Goal: Task Accomplishment & Management: Use online tool/utility

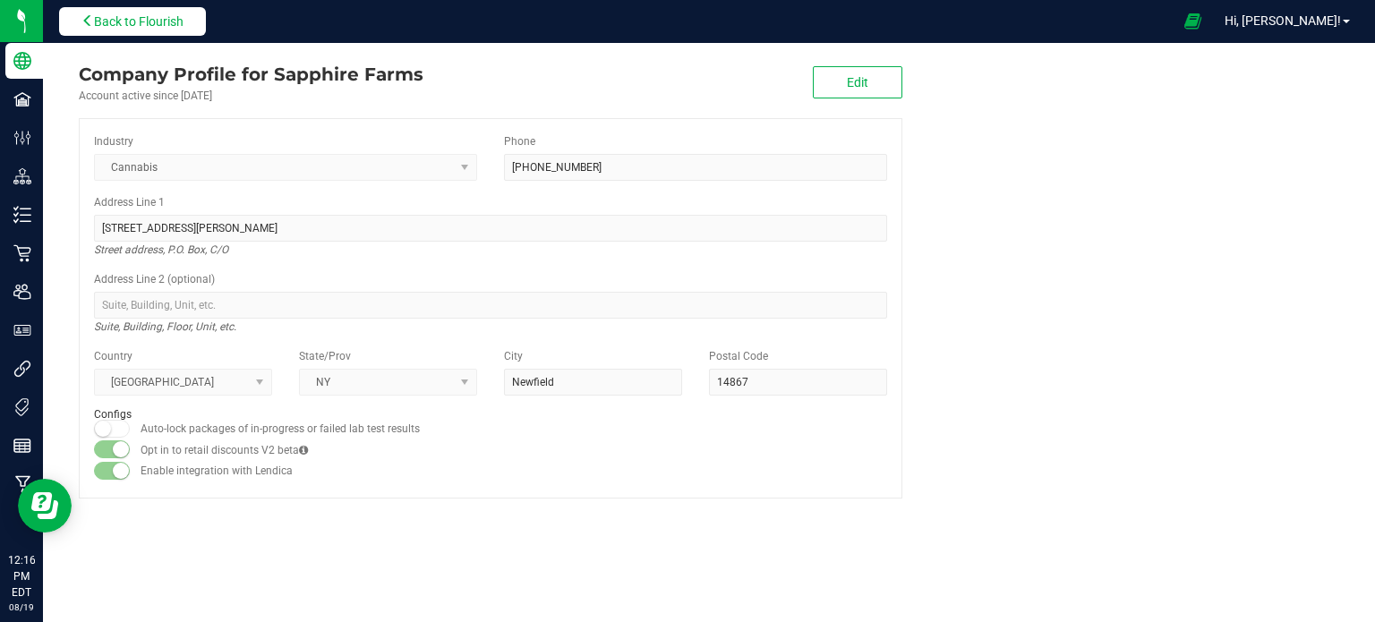
click at [136, 8] on button "Back to Flourish" at bounding box center [132, 21] width 147 height 29
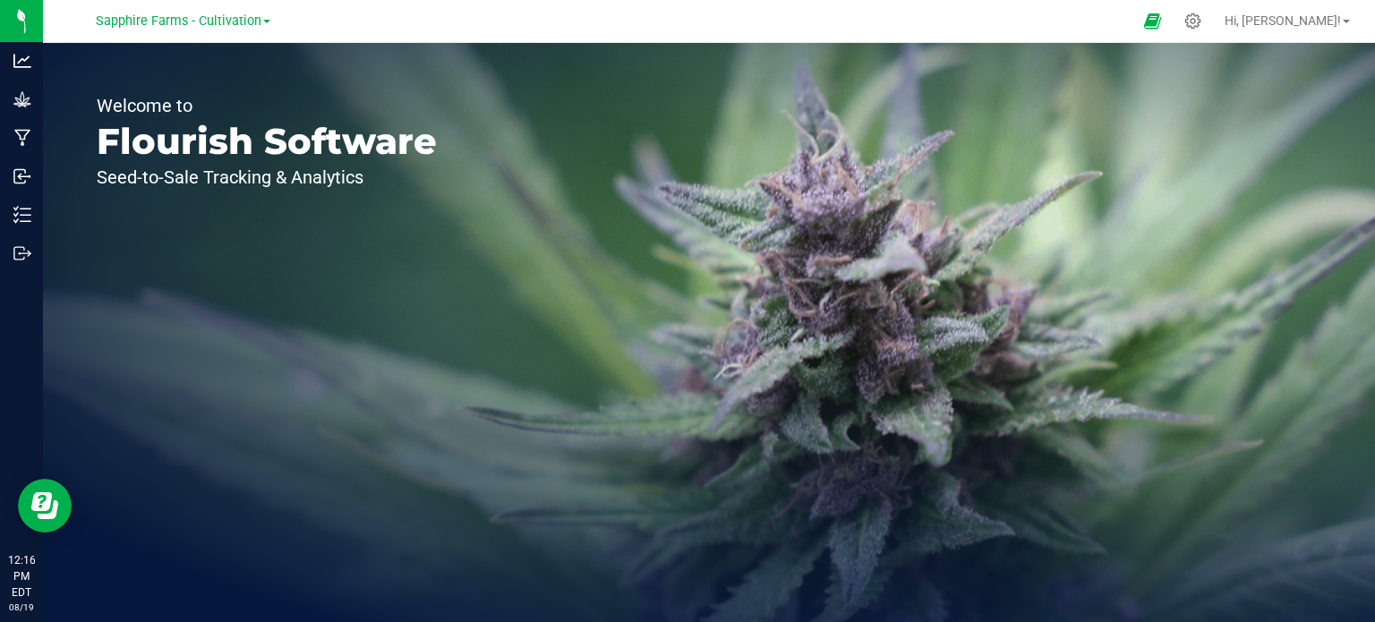
click at [265, 16] on link "Sapphire Farms - Cultivation" at bounding box center [183, 20] width 175 height 17
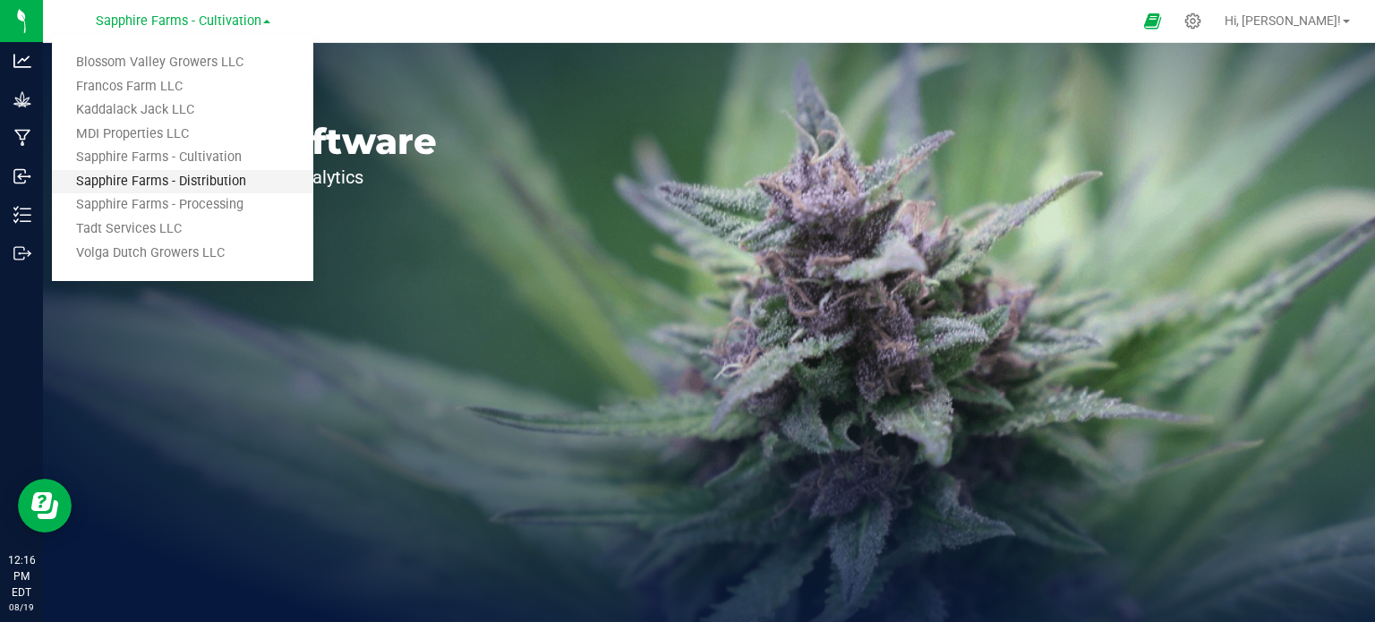
click at [218, 178] on link "Sapphire Farms - Distribution" at bounding box center [182, 182] width 261 height 24
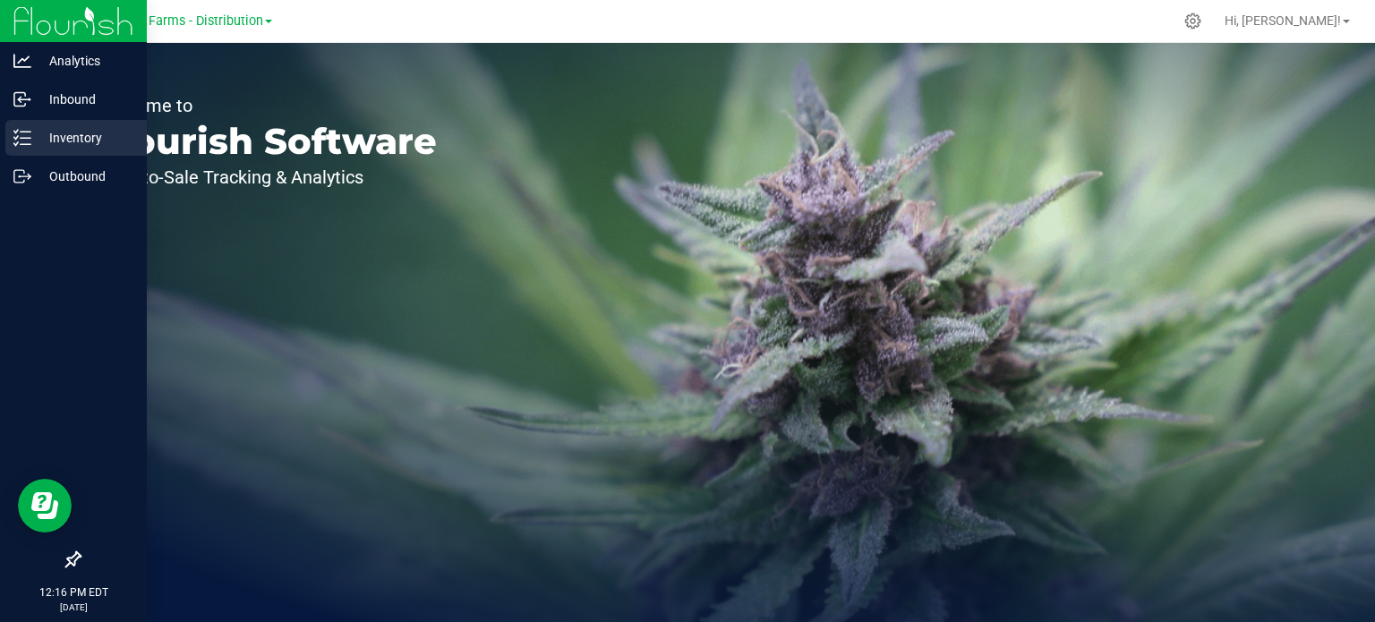
click at [57, 154] on div "Inventory" at bounding box center [75, 138] width 141 height 36
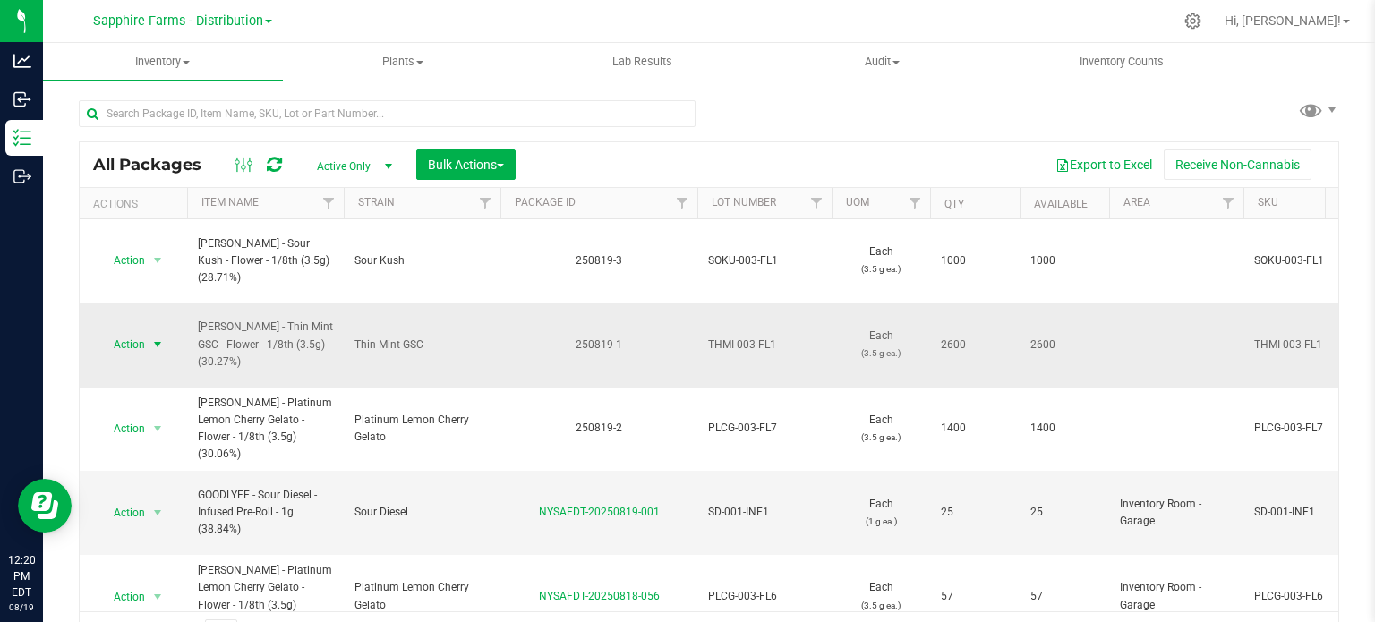
click at [153, 337] on span "select" at bounding box center [157, 344] width 14 height 14
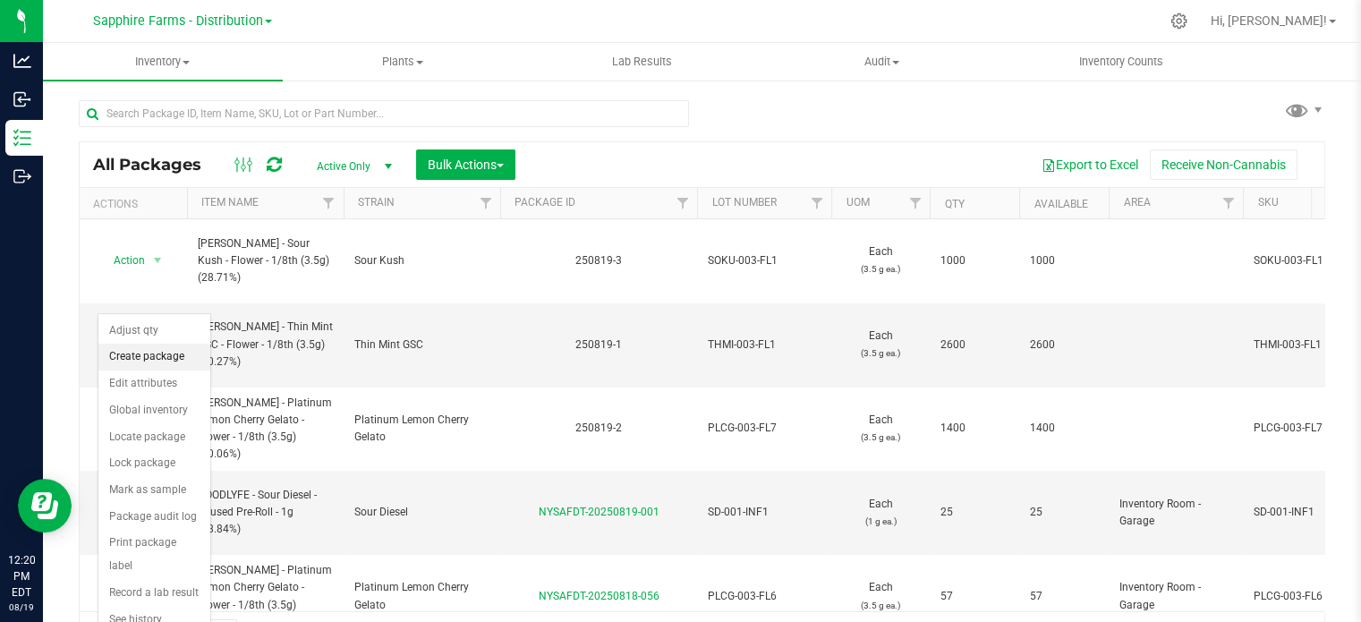
click at [149, 357] on li "Create package" at bounding box center [154, 357] width 112 height 27
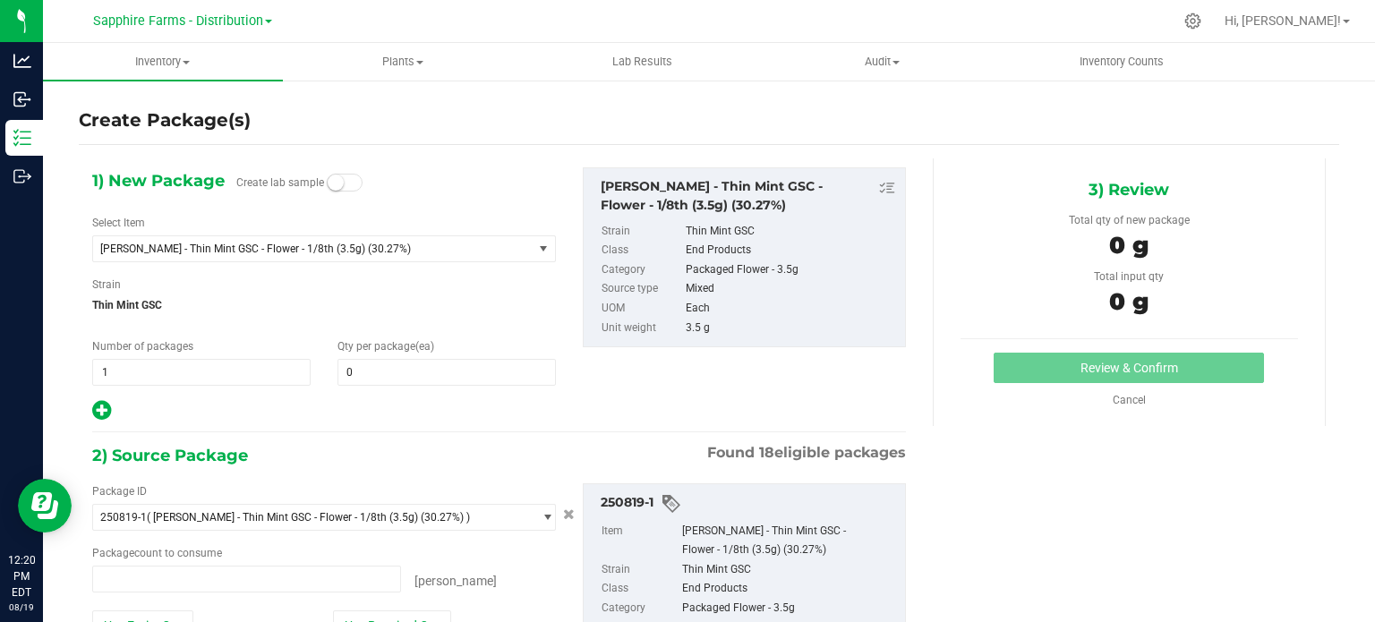
type input "0 ea"
drag, startPoint x: 141, startPoint y: 361, endPoint x: 79, endPoint y: 362, distance: 61.8
click at [79, 362] on div "Number of packages 1 1" at bounding box center [201, 361] width 245 height 47
type input "26"
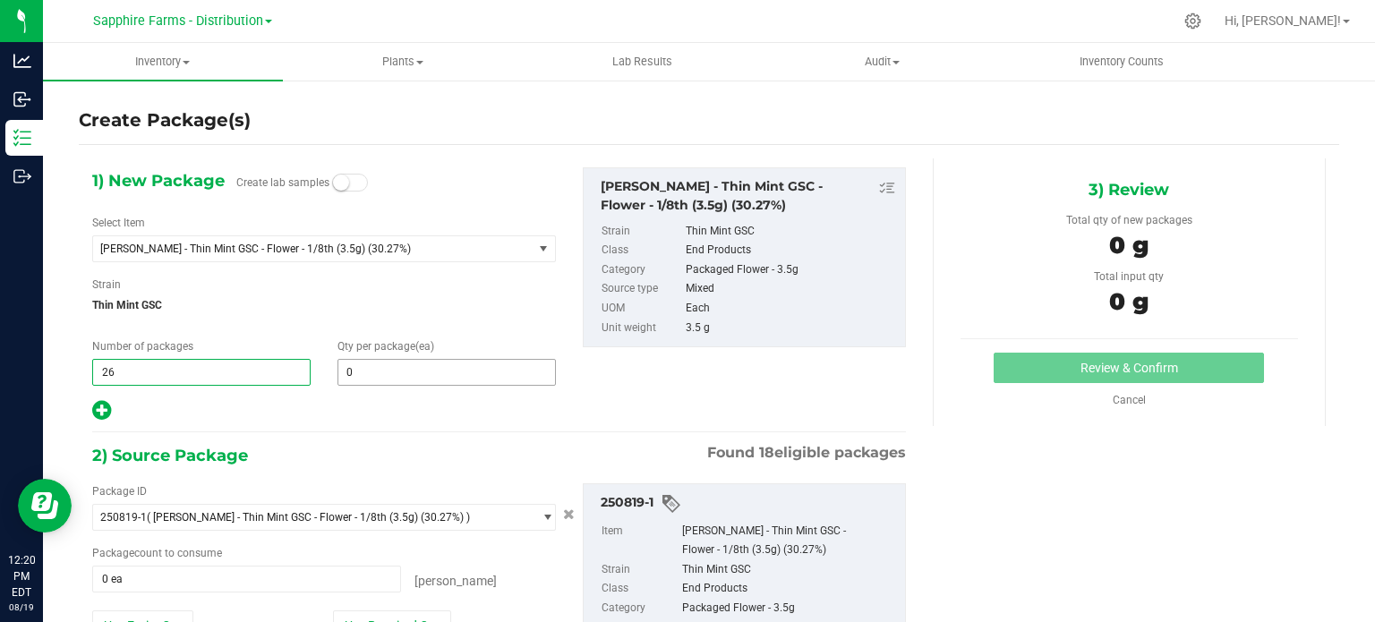
click at [405, 371] on span "0 0" at bounding box center [446, 372] width 218 height 27
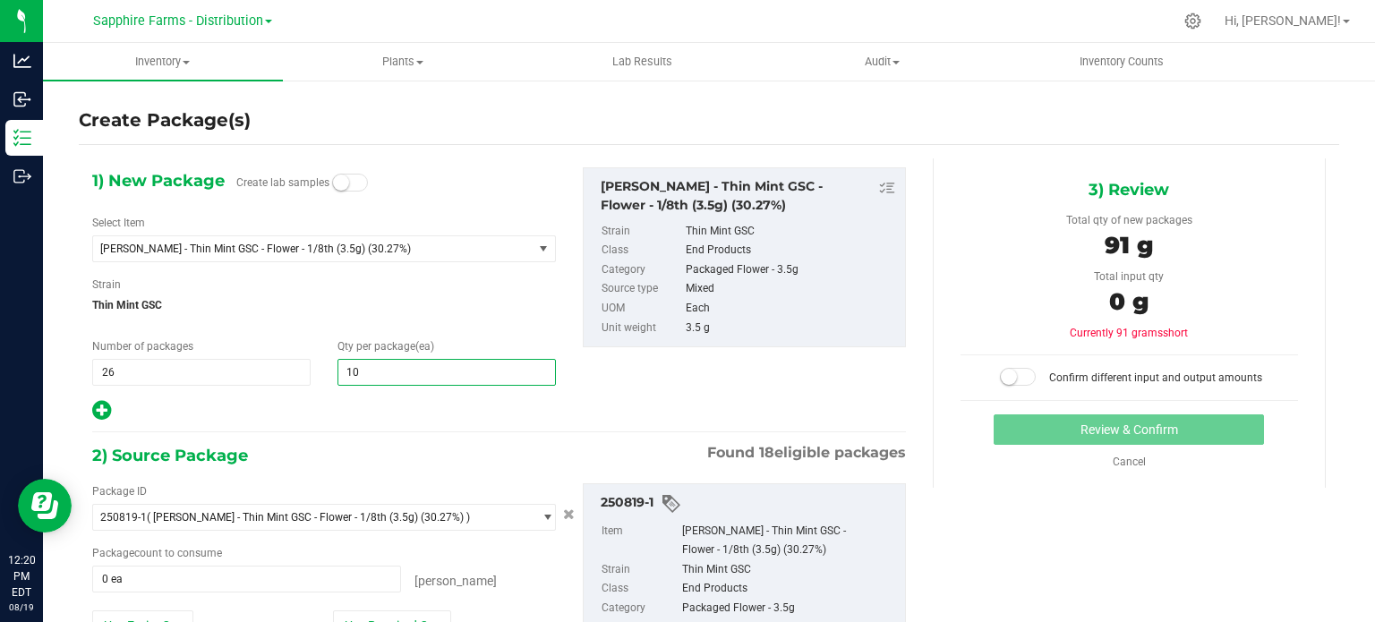
type input "100"
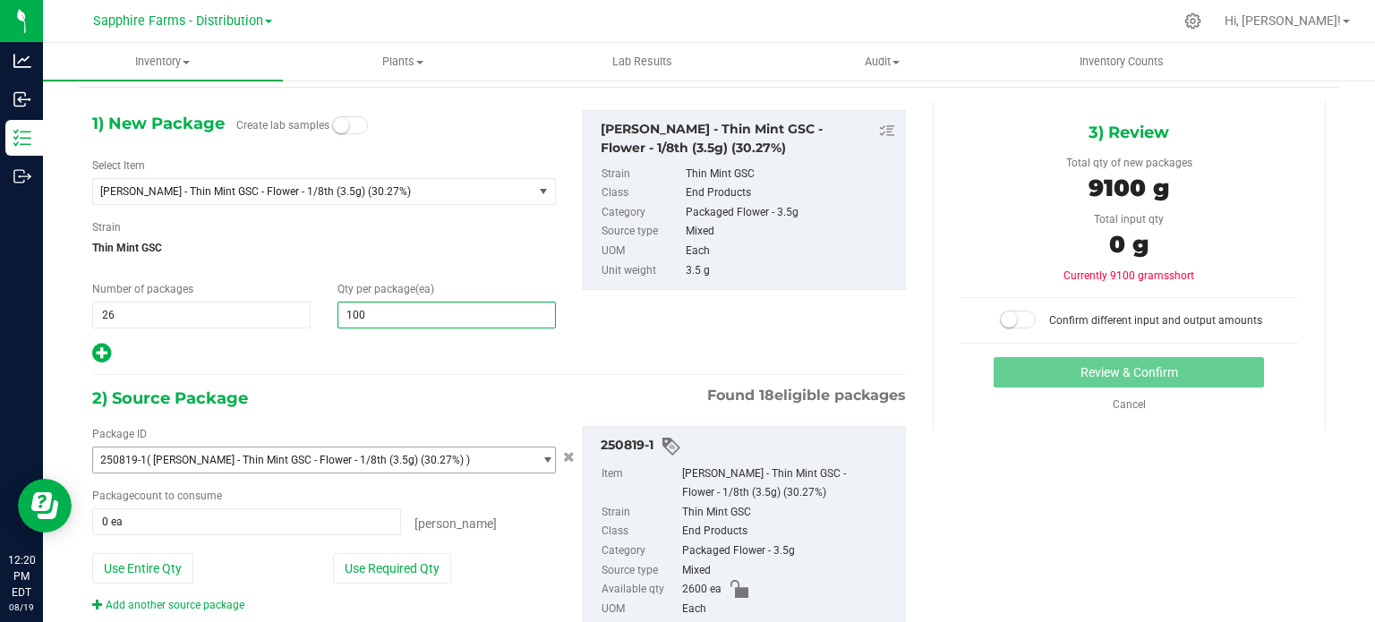
scroll to position [89, 0]
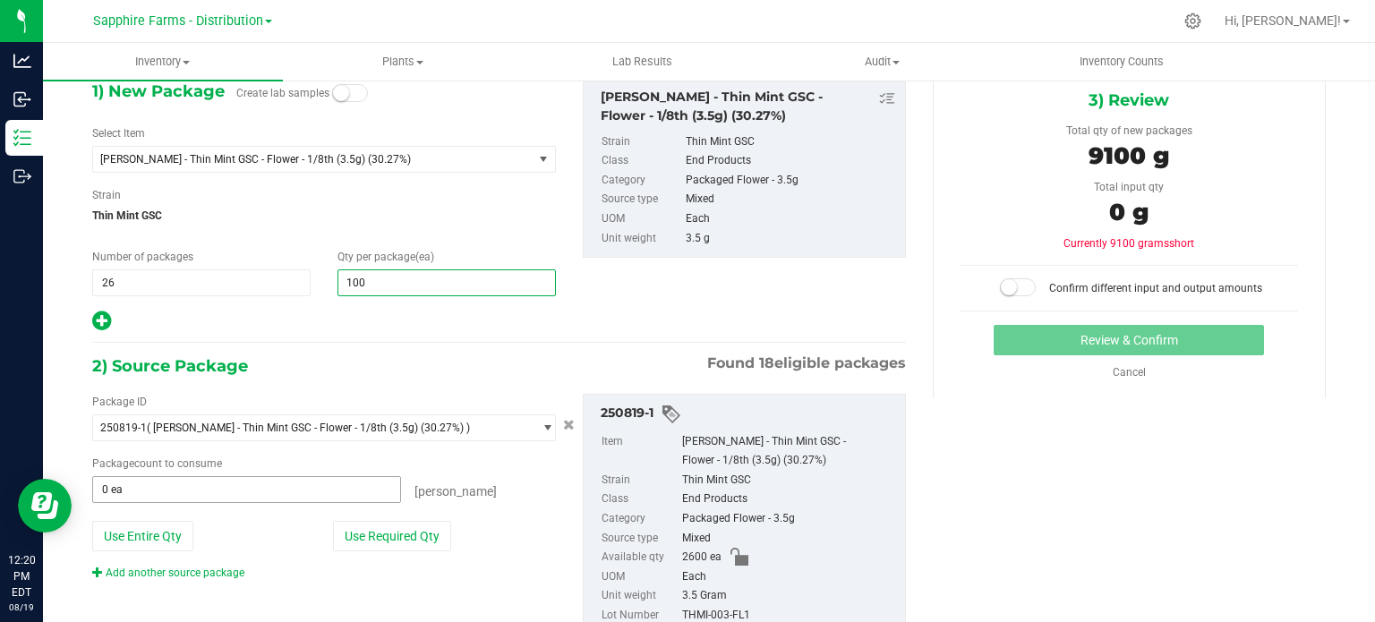
type input "100"
click at [179, 486] on span "0 ea 0" at bounding box center [246, 489] width 309 height 27
type input "2600"
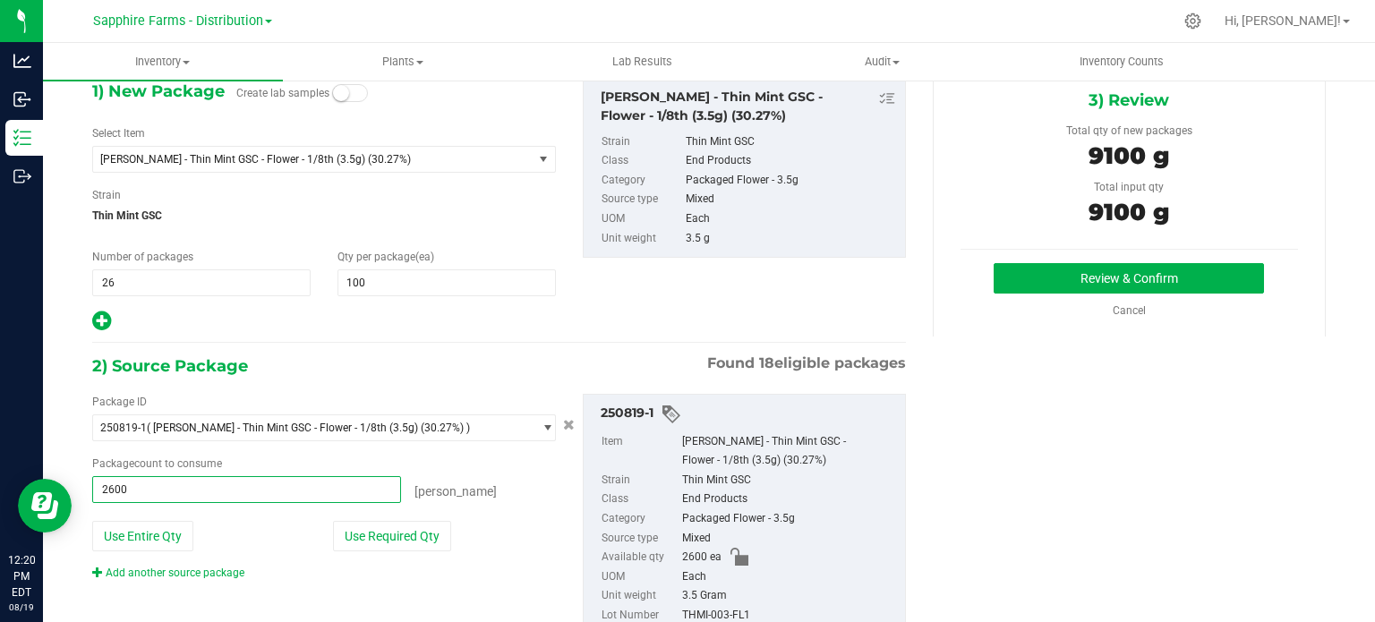
type input "2600 ea"
click at [473, 339] on div "1) New Package Create lab samples Select Item [PERSON_NAME] - Thin Mint GSC - F…" at bounding box center [499, 371] width 840 height 604
click at [1003, 260] on div "3) Review Total qty of new packages 9100 g Total input qty 9100 g Review & Conf…" at bounding box center [1129, 203] width 393 height 268
click at [1006, 285] on button "Review & Confirm" at bounding box center [1128, 278] width 270 height 30
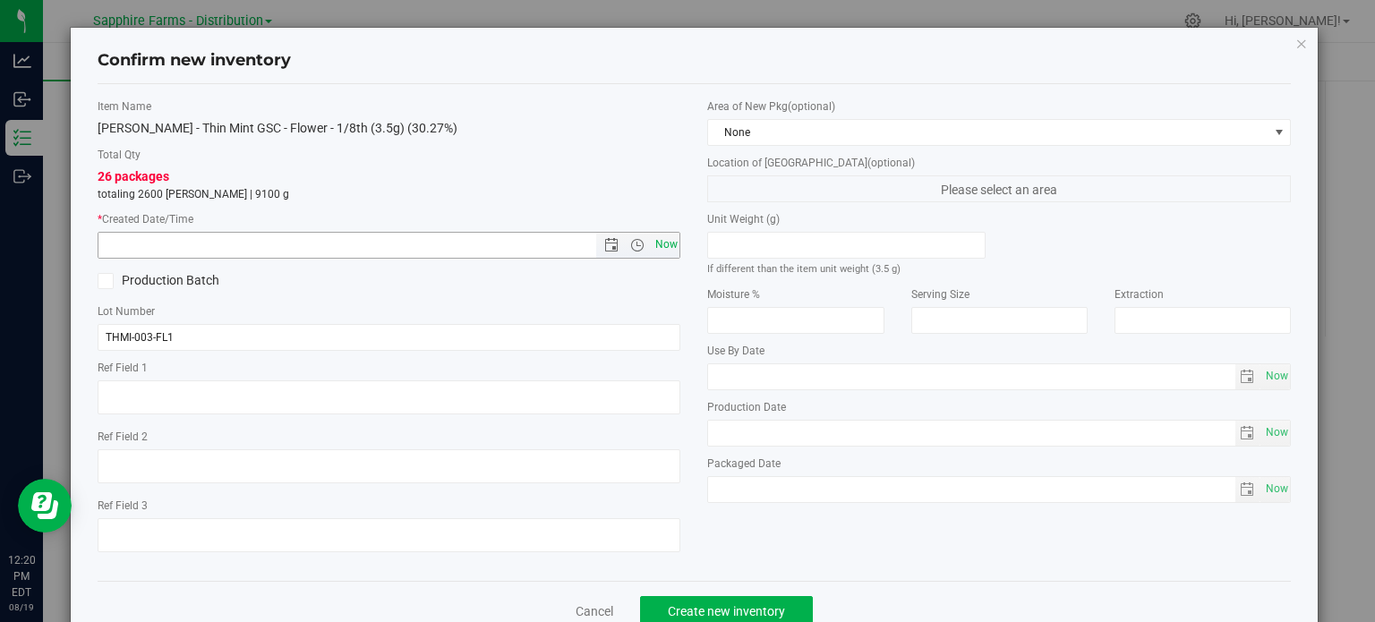
click at [654, 245] on span "Now" at bounding box center [666, 245] width 30 height 26
type input "[DATE] 12:20 PM"
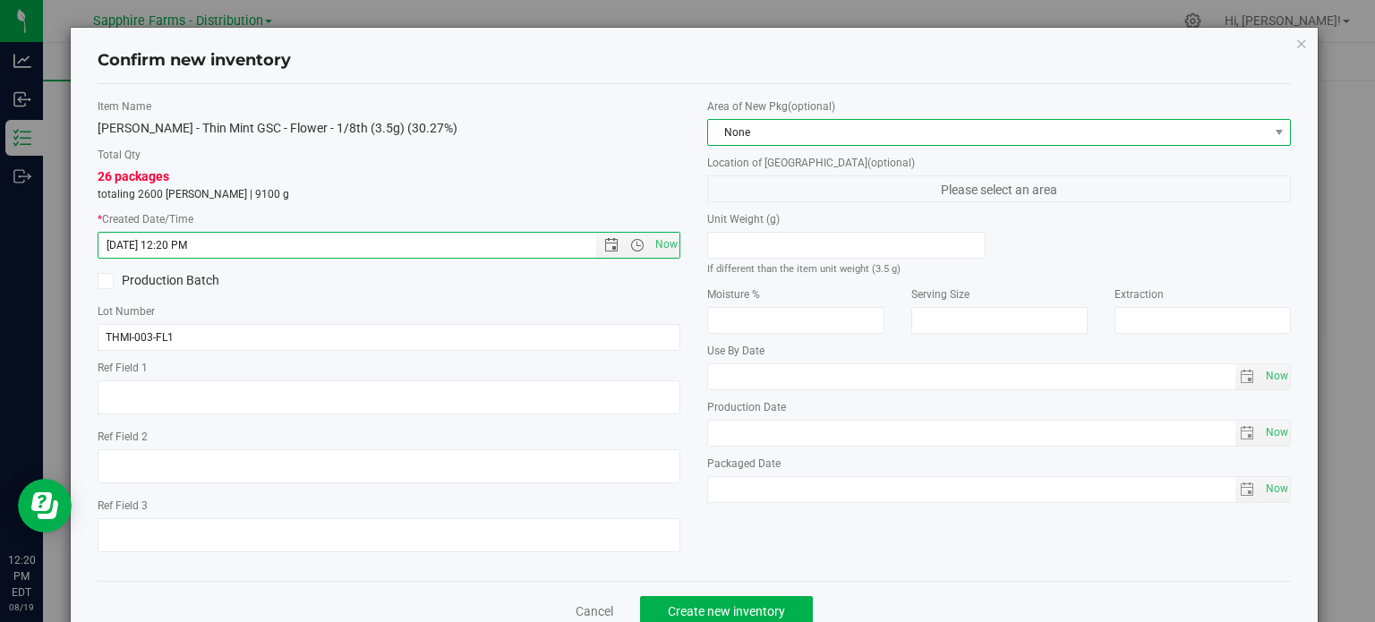
click at [759, 142] on span "None" at bounding box center [987, 132] width 559 height 25
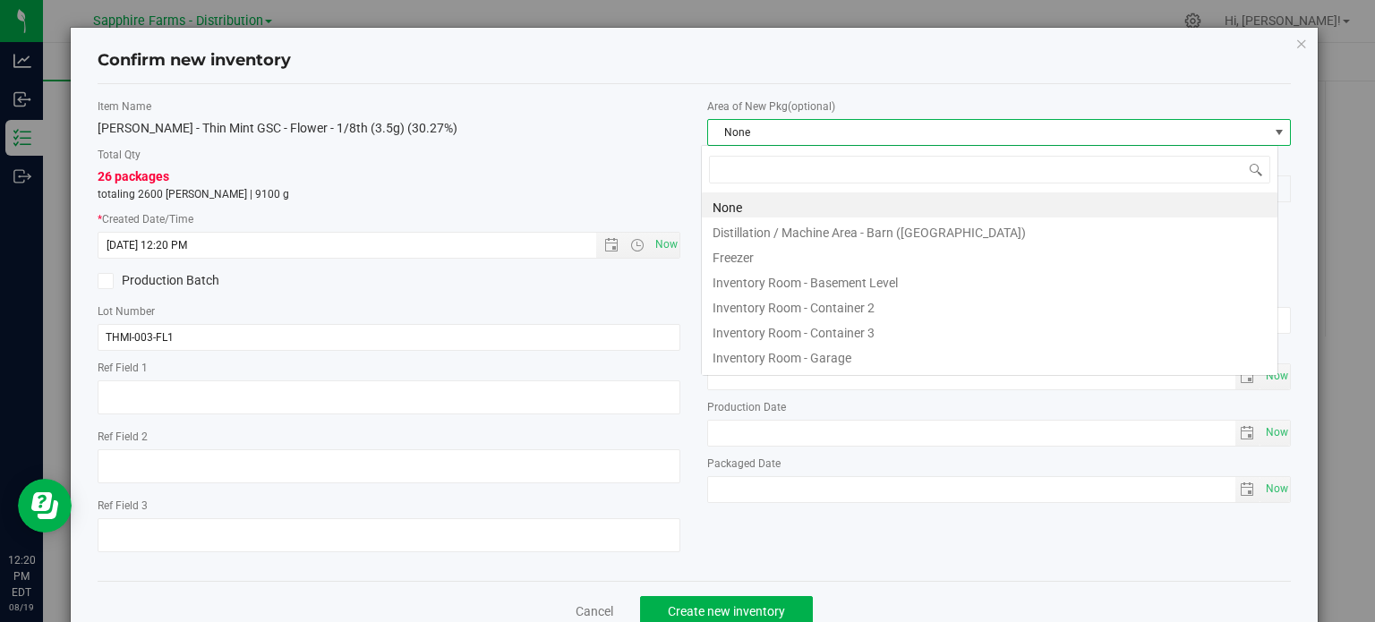
scroll to position [26, 576]
click at [823, 331] on li "Inventory Room - Container 3" at bounding box center [989, 330] width 575 height 25
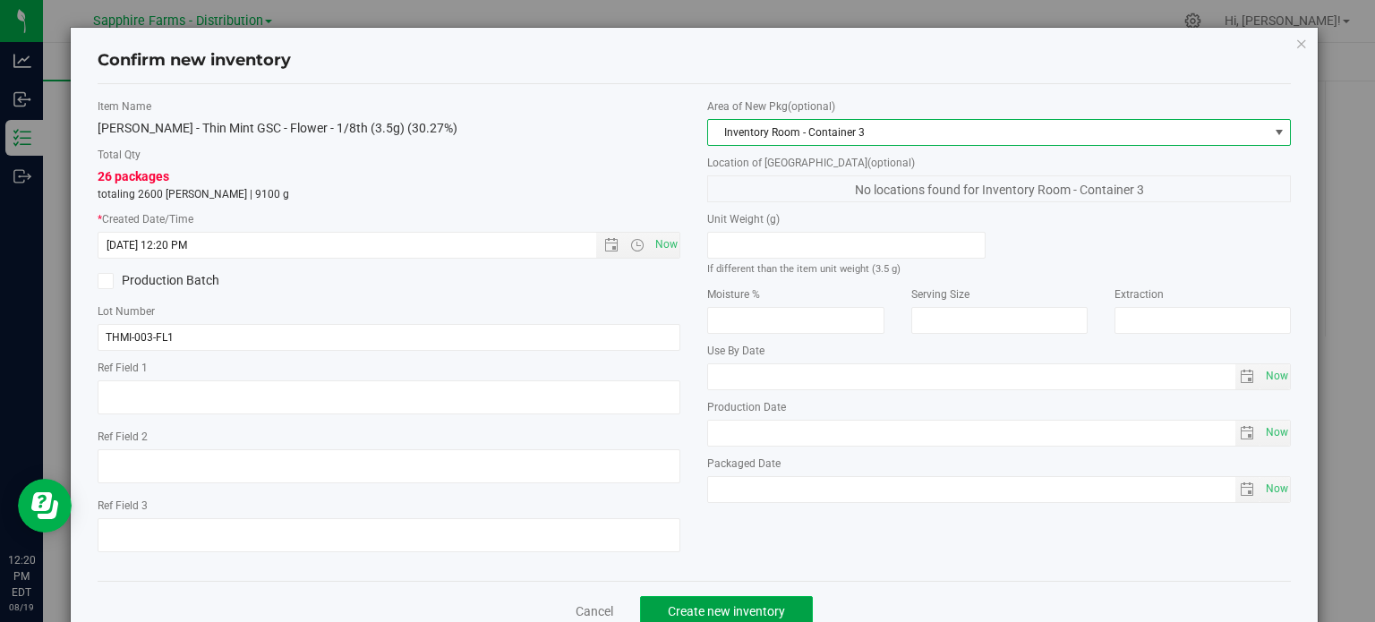
click at [691, 610] on span "Create new inventory" at bounding box center [726, 611] width 117 height 14
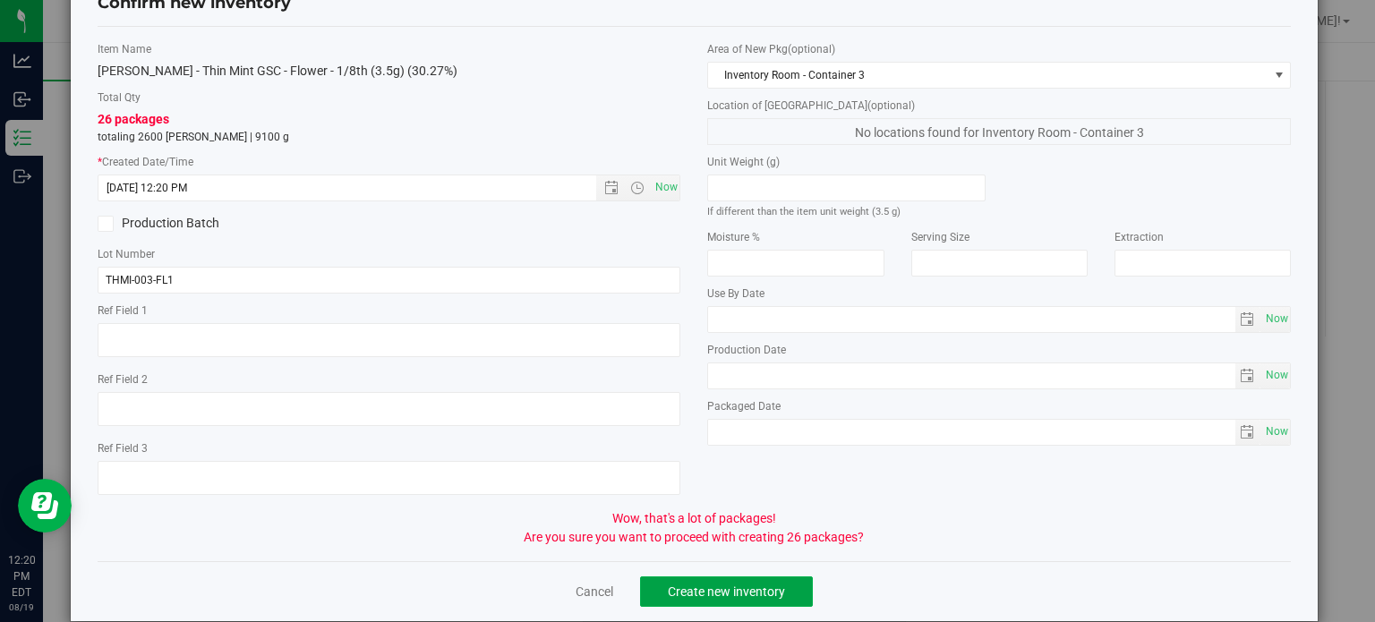
scroll to position [82, 0]
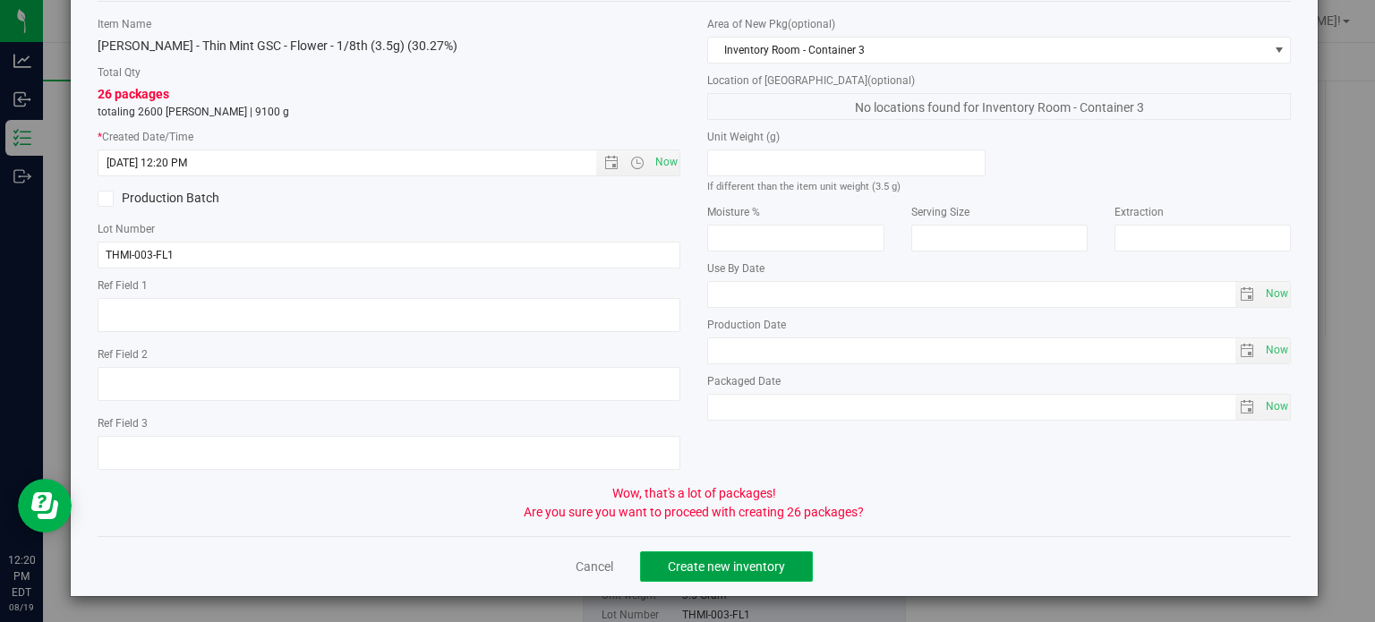
click at [708, 572] on span "Create new inventory" at bounding box center [726, 566] width 117 height 14
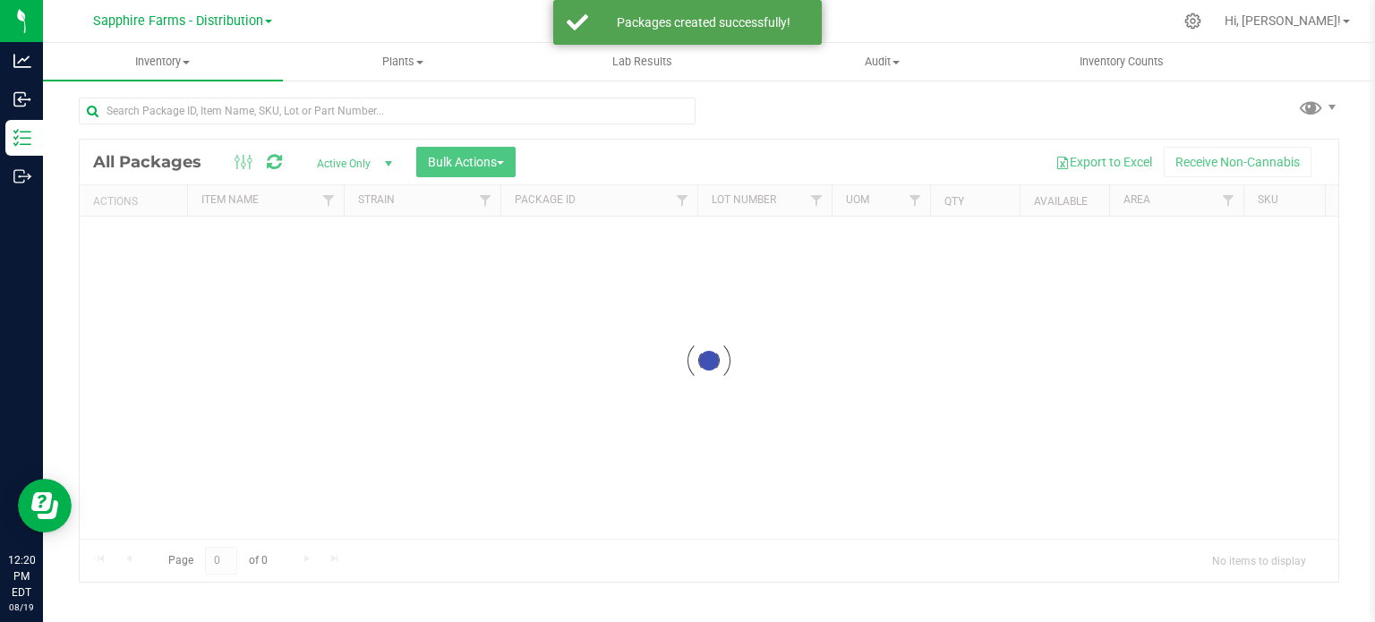
scroll to position [3, 0]
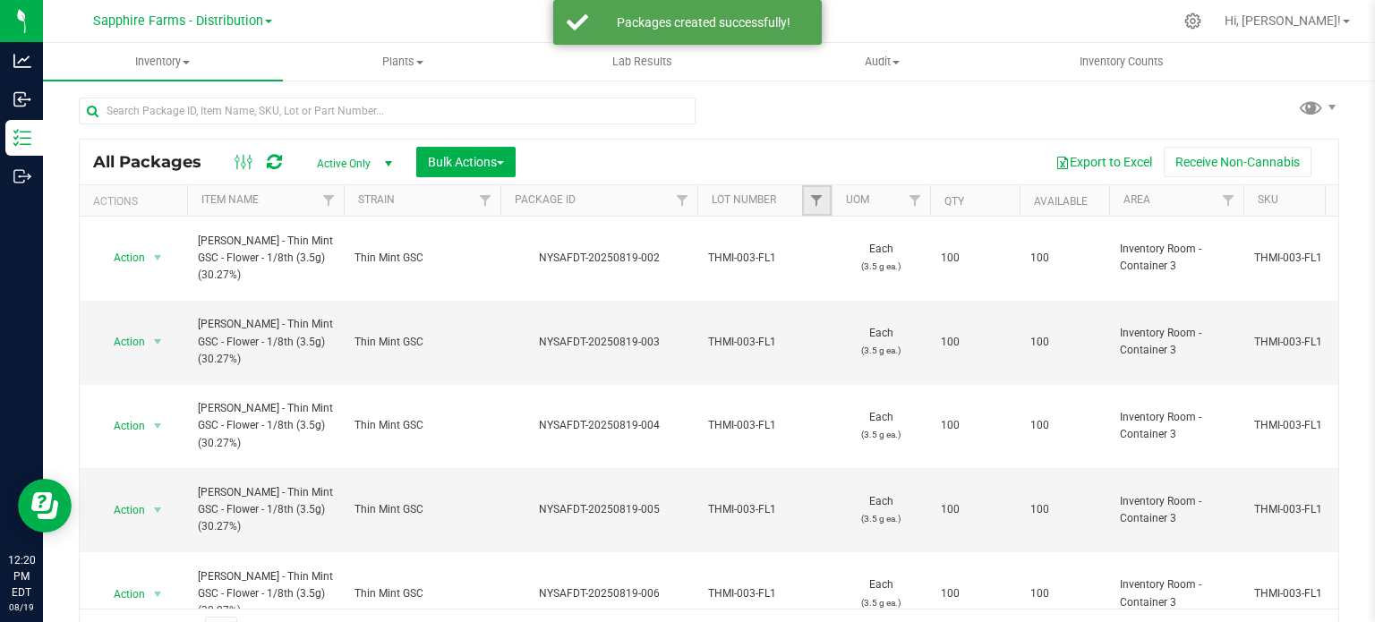
click at [823, 185] on link "Filter" at bounding box center [817, 200] width 30 height 30
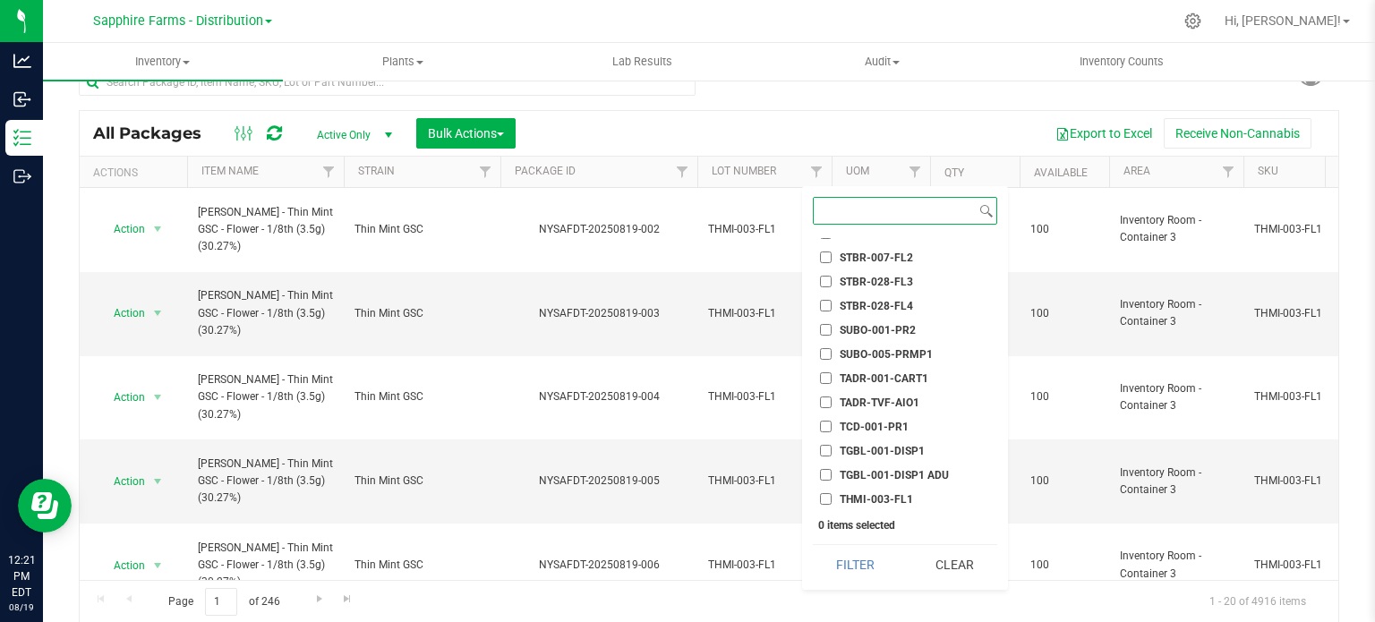
scroll to position [1948, 0]
click at [884, 493] on span "THMI-003-FL1" at bounding box center [875, 498] width 73 height 11
click at [831, 492] on input "THMI-003-FL1" at bounding box center [826, 498] width 12 height 12
checkbox input "true"
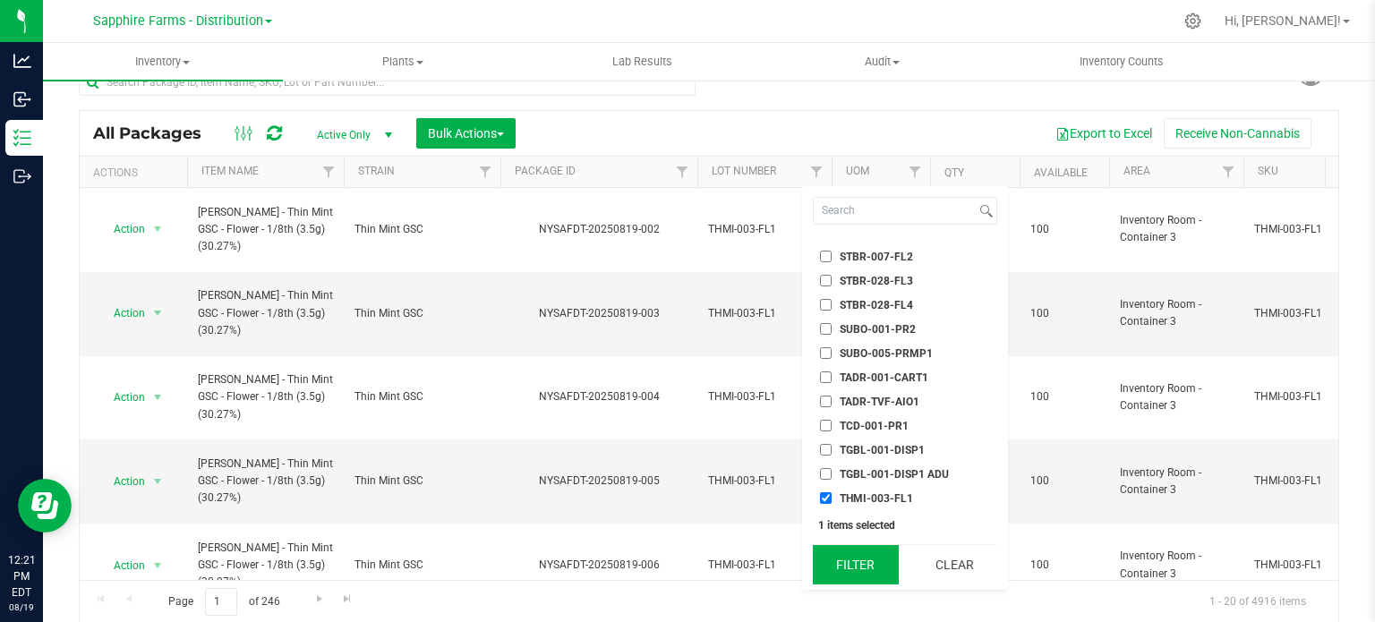
click at [863, 575] on button "Filter" at bounding box center [856, 564] width 86 height 39
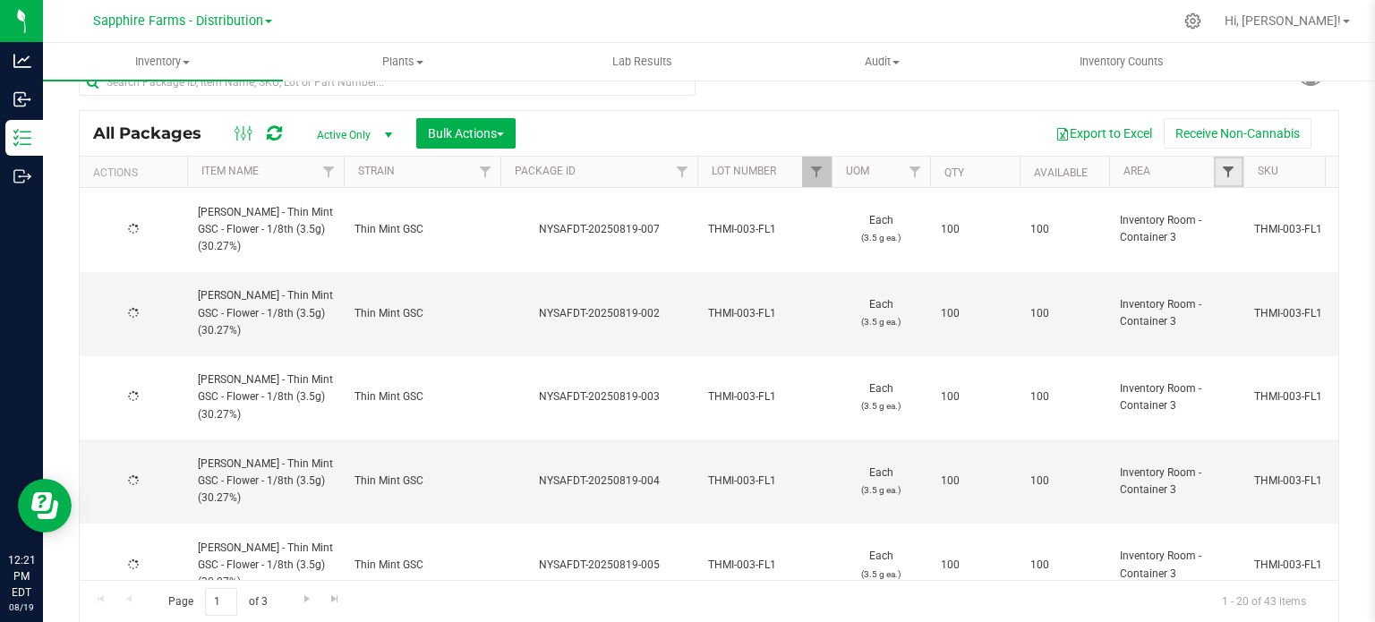
click at [1225, 171] on span "Filter" at bounding box center [1228, 172] width 14 height 14
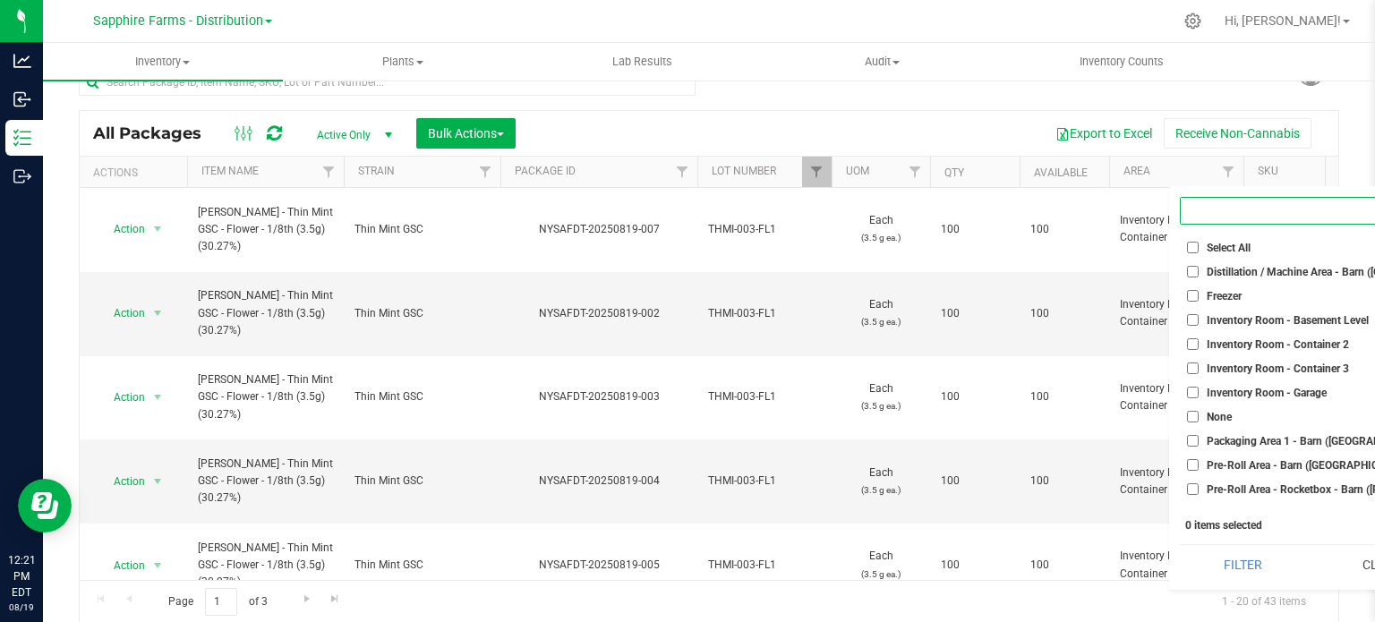
scroll to position [15, 0]
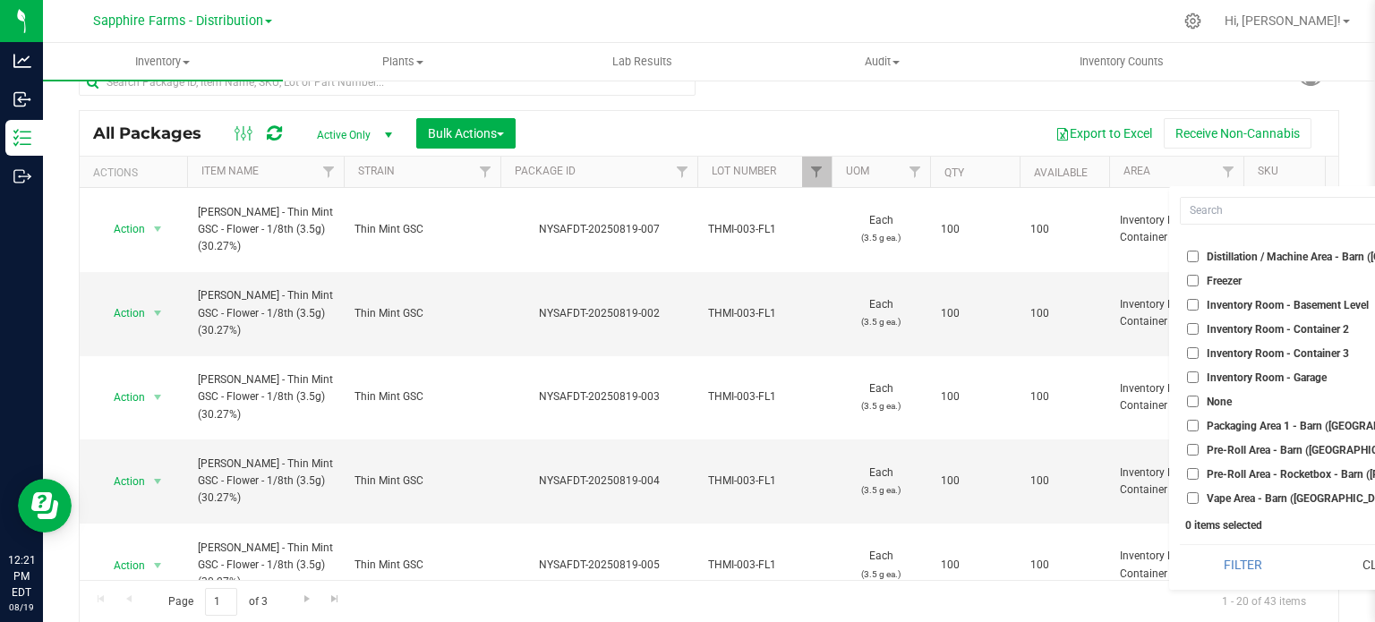
click at [1292, 354] on span "Inventory Room - Container 3" at bounding box center [1277, 353] width 142 height 11
click at [1198, 354] on input "Inventory Room - Container 3" at bounding box center [1193, 353] width 12 height 12
checkbox input "true"
click at [1227, 569] on button "Filter" at bounding box center [1243, 564] width 126 height 39
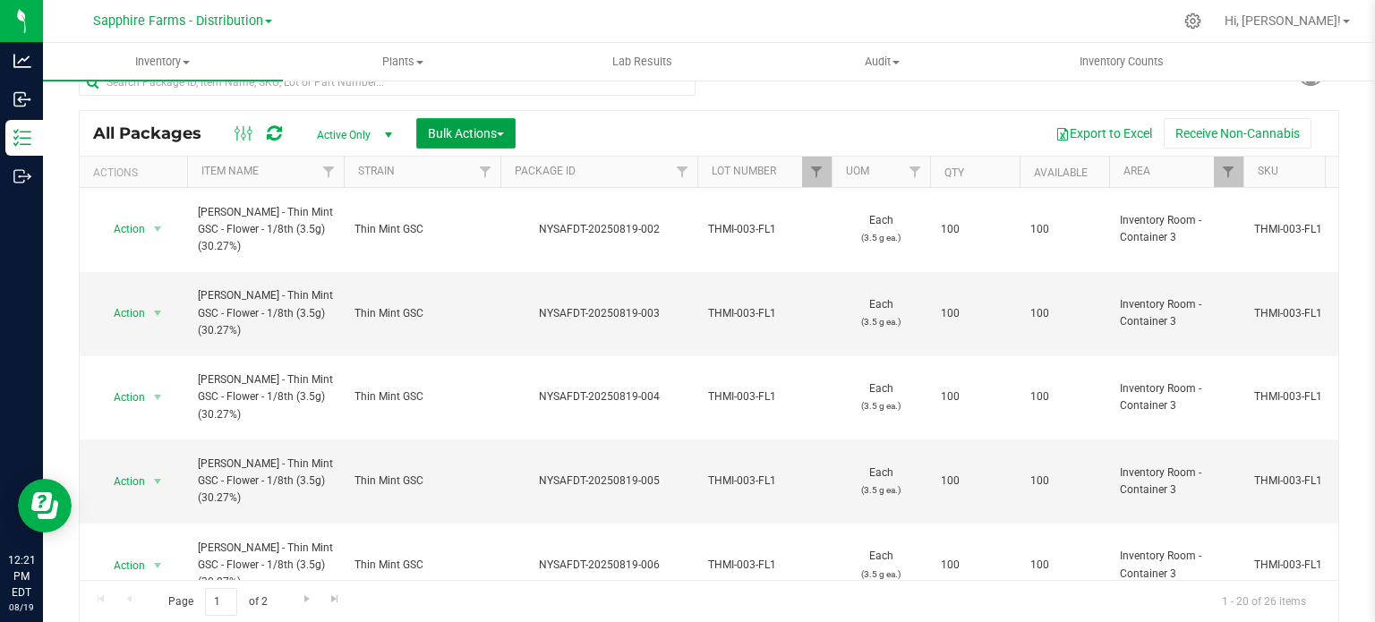
click at [498, 126] on span "Bulk Actions" at bounding box center [466, 133] width 76 height 14
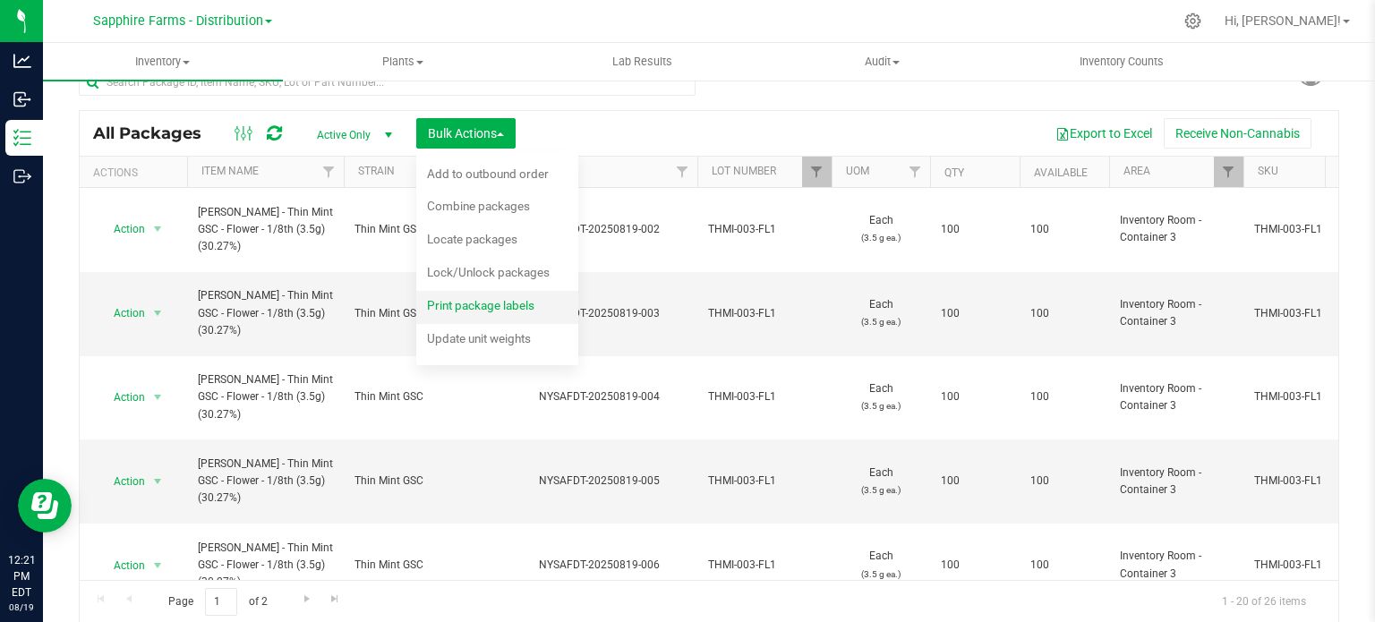
click at [483, 315] on div "Print package labels" at bounding box center [493, 308] width 132 height 29
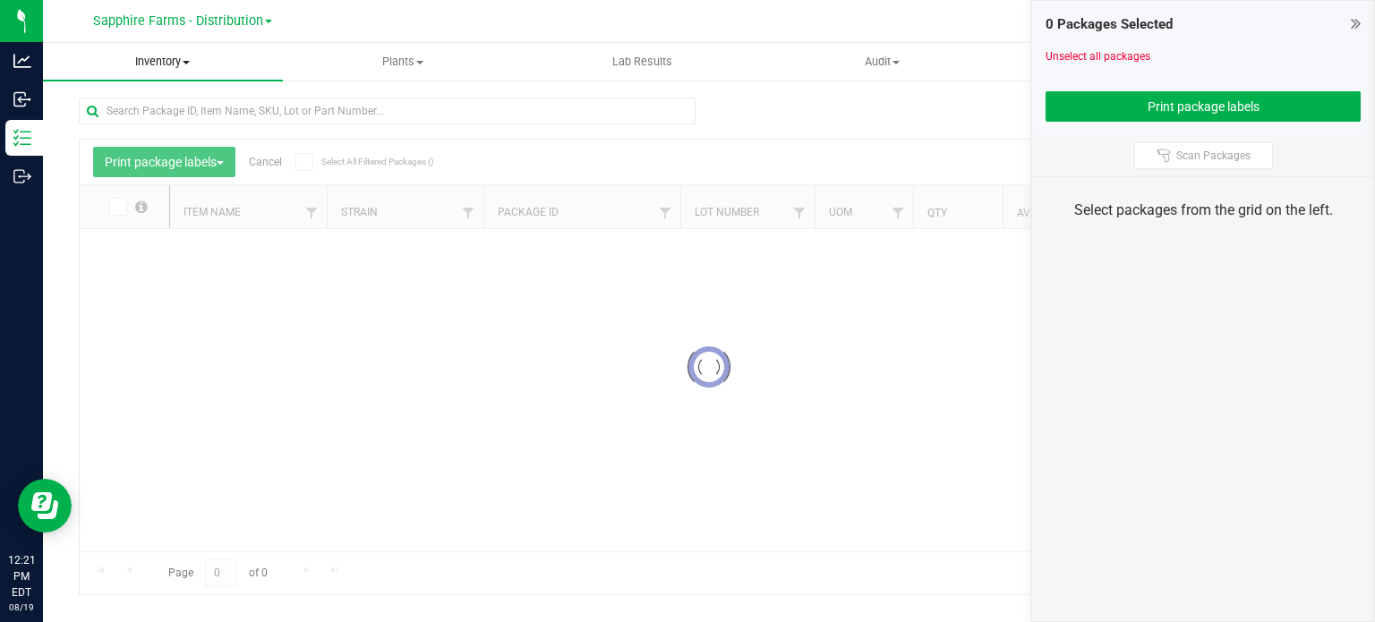
scroll to position [3, 0]
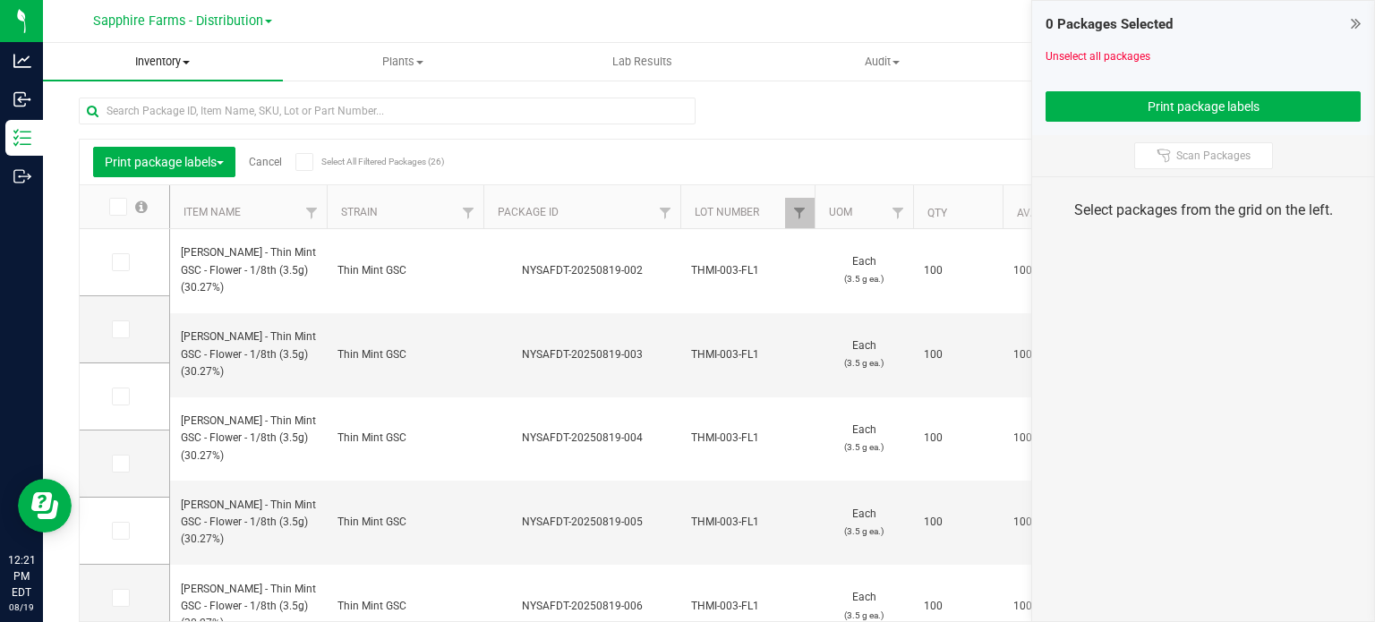
click at [115, 229] on td at bounding box center [124, 262] width 89 height 67
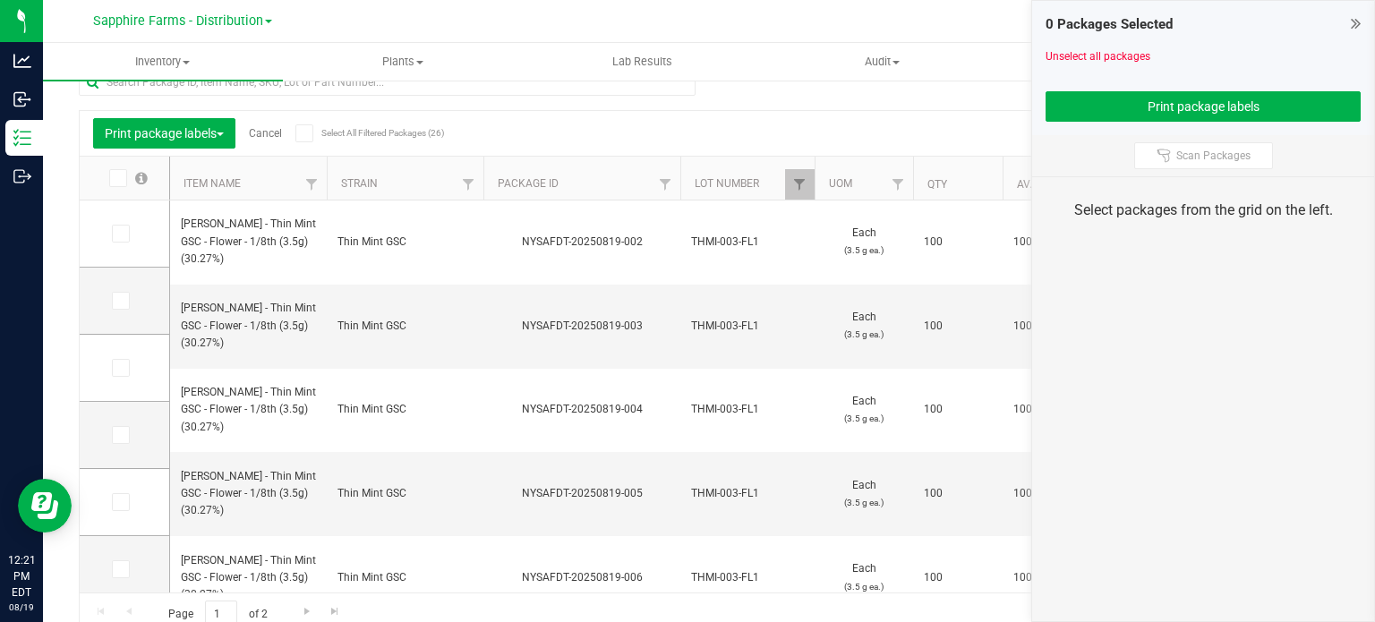
click at [115, 167] on th at bounding box center [124, 179] width 89 height 44
click at [115, 178] on icon at bounding box center [117, 178] width 12 height 0
click at [0, 0] on input "checkbox" at bounding box center [0, 0] width 0 height 0
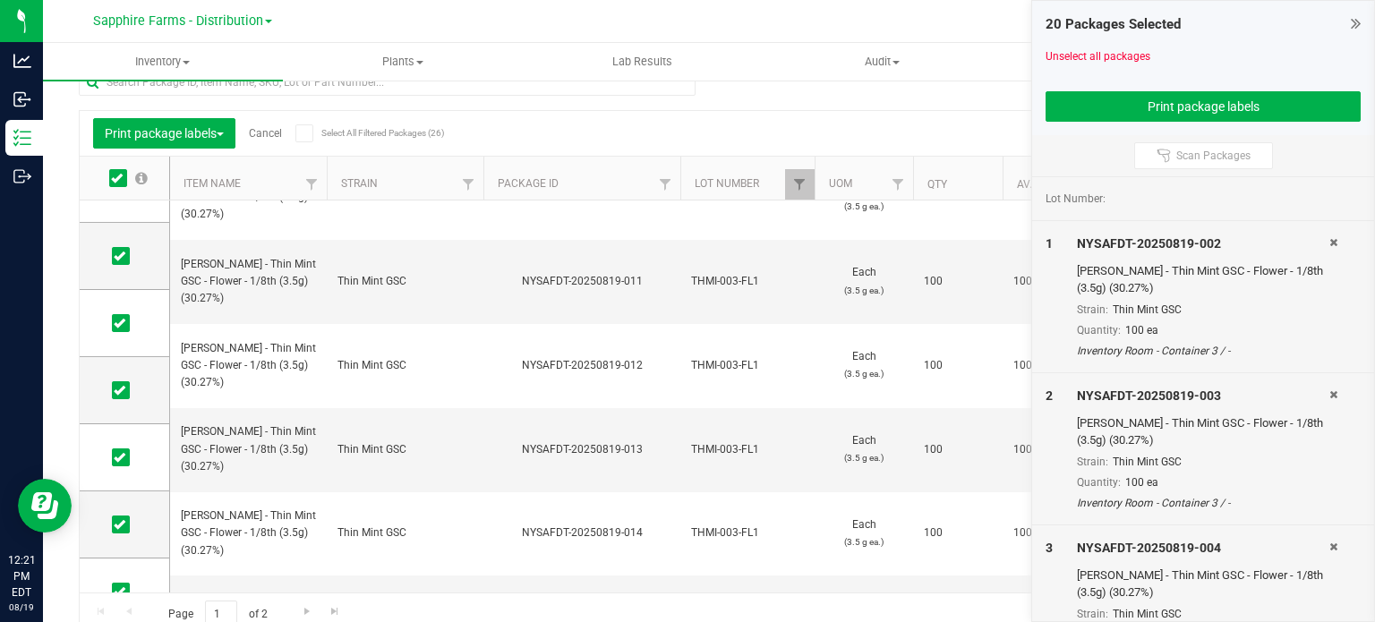
scroll to position [950, 0]
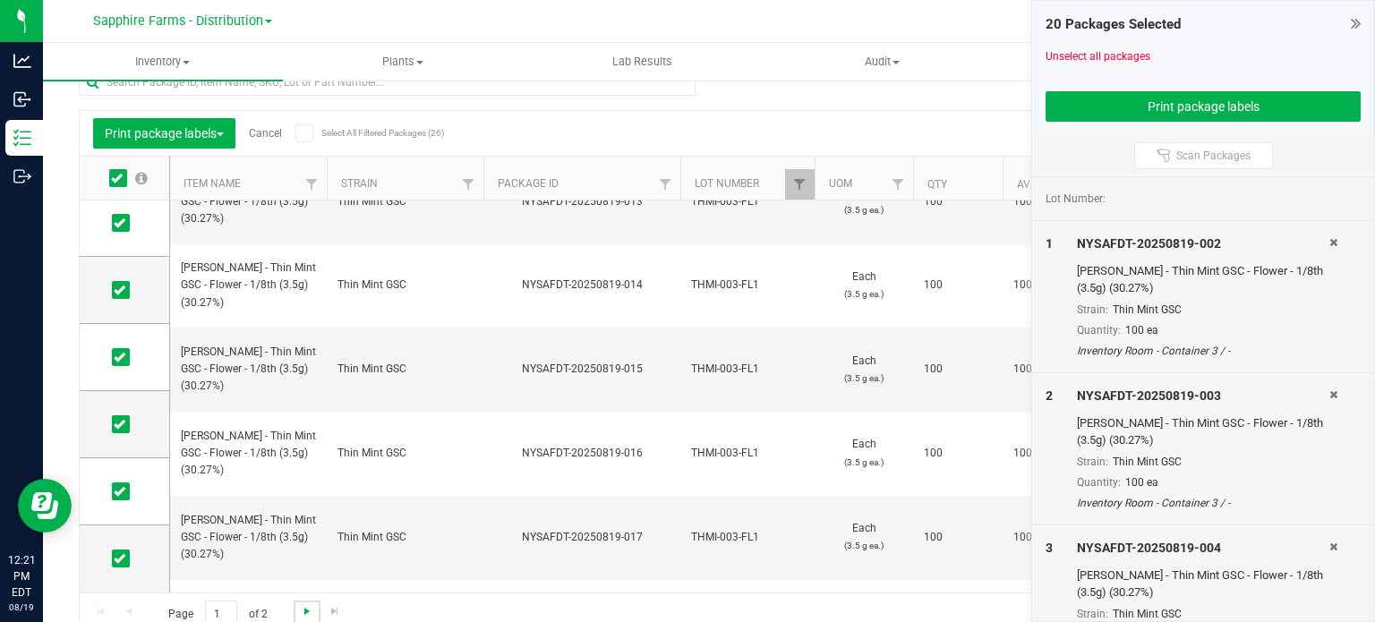
click at [302, 604] on span "Go to the next page" at bounding box center [307, 611] width 14 height 14
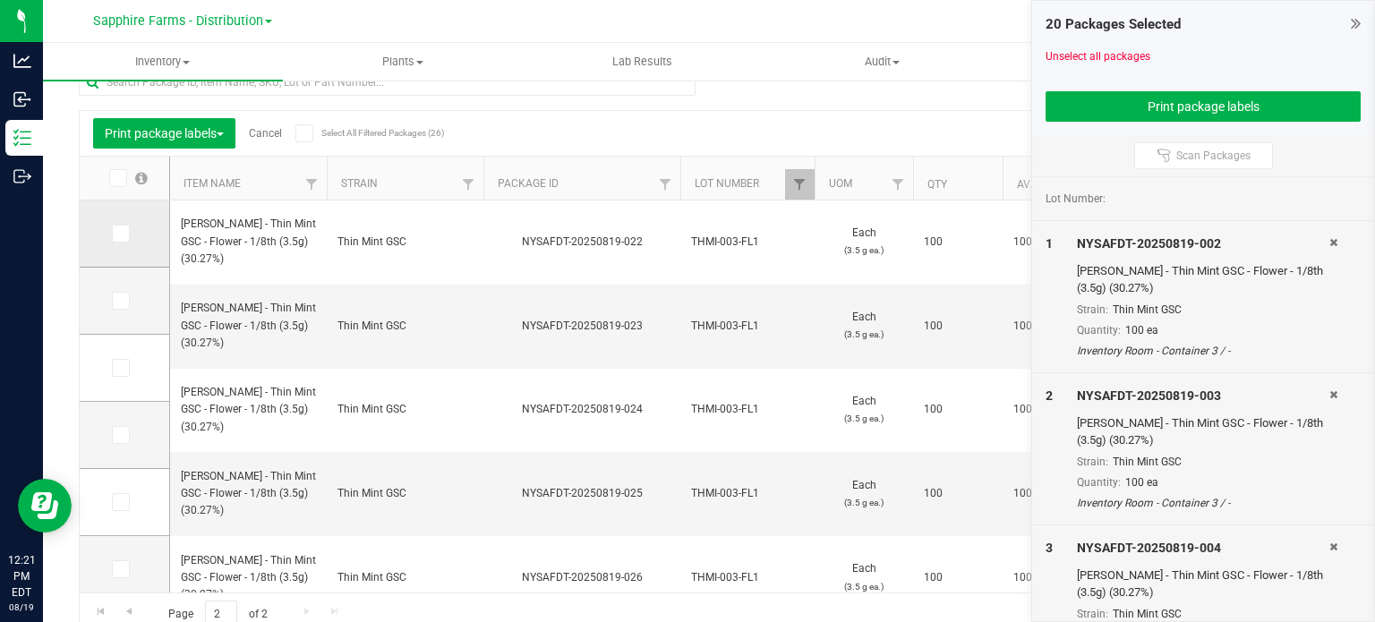
click at [118, 234] on icon at bounding box center [120, 234] width 12 height 0
click at [0, 0] on input "checkbox" at bounding box center [0, 0] width 0 height 0
click at [120, 311] on td at bounding box center [124, 301] width 89 height 67
click at [121, 368] on icon at bounding box center [120, 368] width 12 height 0
click at [0, 0] on input "checkbox" at bounding box center [0, 0] width 0 height 0
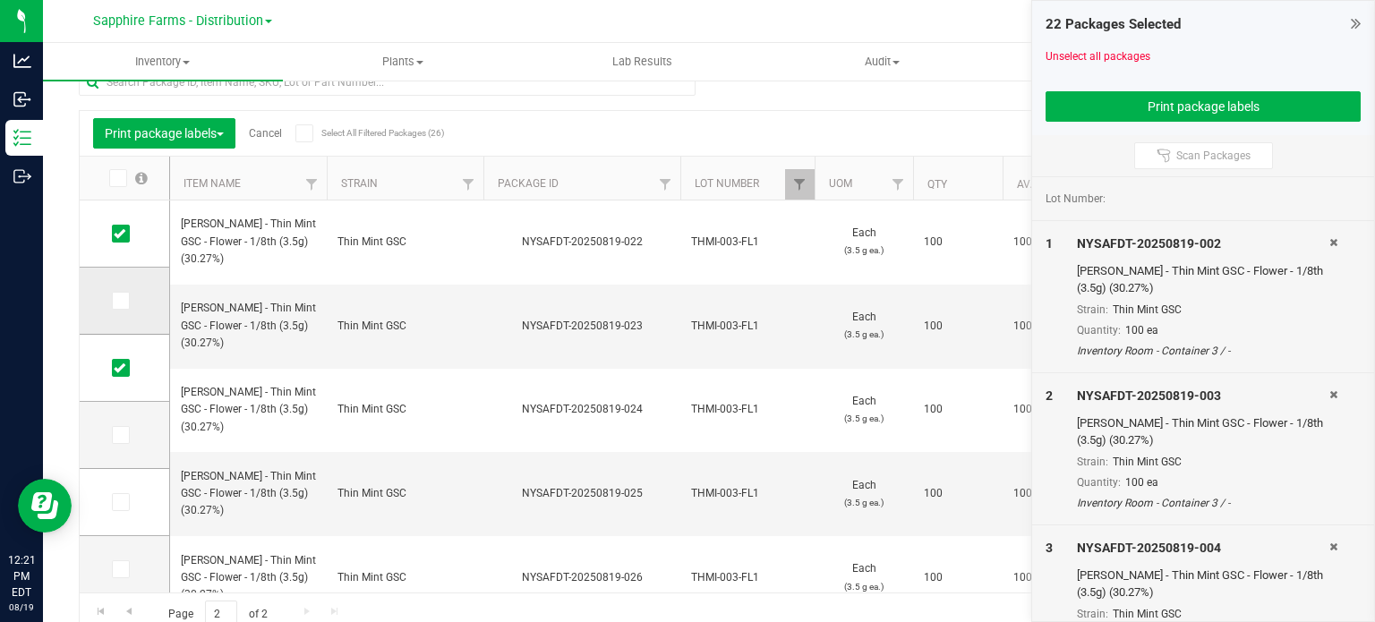
click at [122, 292] on span at bounding box center [121, 301] width 18 height 18
click at [0, 0] on input "checkbox" at bounding box center [0, 0] width 0 height 0
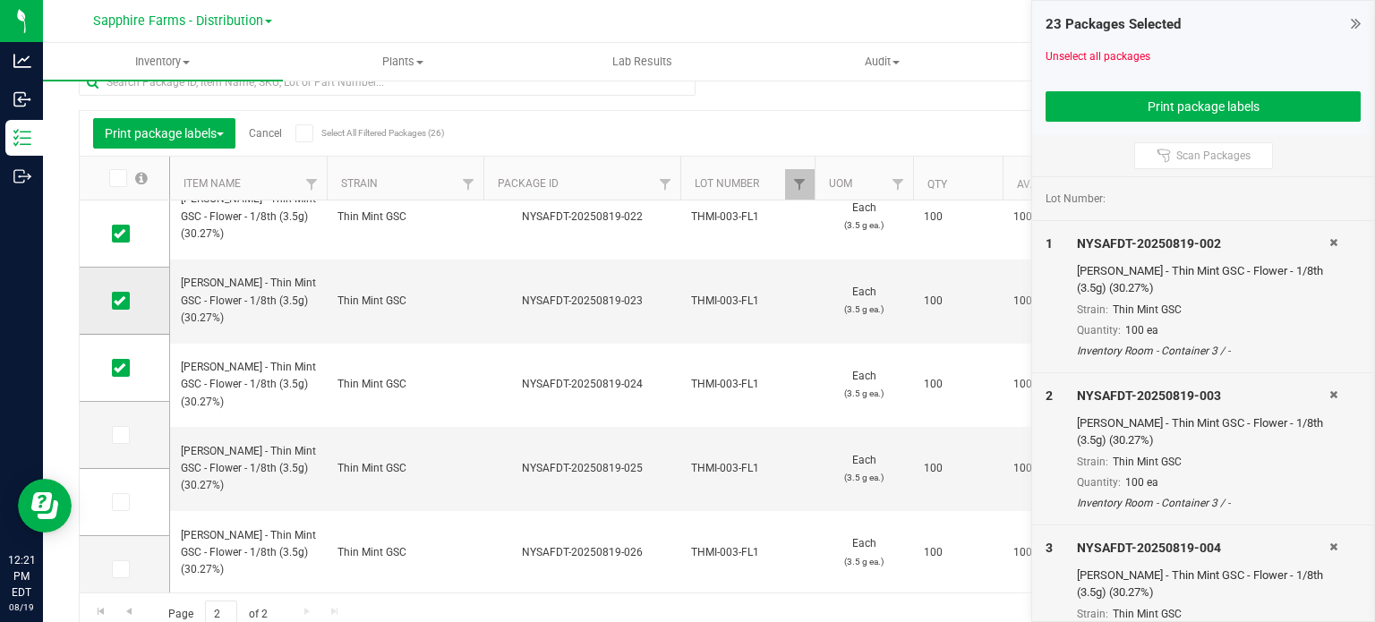
scroll to position [11, 0]
click at [121, 424] on icon at bounding box center [120, 424] width 12 height 0
click at [0, 0] on input "checkbox" at bounding box center [0, 0] width 0 height 0
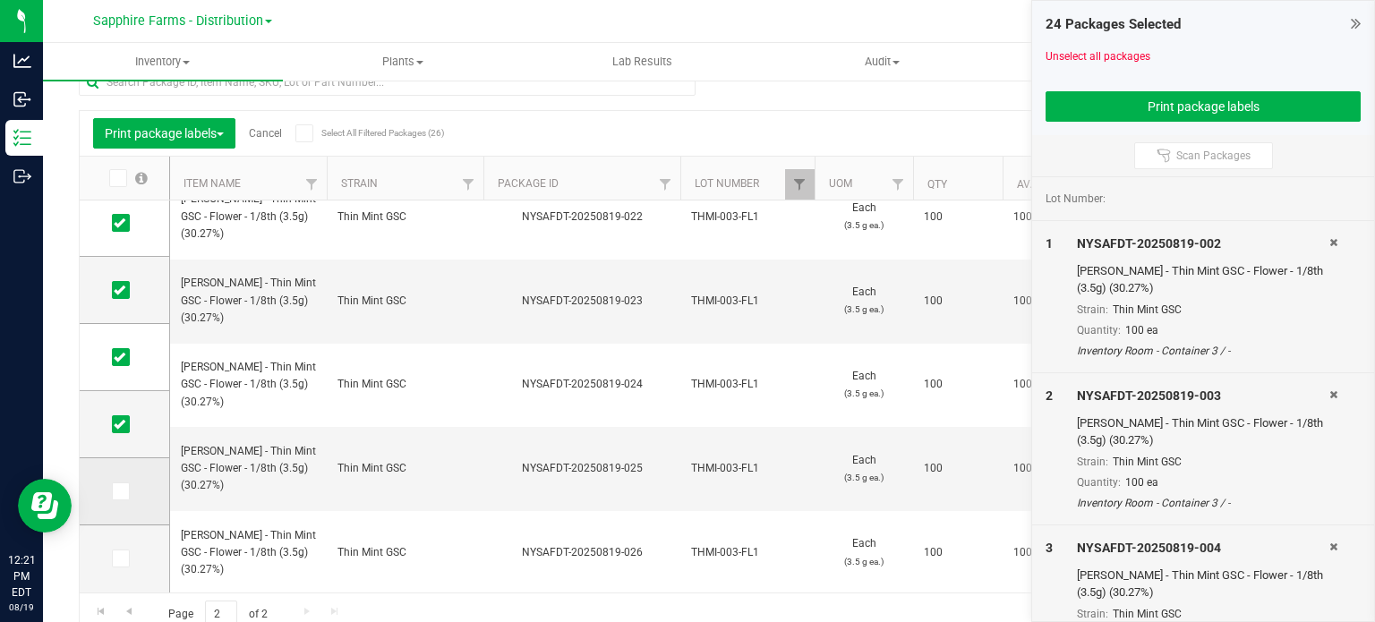
click at [122, 491] on icon at bounding box center [120, 491] width 12 height 0
click at [0, 0] on input "checkbox" at bounding box center [0, 0] width 0 height 0
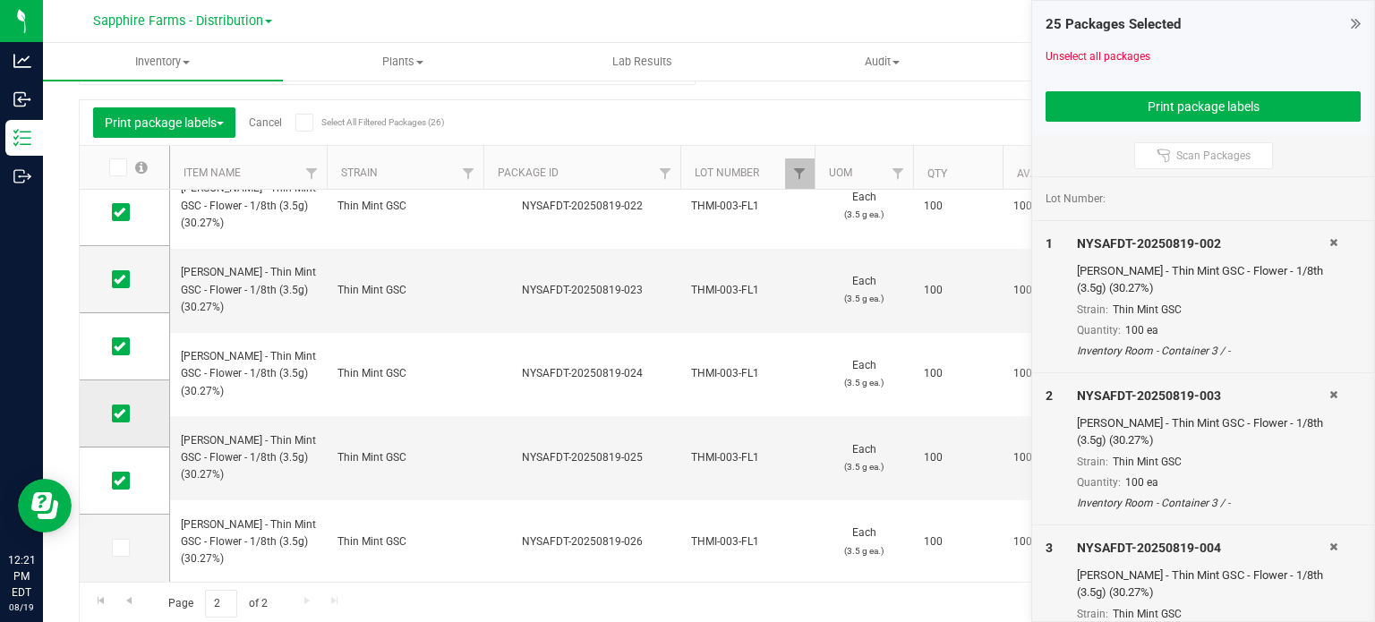
scroll to position [44, 0]
click at [115, 546] on icon at bounding box center [120, 546] width 12 height 0
click at [0, 0] on input "checkbox" at bounding box center [0, 0] width 0 height 0
click at [1351, 20] on icon at bounding box center [1356, 23] width 10 height 18
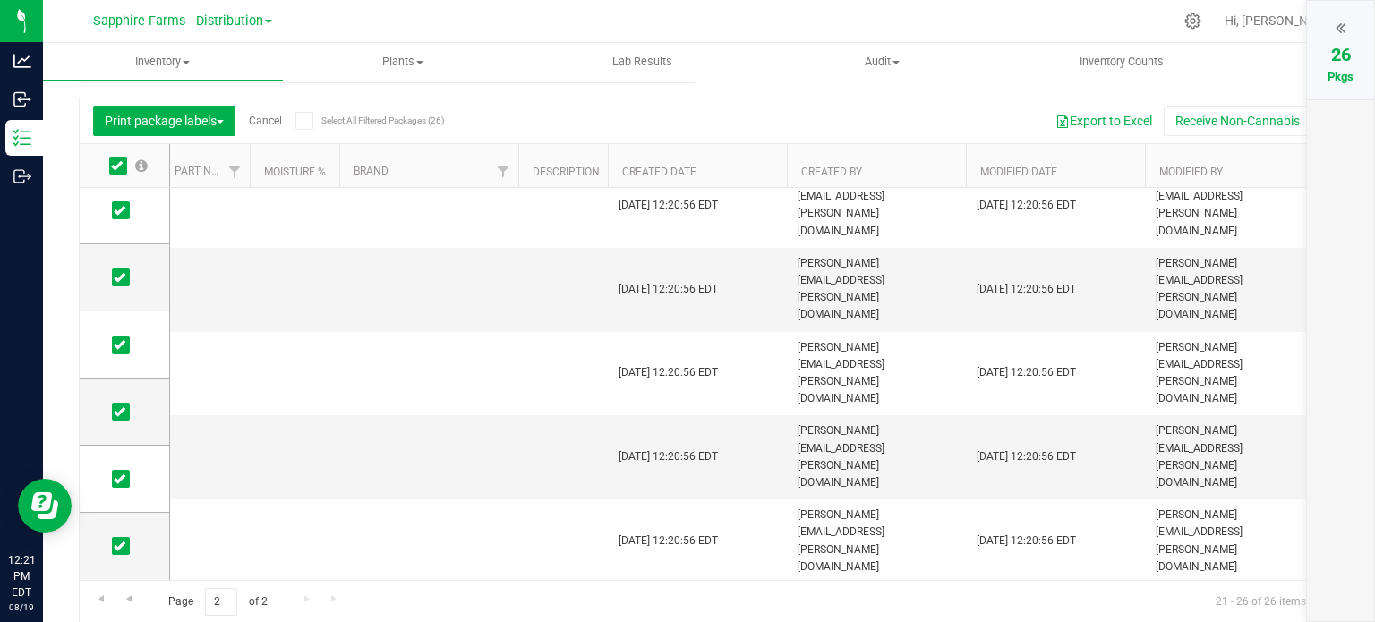
scroll to position [0, 0]
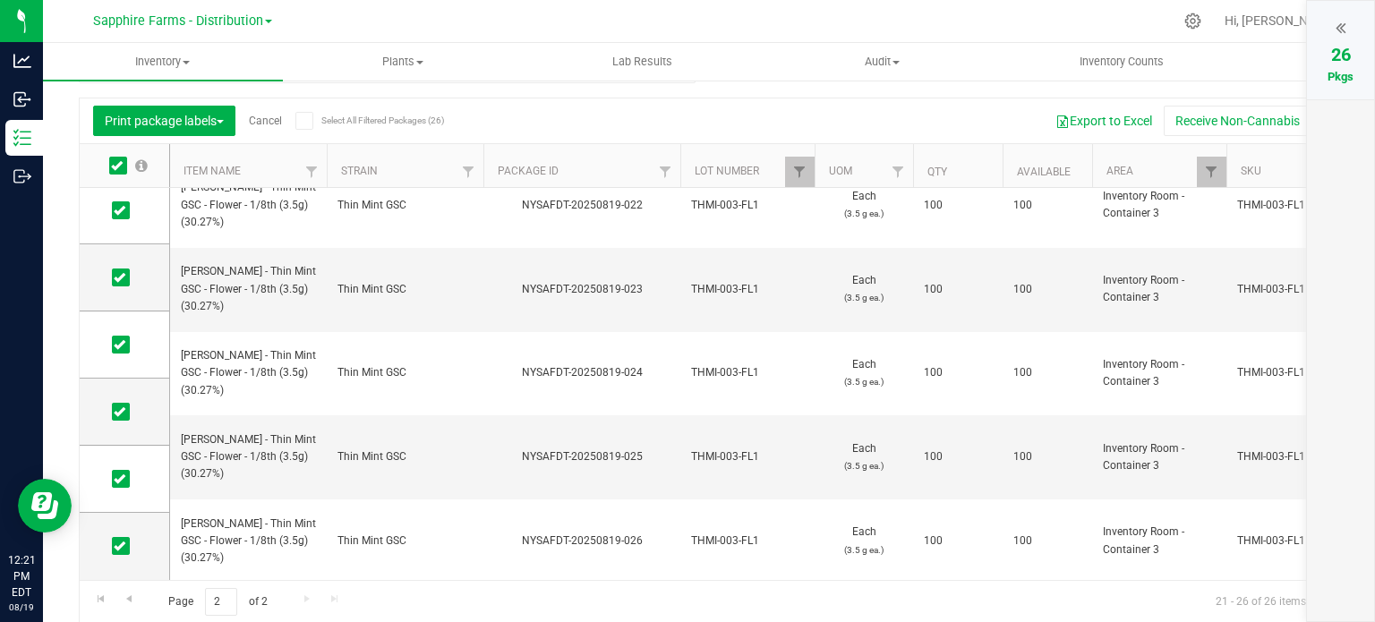
click at [1337, 27] on icon at bounding box center [1340, 28] width 10 height 18
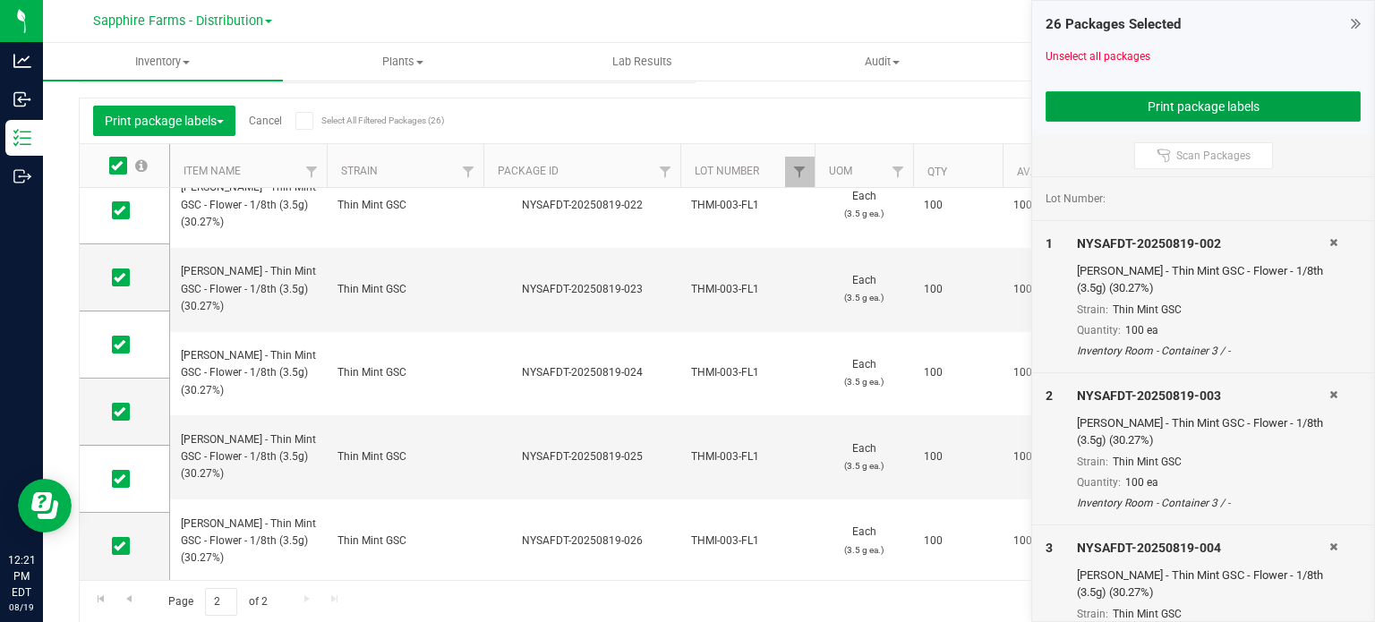
click at [1186, 105] on button "Print package labels" at bounding box center [1202, 106] width 315 height 30
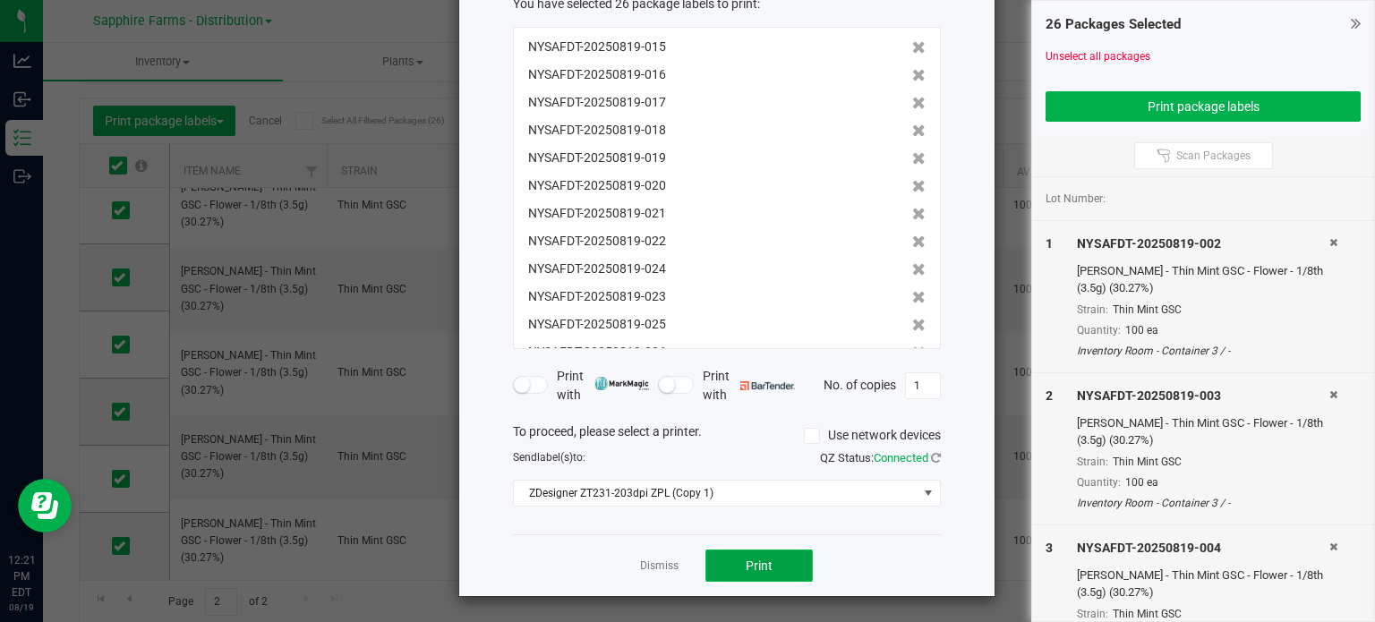
click at [790, 561] on button "Print" at bounding box center [758, 566] width 107 height 32
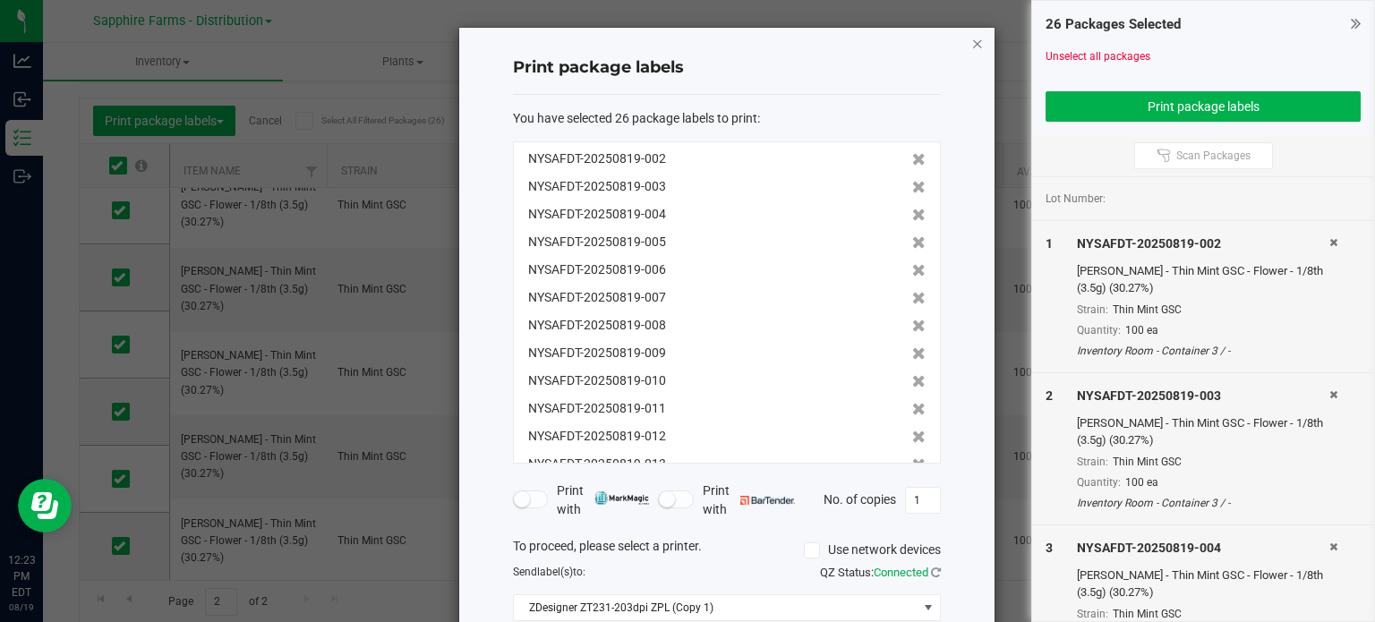
click at [974, 40] on icon "button" at bounding box center [977, 42] width 13 height 21
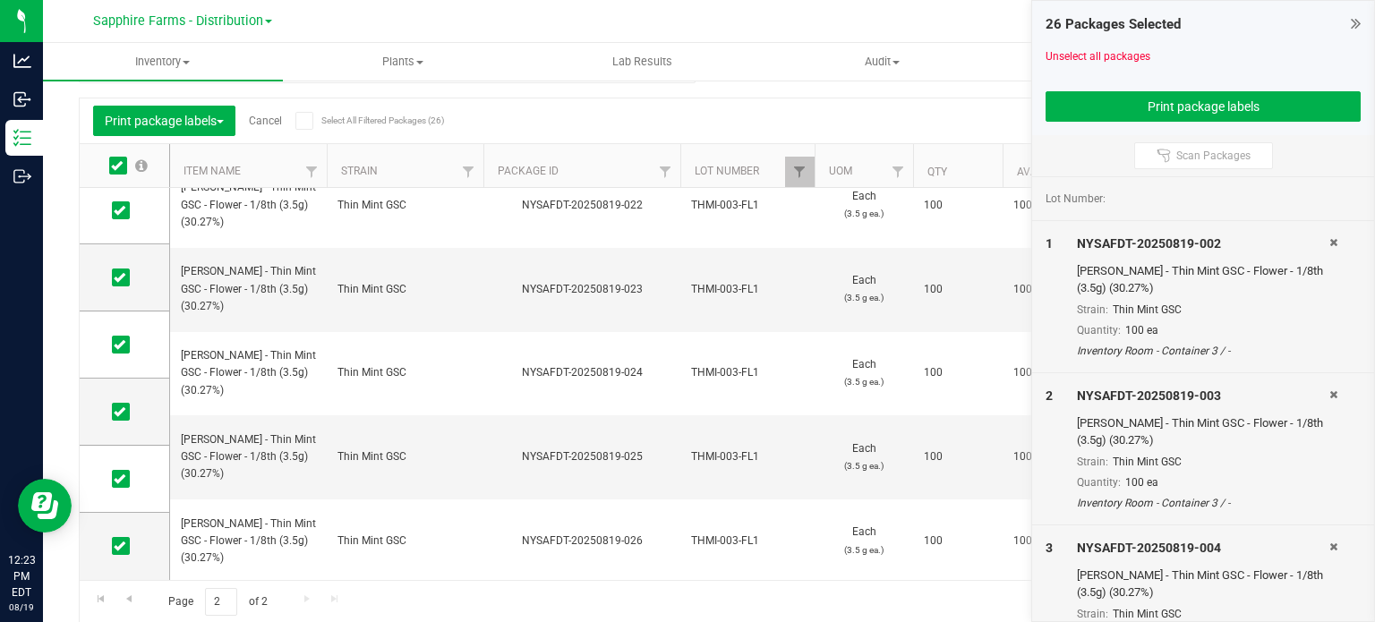
click at [260, 121] on link "Cancel" at bounding box center [265, 121] width 33 height 13
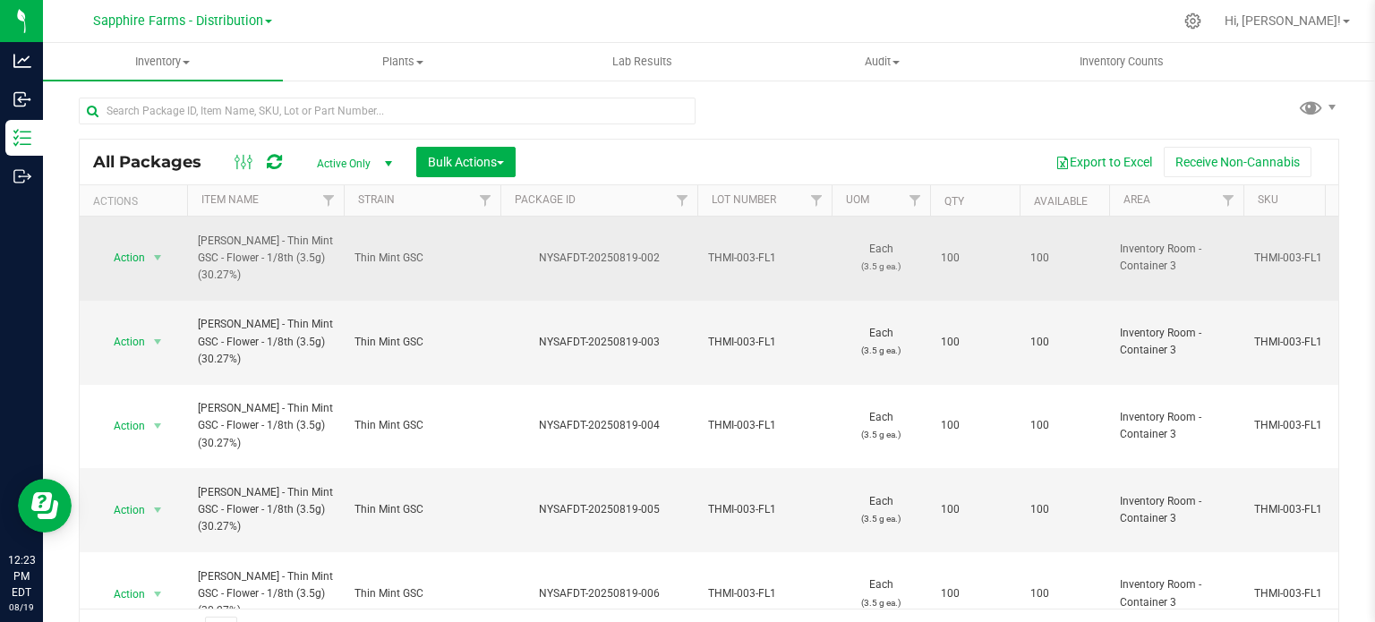
scroll to position [31, 0]
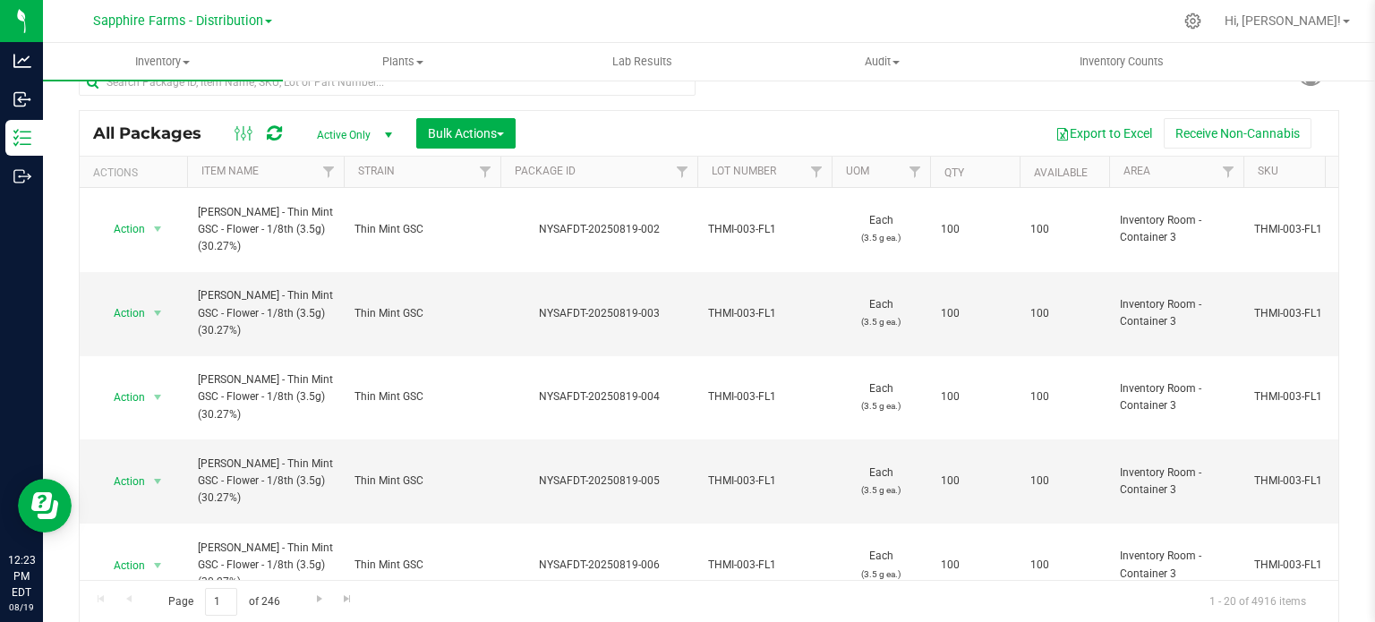
click at [505, 171] on th "Package ID" at bounding box center [598, 172] width 197 height 31
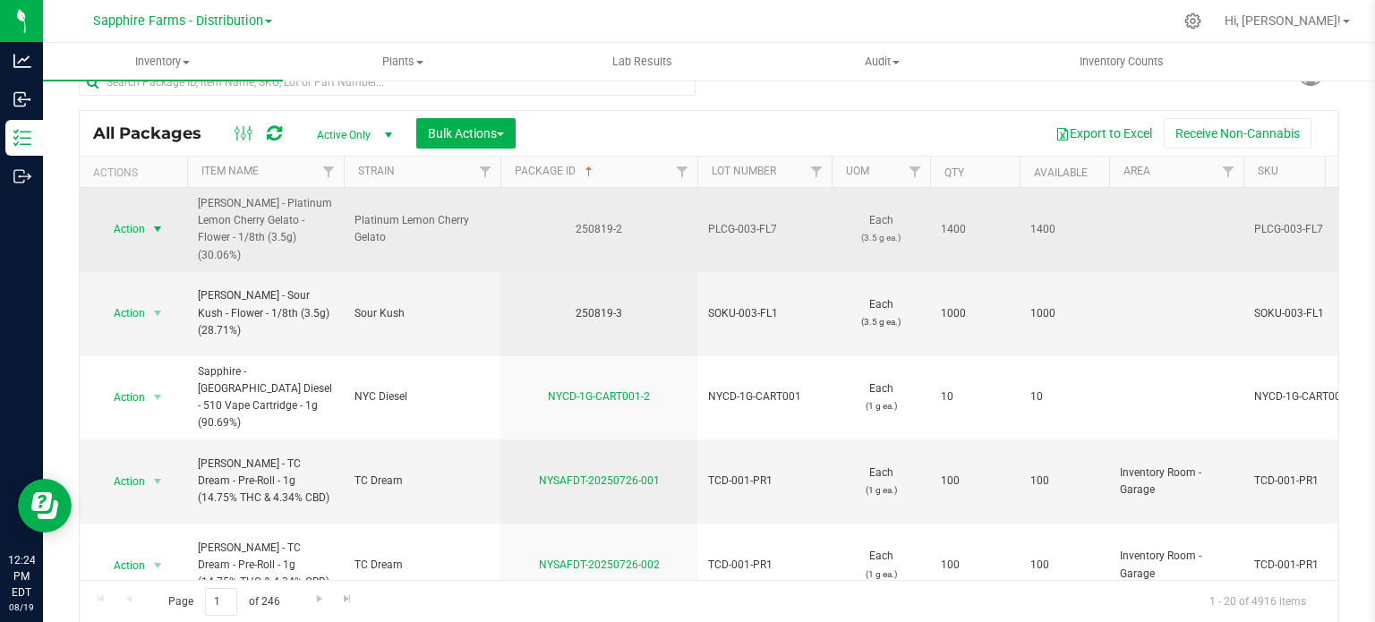
click at [156, 222] on span "select" at bounding box center [157, 229] width 14 height 14
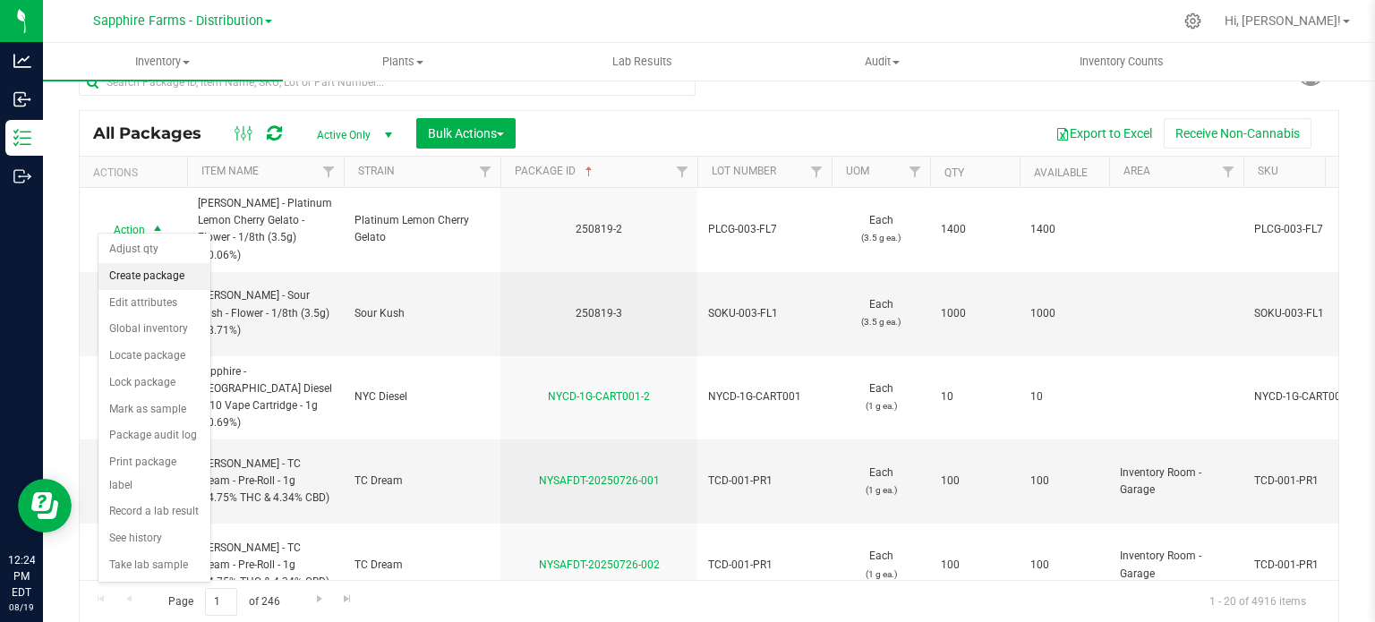
click at [154, 277] on li "Create package" at bounding box center [154, 276] width 112 height 27
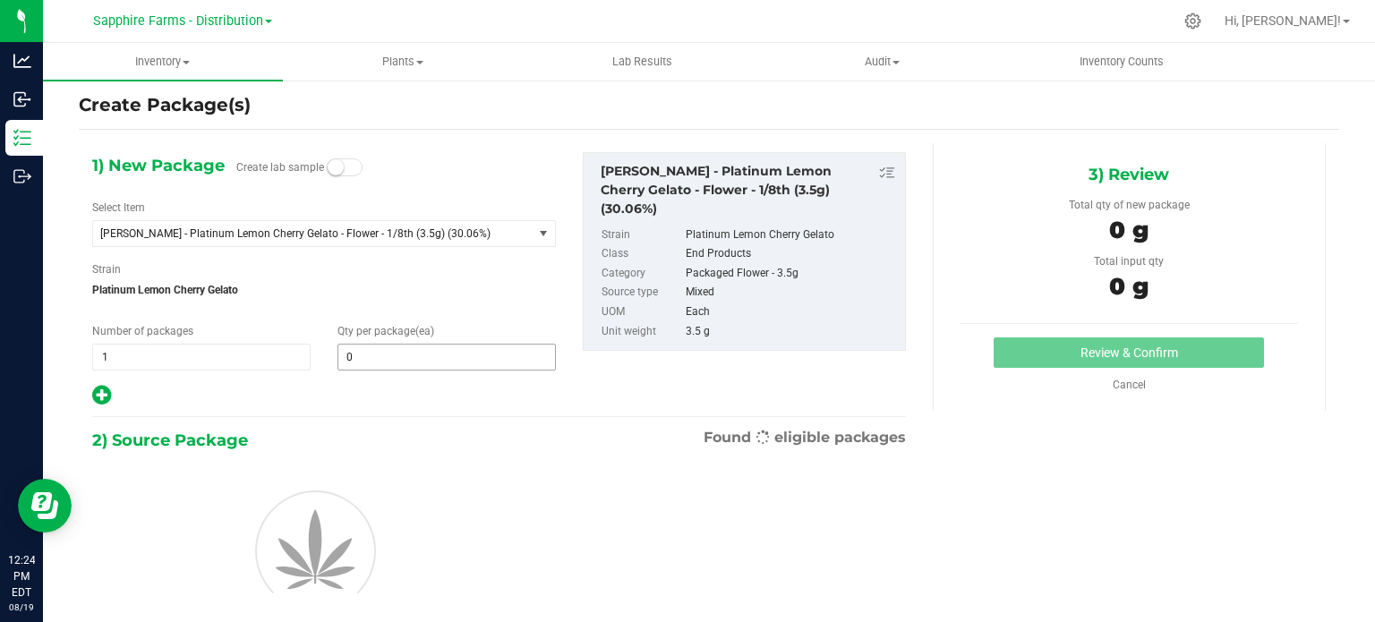
scroll to position [31, 0]
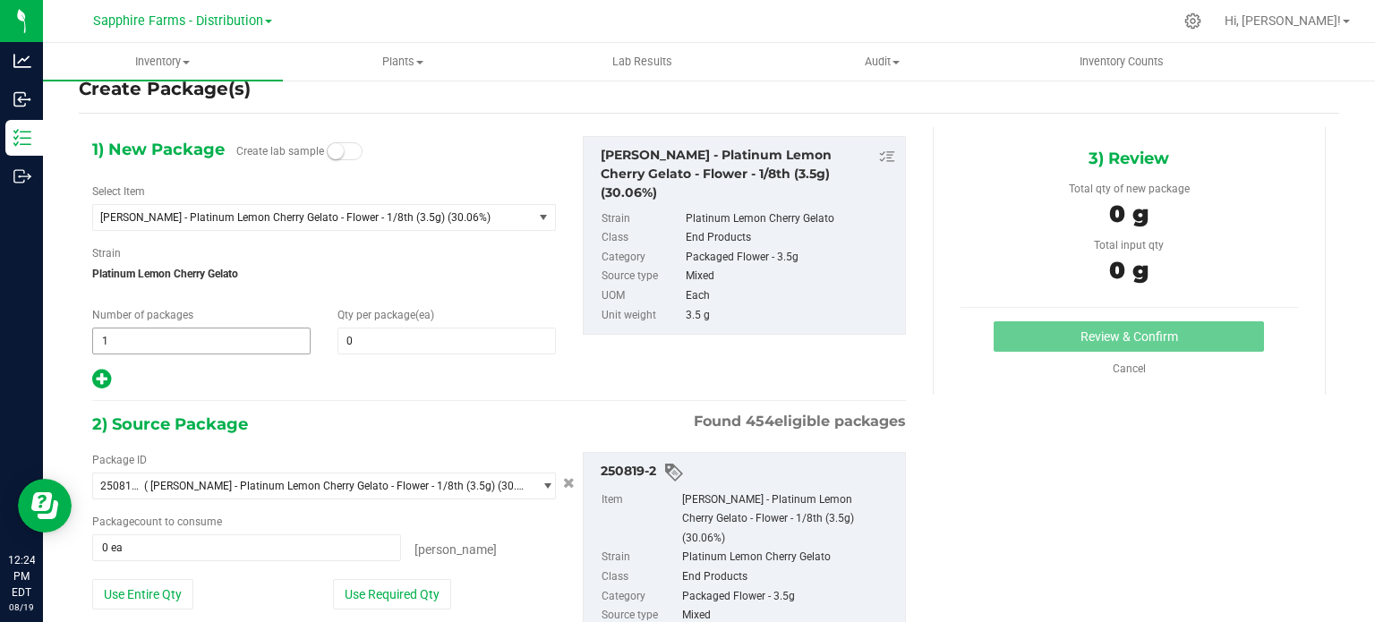
click at [201, 333] on span "1 1" at bounding box center [201, 341] width 218 height 27
type input "14"
click at [405, 343] on input "0" at bounding box center [446, 340] width 217 height 25
type input "14"
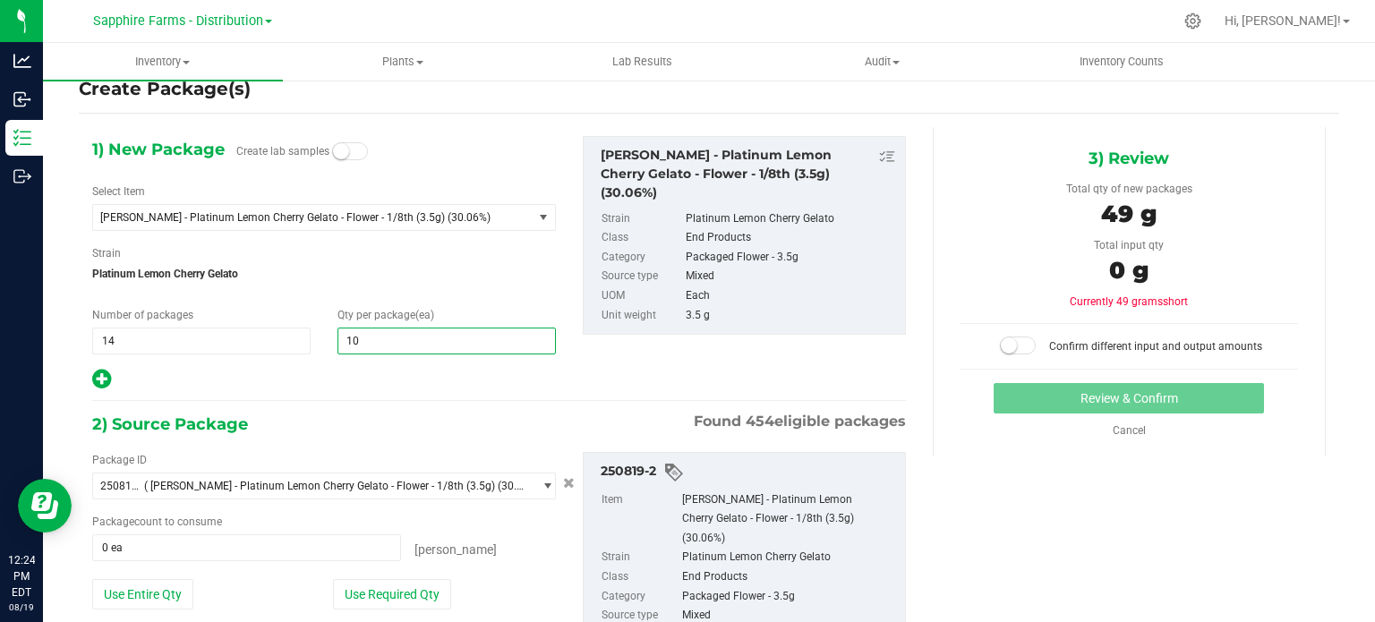
type input "100"
click at [331, 403] on div "1) New Package Create lab samples Select Item [PERSON_NAME] - Platinum Lemon Ch…" at bounding box center [499, 439] width 840 height 624
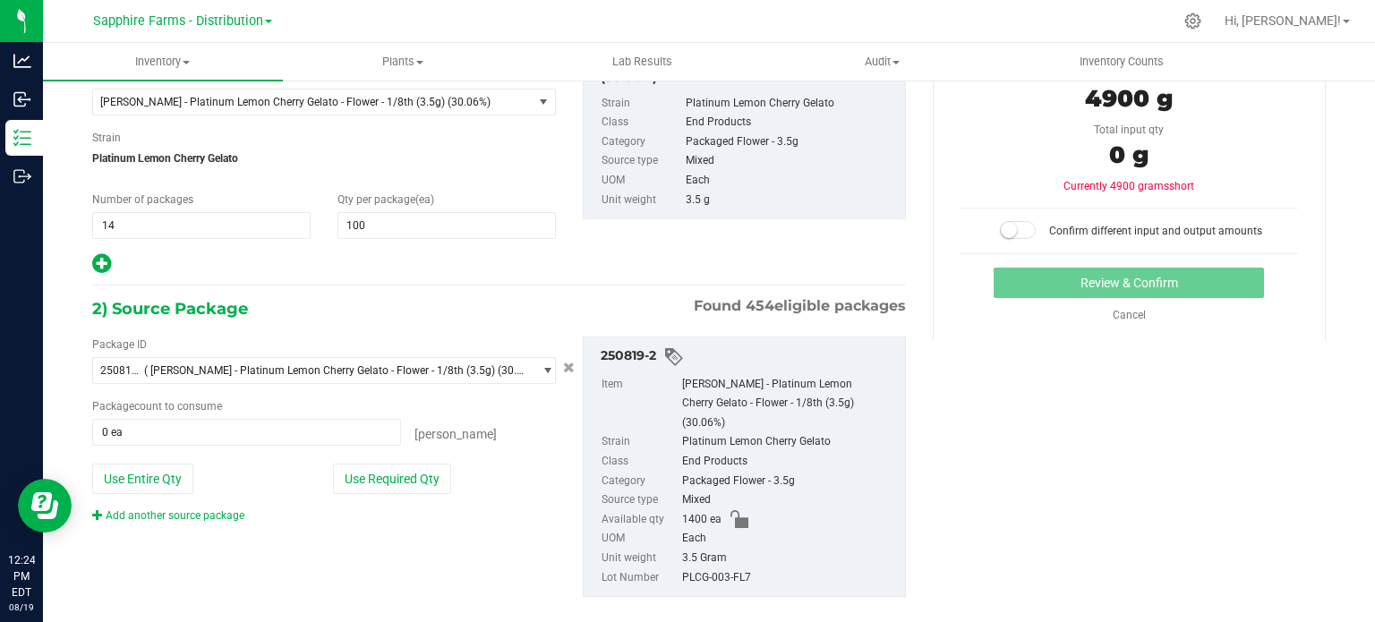
scroll to position [153, 0]
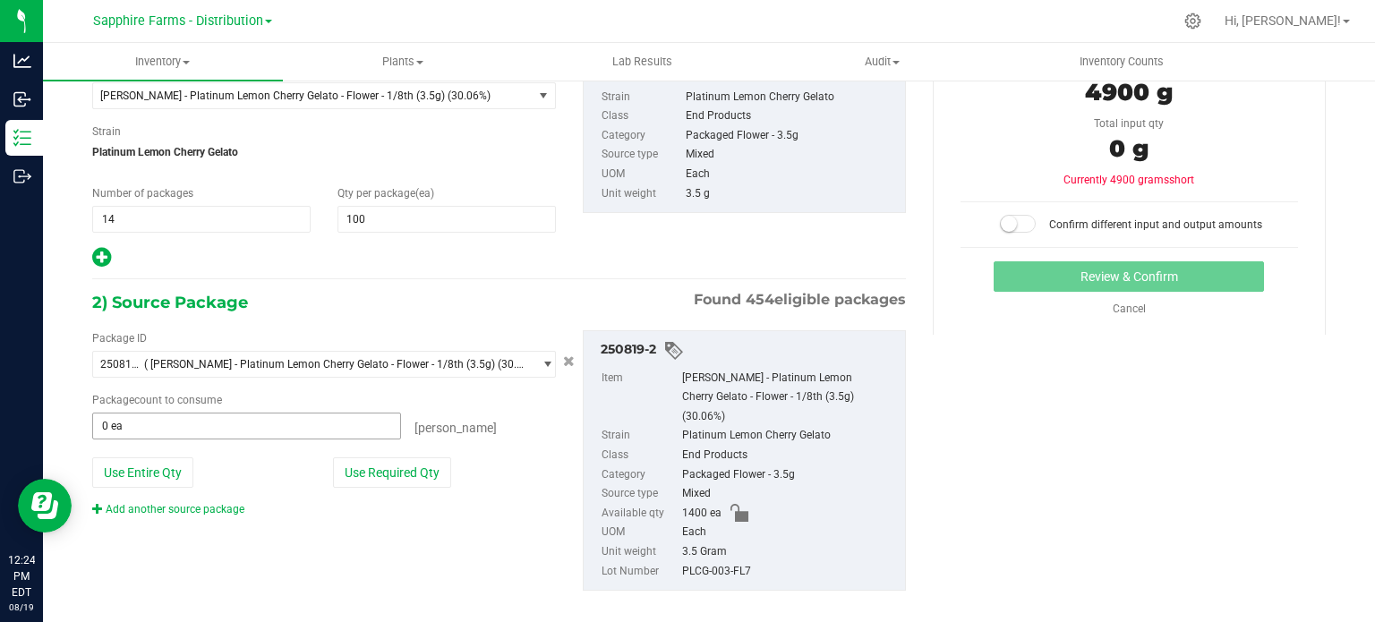
click at [211, 429] on span "0 ea 0" at bounding box center [246, 426] width 309 height 27
type input "1400"
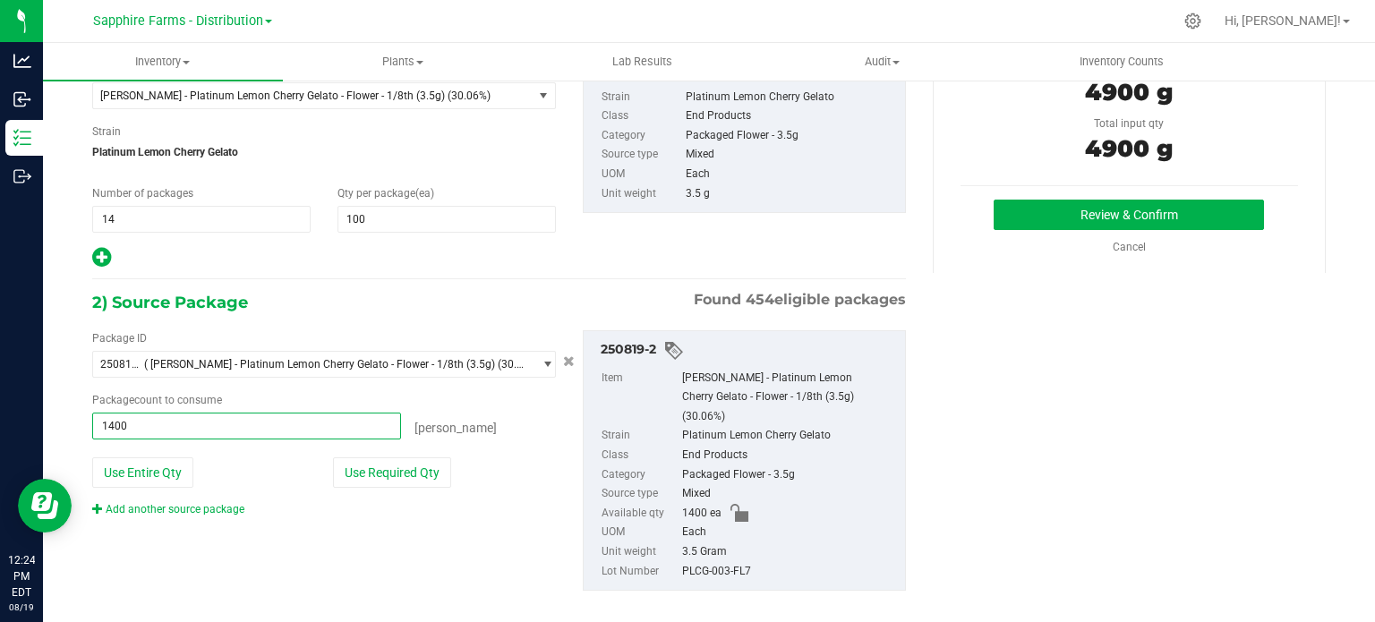
type input "1400 ea"
click at [609, 238] on div "1) New Package Create lab samples Select Item [PERSON_NAME] - Platinum Lemon Ch…" at bounding box center [499, 141] width 840 height 255
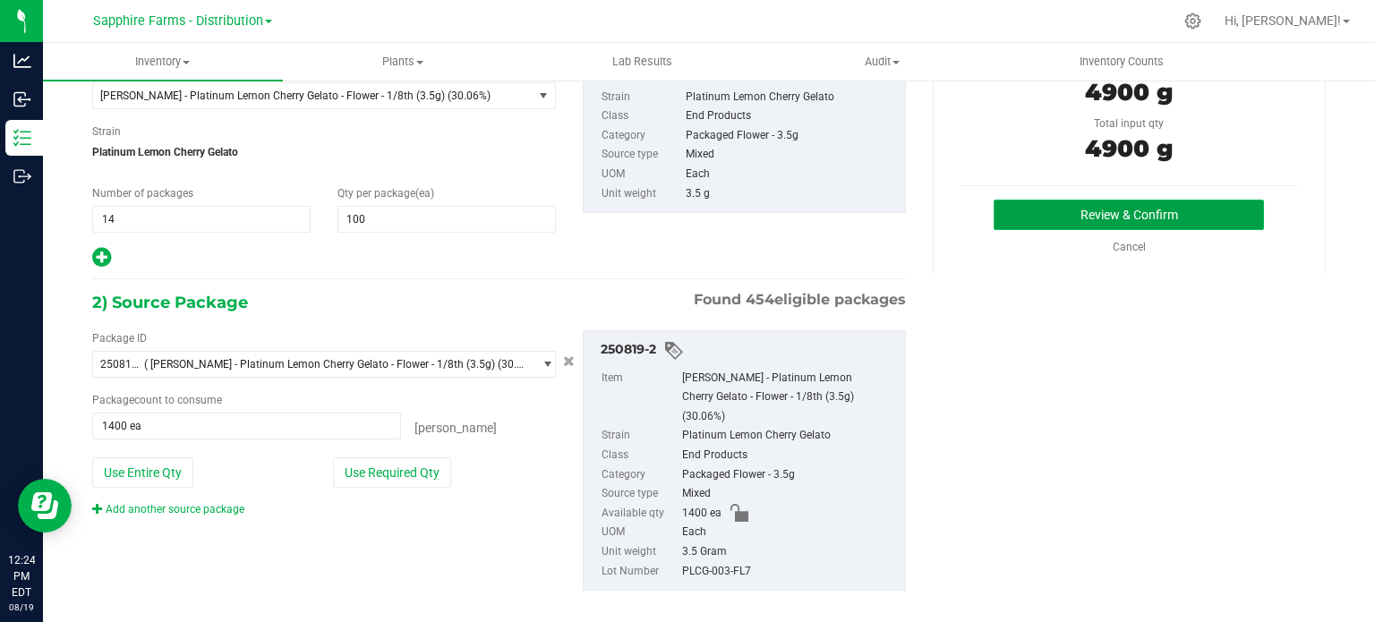
click at [1055, 207] on button "Review & Confirm" at bounding box center [1128, 215] width 270 height 30
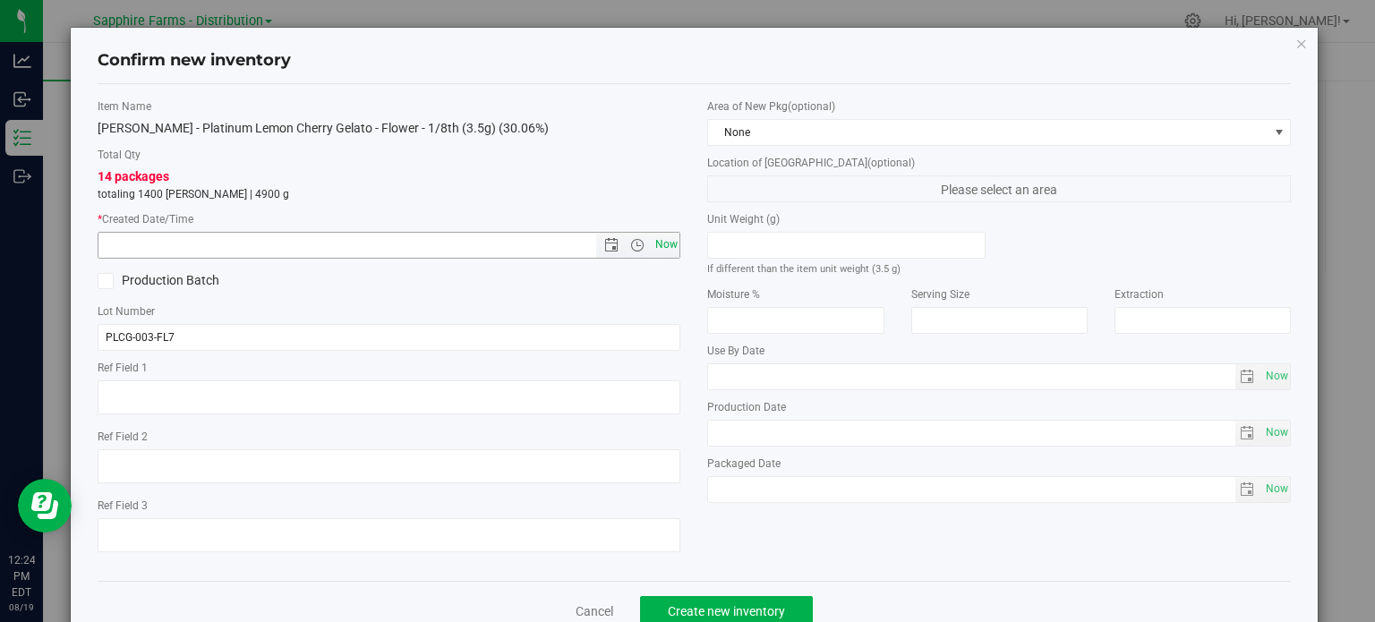
click at [656, 243] on span "Now" at bounding box center [666, 245] width 30 height 26
type input "[DATE] 12:24 PM"
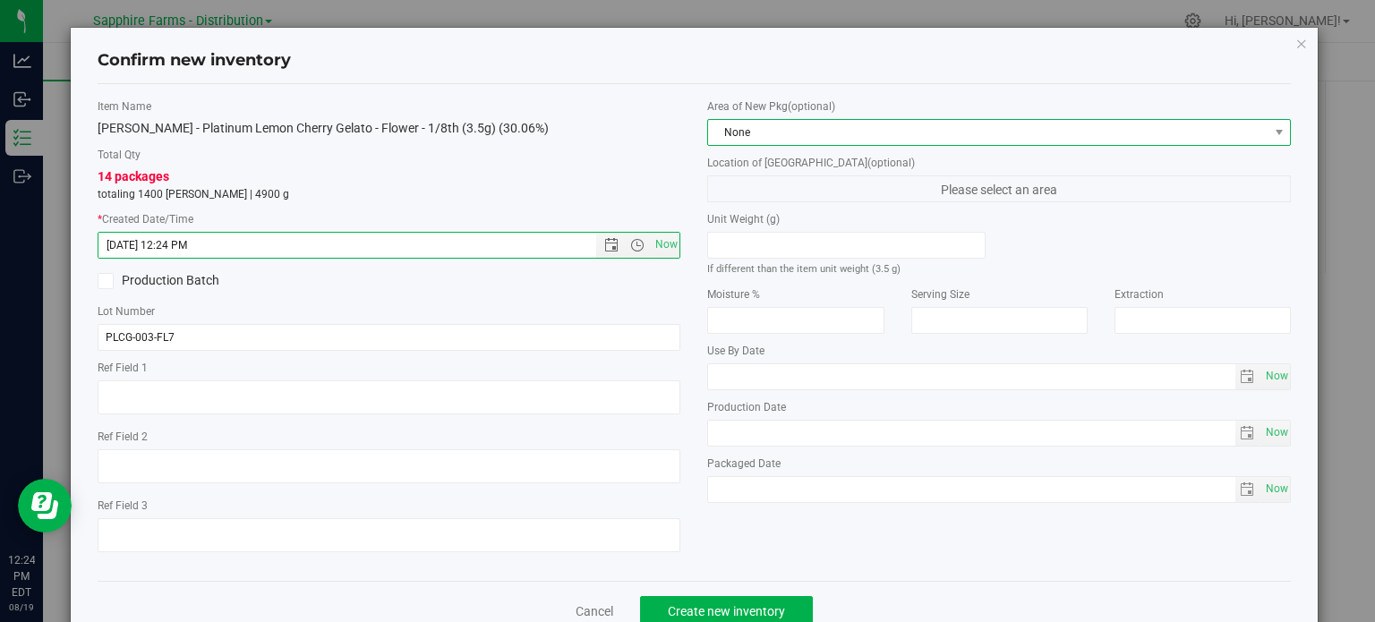
click at [869, 138] on span "None" at bounding box center [987, 132] width 559 height 25
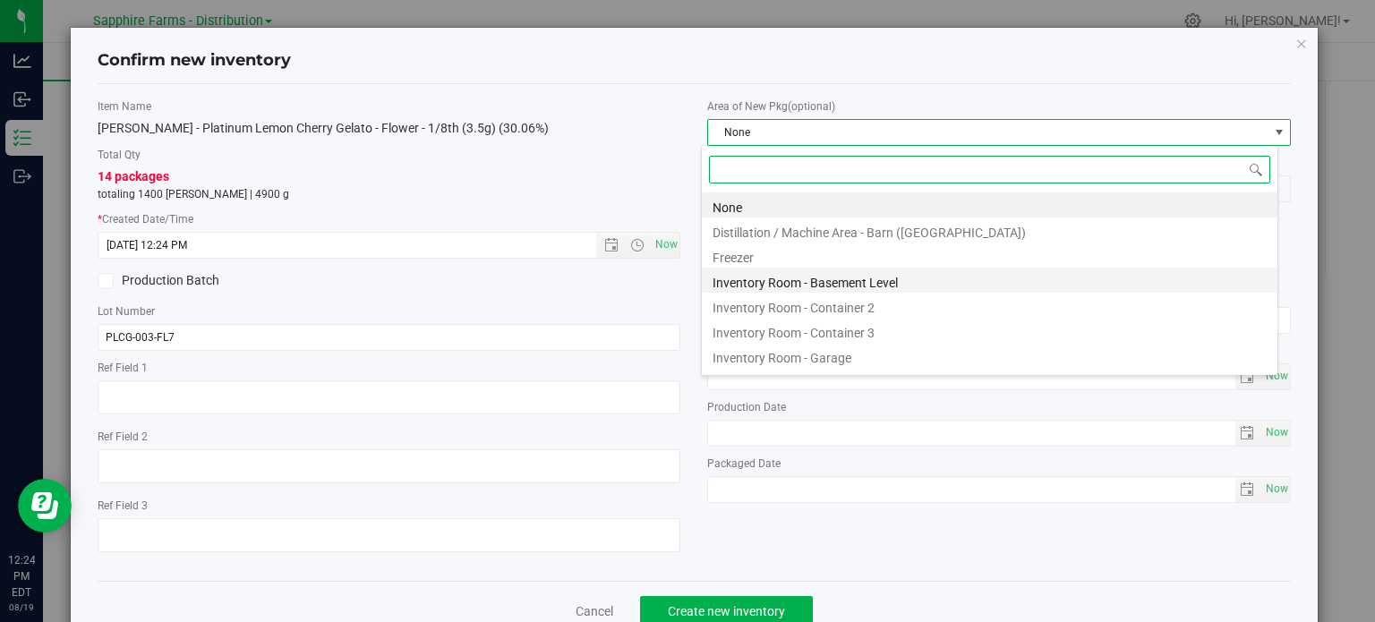
scroll to position [26, 576]
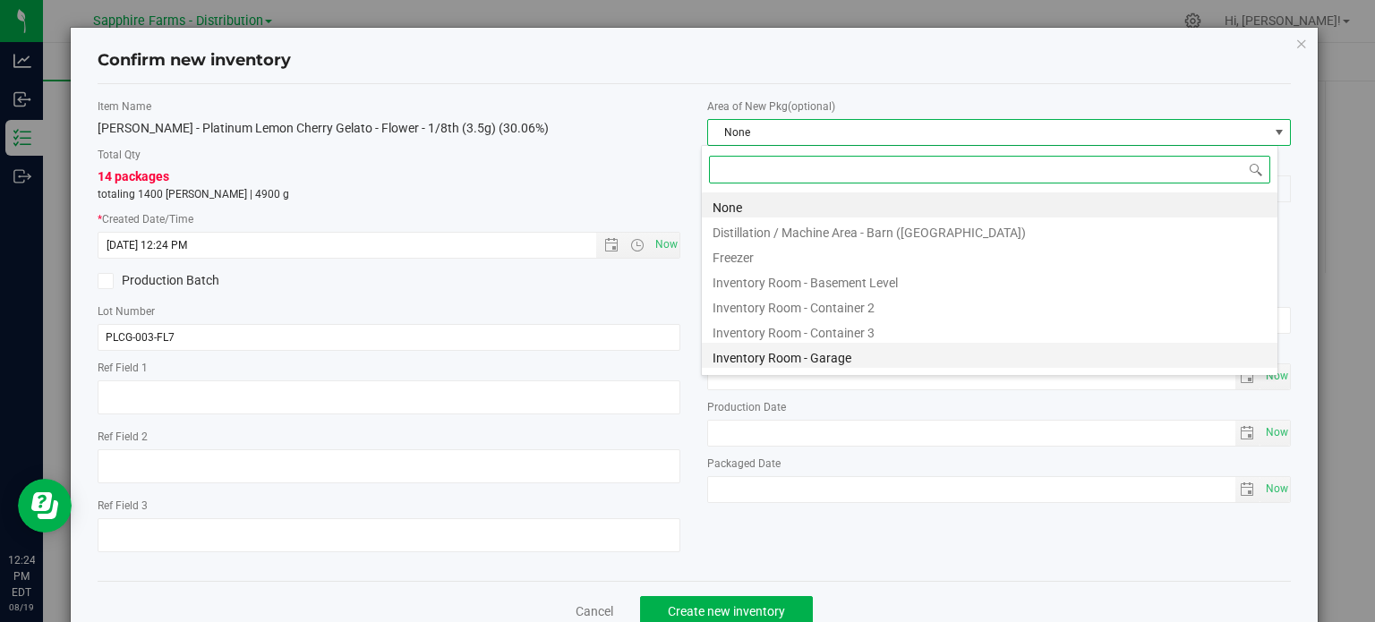
click at [925, 356] on li "Inventory Room - Garage" at bounding box center [989, 355] width 575 height 25
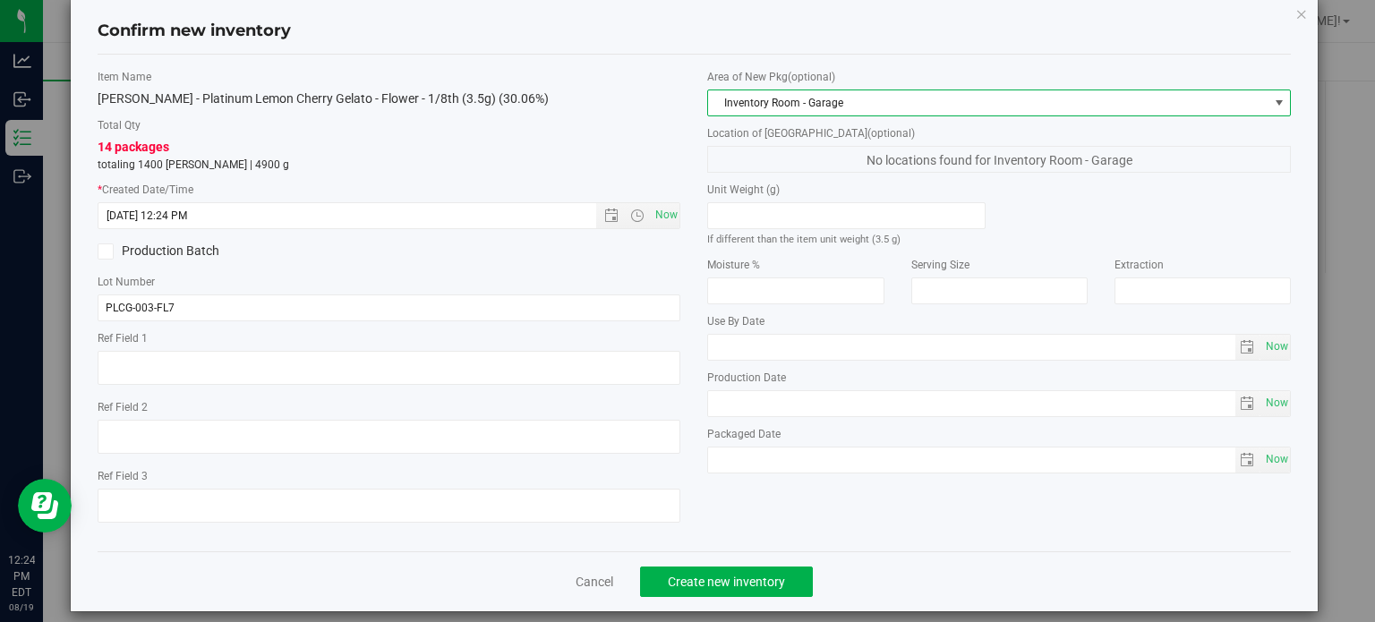
scroll to position [45, 0]
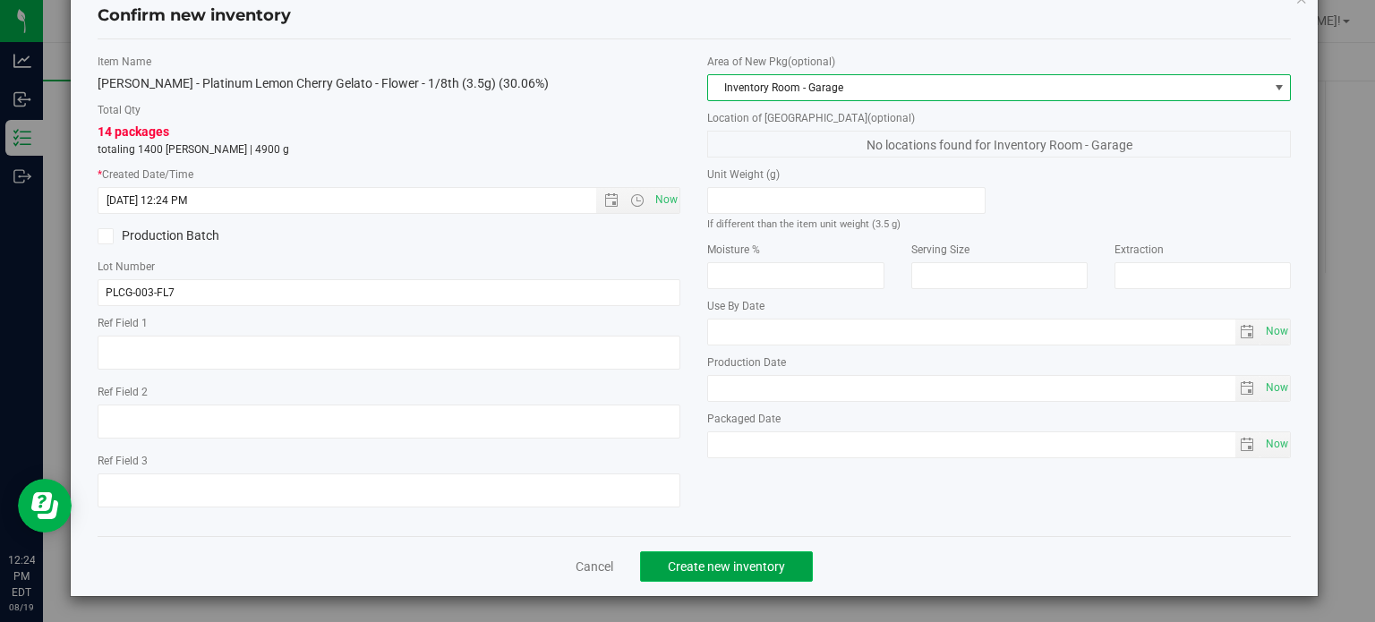
click at [720, 565] on span "Create new inventory" at bounding box center [726, 566] width 117 height 14
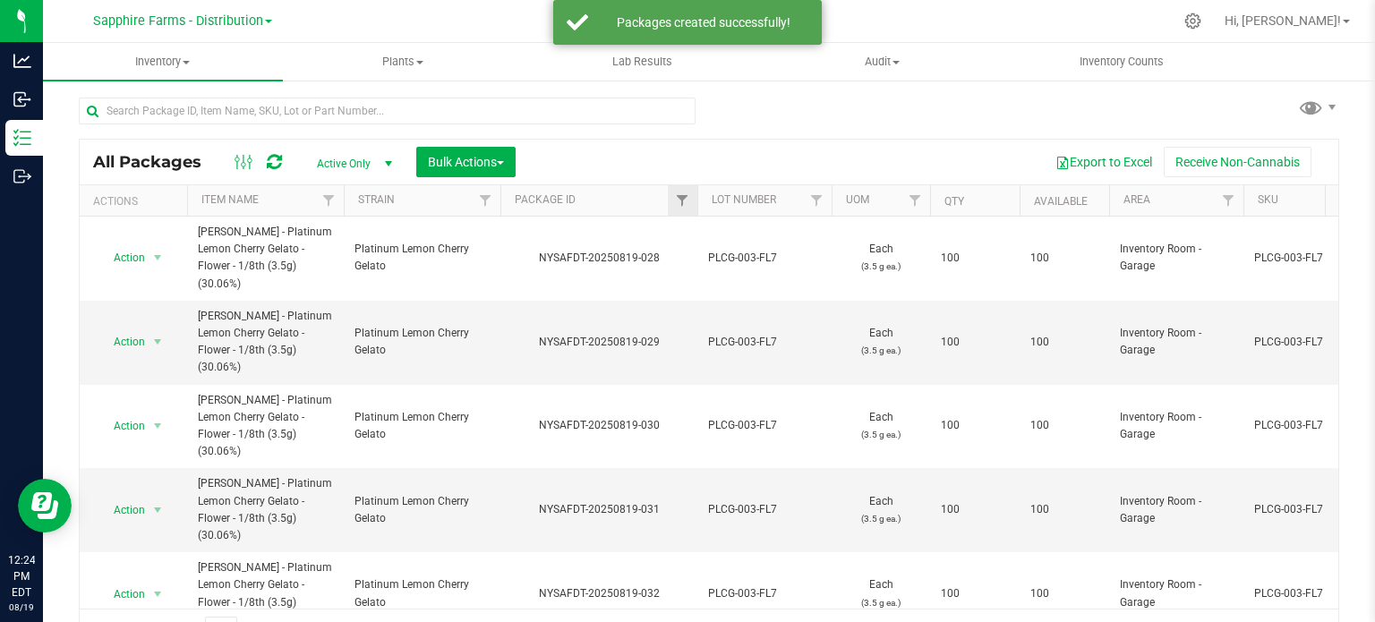
scroll to position [31, 0]
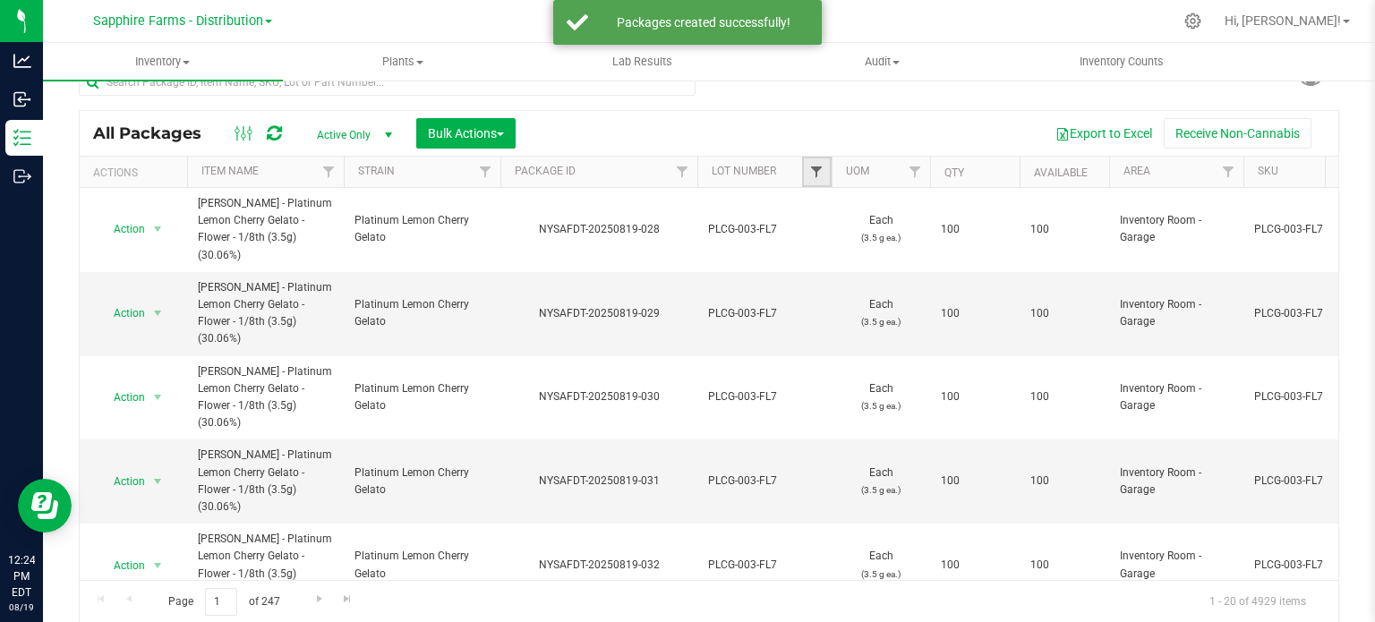
click at [814, 165] on span "Filter" at bounding box center [816, 172] width 14 height 14
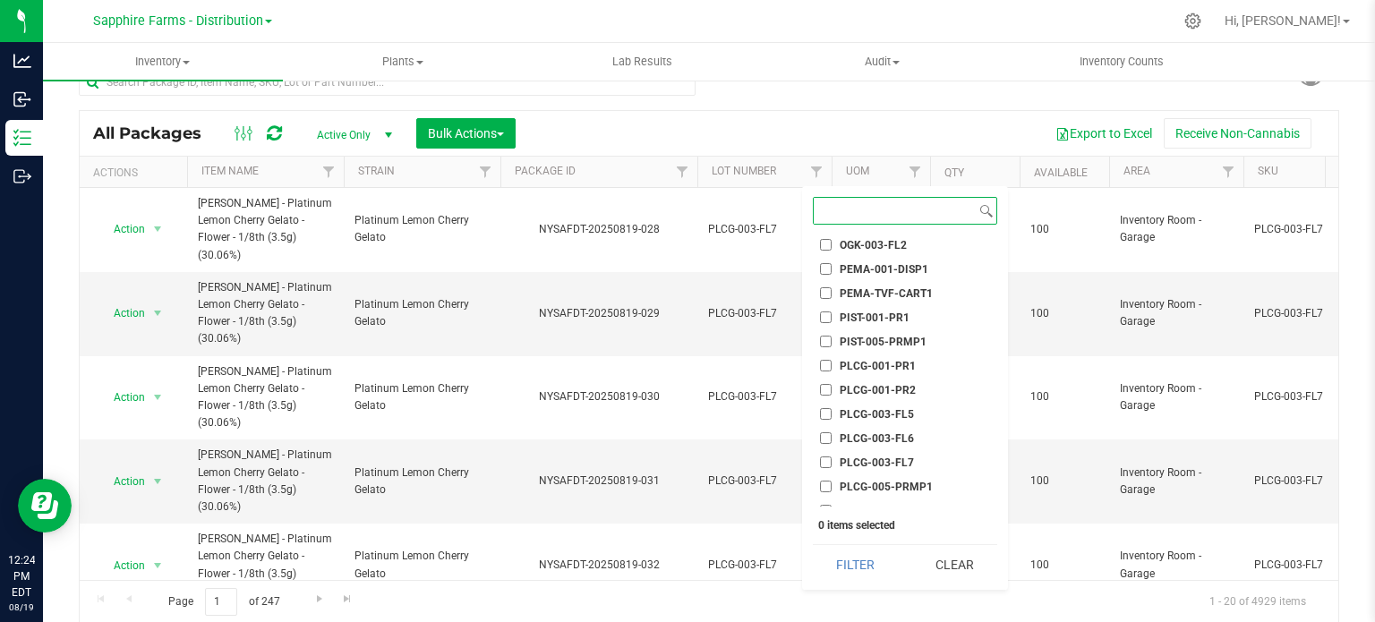
scroll to position [1163, 0]
click at [887, 437] on span "PLCG-003-FL7" at bounding box center [876, 437] width 74 height 11
click at [831, 437] on input "PLCG-003-FL7" at bounding box center [826, 437] width 12 height 12
checkbox input "true"
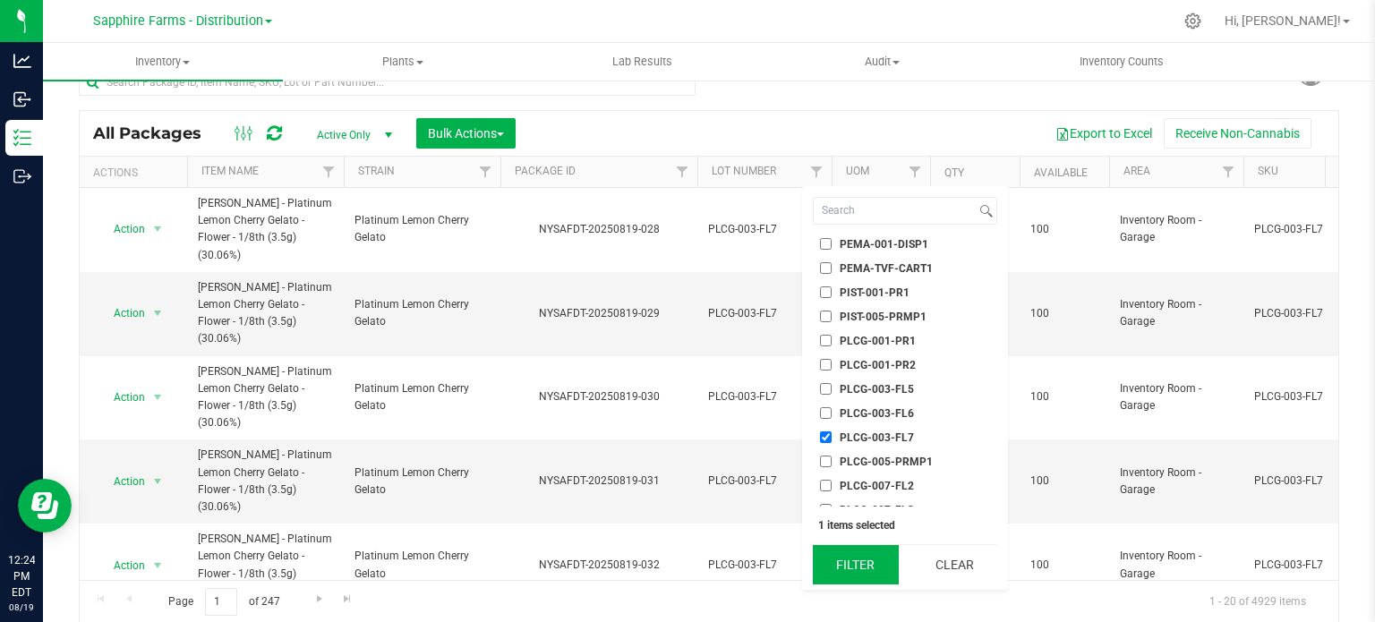
click at [876, 578] on button "Filter" at bounding box center [856, 564] width 86 height 39
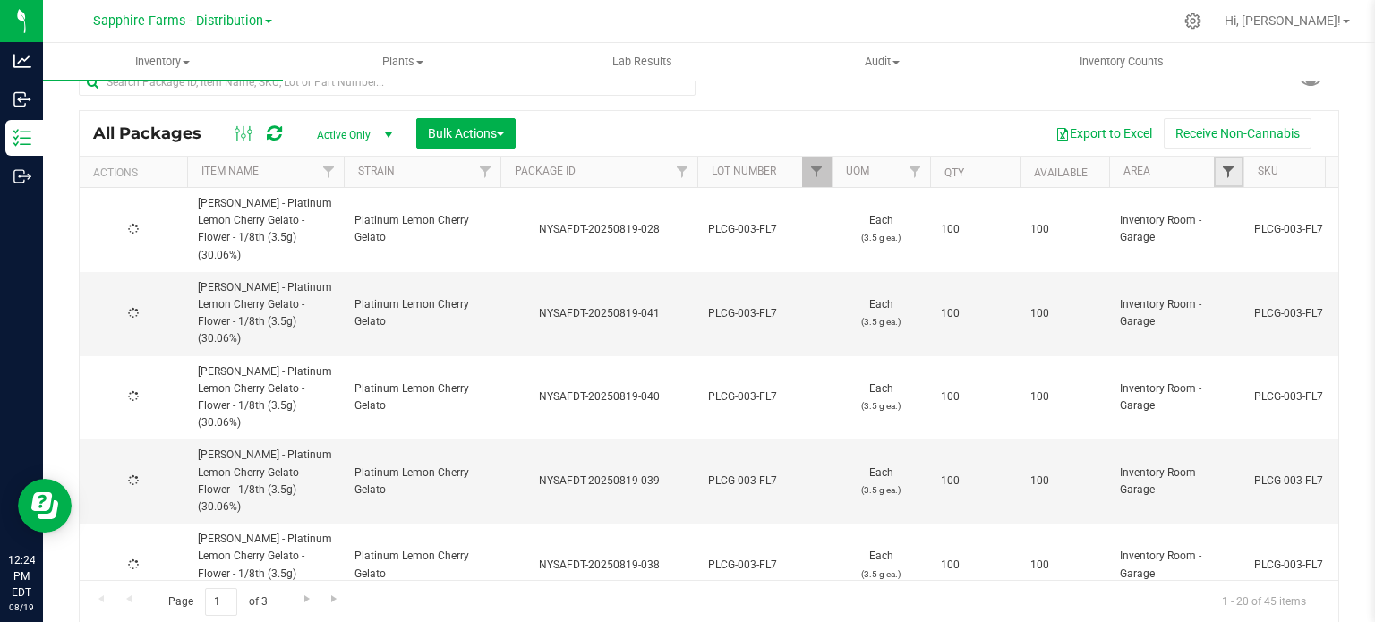
click at [1224, 175] on span "Filter" at bounding box center [1228, 172] width 14 height 14
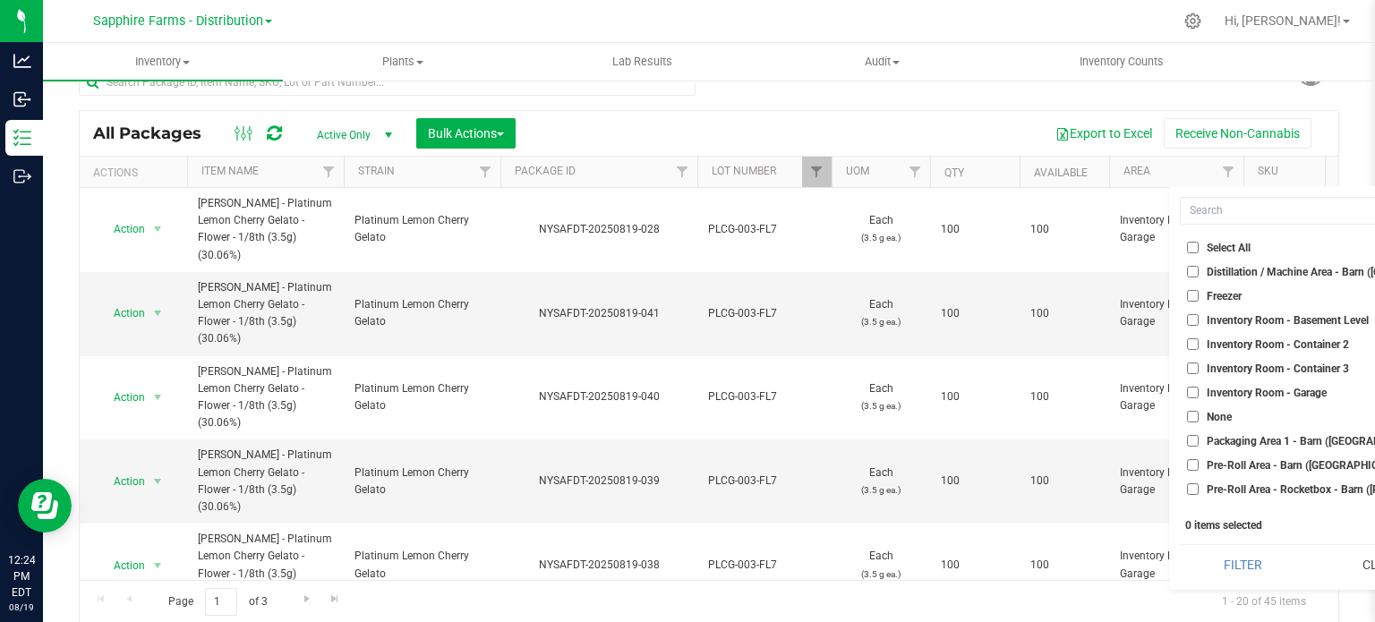
click at [1251, 396] on span "Inventory Room - Garage" at bounding box center [1266, 393] width 120 height 11
click at [1198, 396] on input "Inventory Room - Garage" at bounding box center [1193, 393] width 12 height 12
checkbox input "true"
click at [1237, 563] on button "Filter" at bounding box center [1243, 564] width 126 height 39
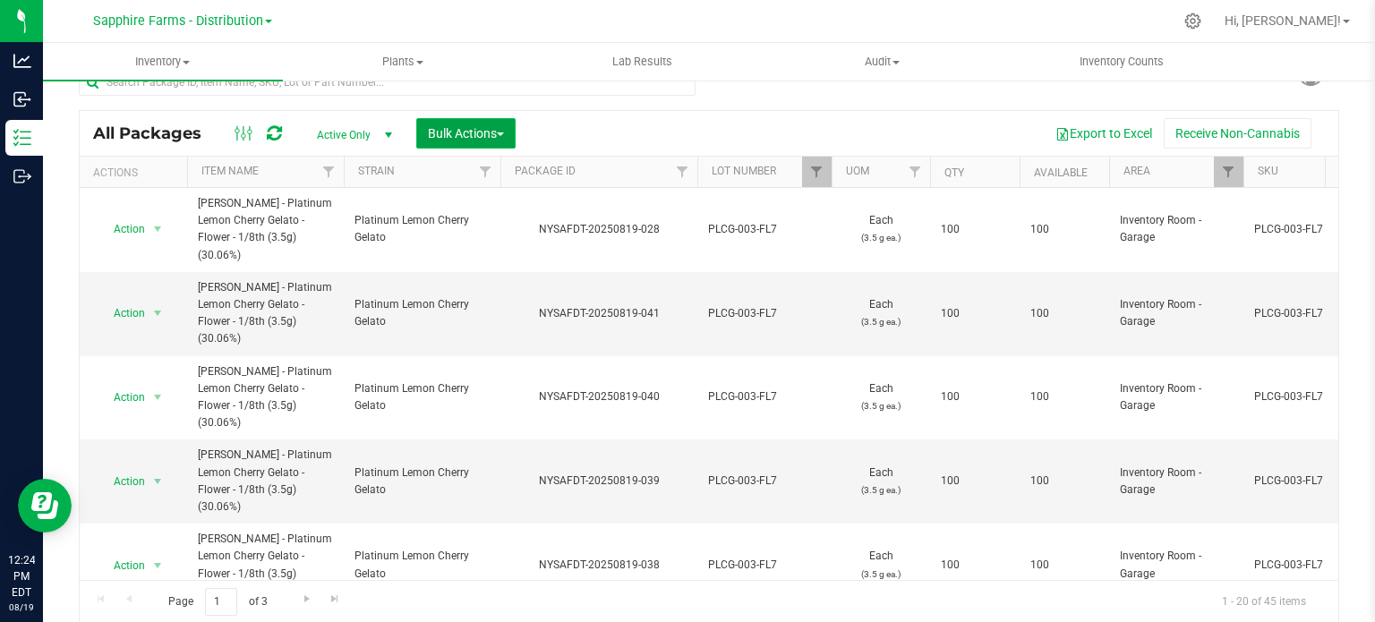
click at [488, 126] on span "Bulk Actions" at bounding box center [466, 133] width 76 height 14
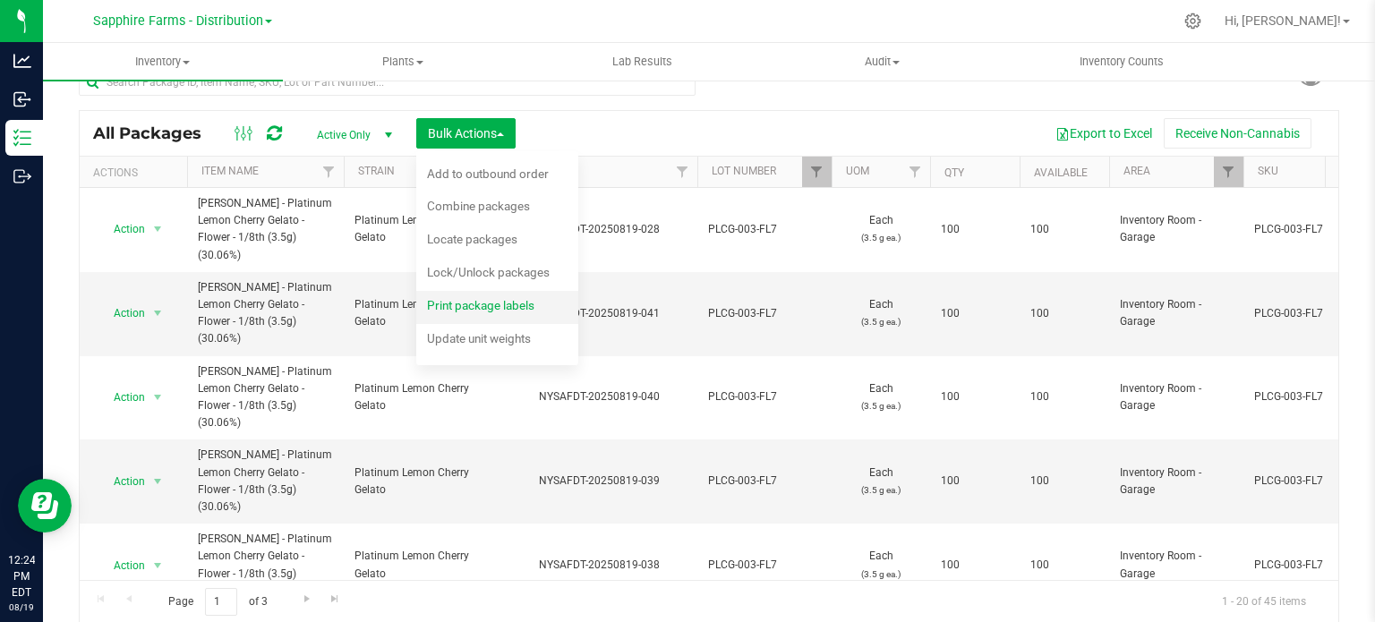
click at [465, 303] on span "Print package labels" at bounding box center [480, 305] width 107 height 14
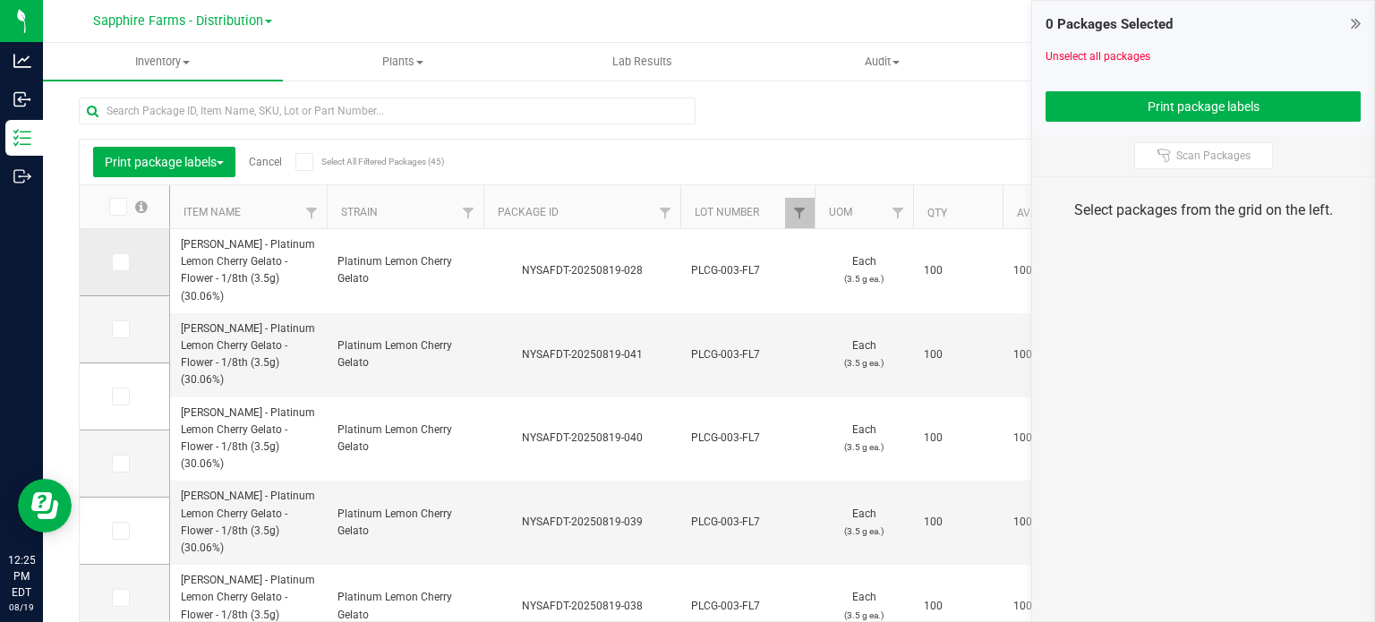
scroll to position [31, 0]
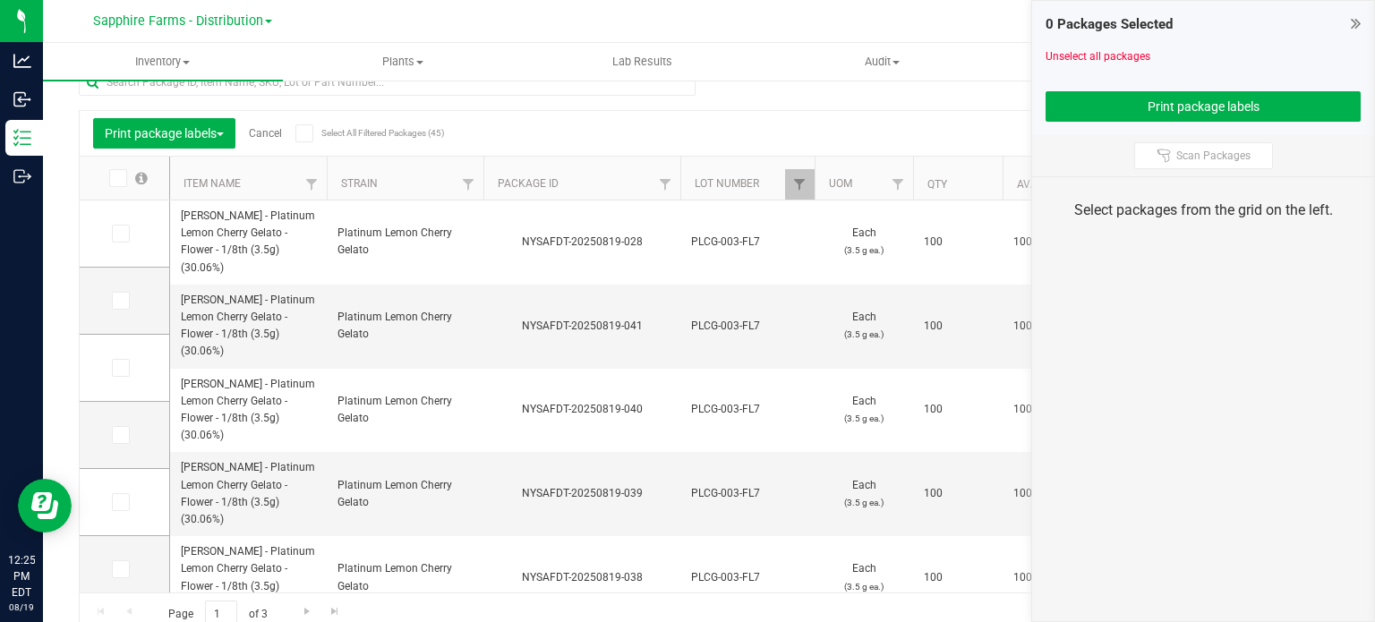
click at [121, 178] on icon at bounding box center [117, 178] width 12 height 0
click at [0, 0] on input "checkbox" at bounding box center [0, 0] width 0 height 0
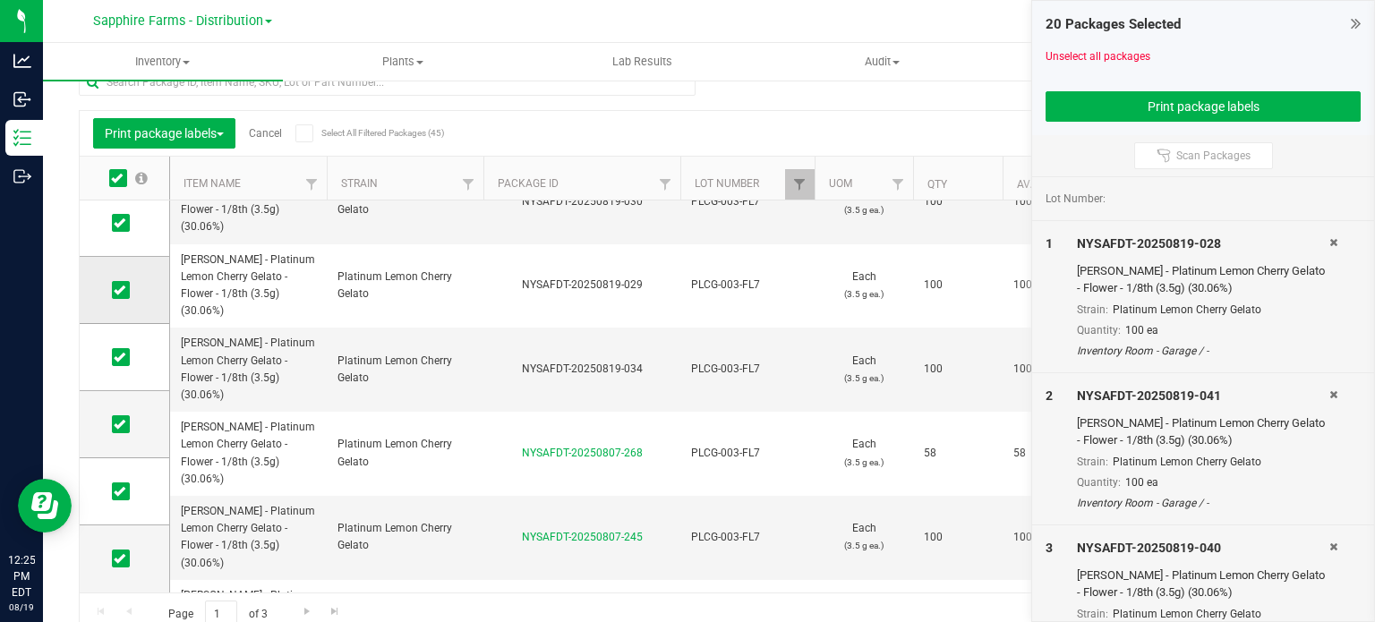
scroll to position [44, 0]
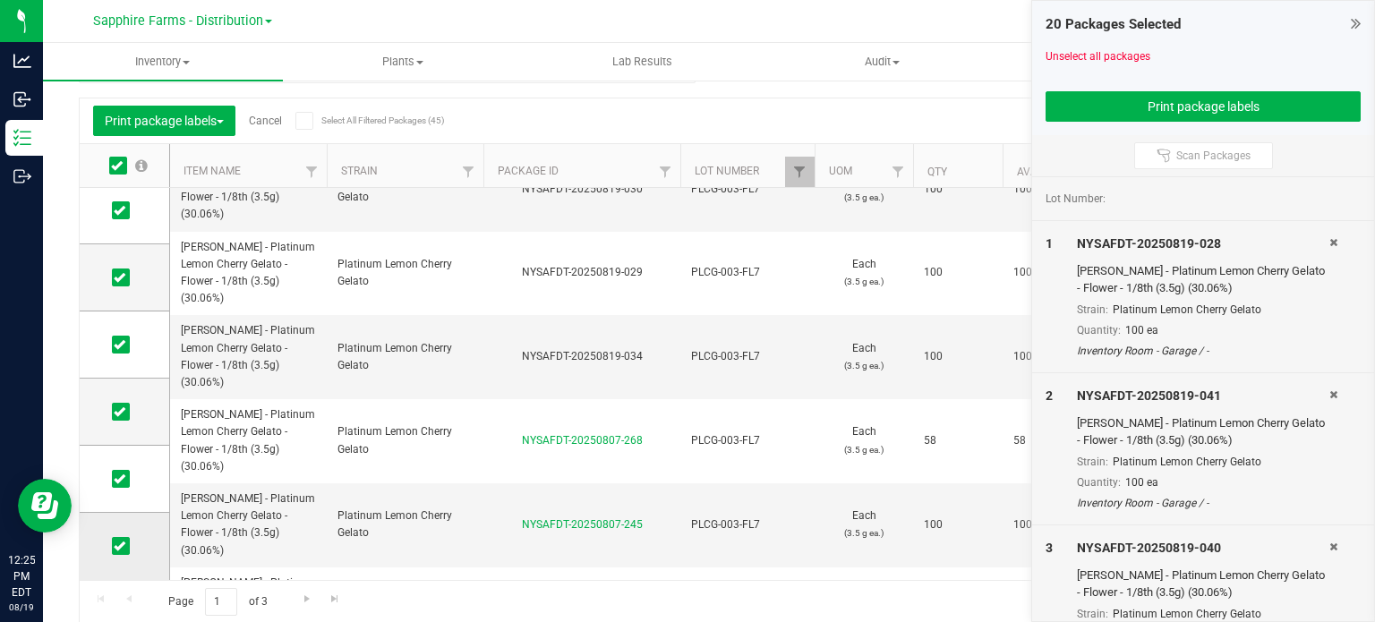
click at [122, 546] on icon at bounding box center [120, 546] width 12 height 0
click at [0, 0] on input "checkbox" at bounding box center [0, 0] width 0 height 0
drag, startPoint x: 121, startPoint y: 478, endPoint x: 124, endPoint y: 436, distance: 42.2
click at [121, 479] on icon at bounding box center [120, 479] width 12 height 0
click at [0, 0] on input "checkbox" at bounding box center [0, 0] width 0 height 0
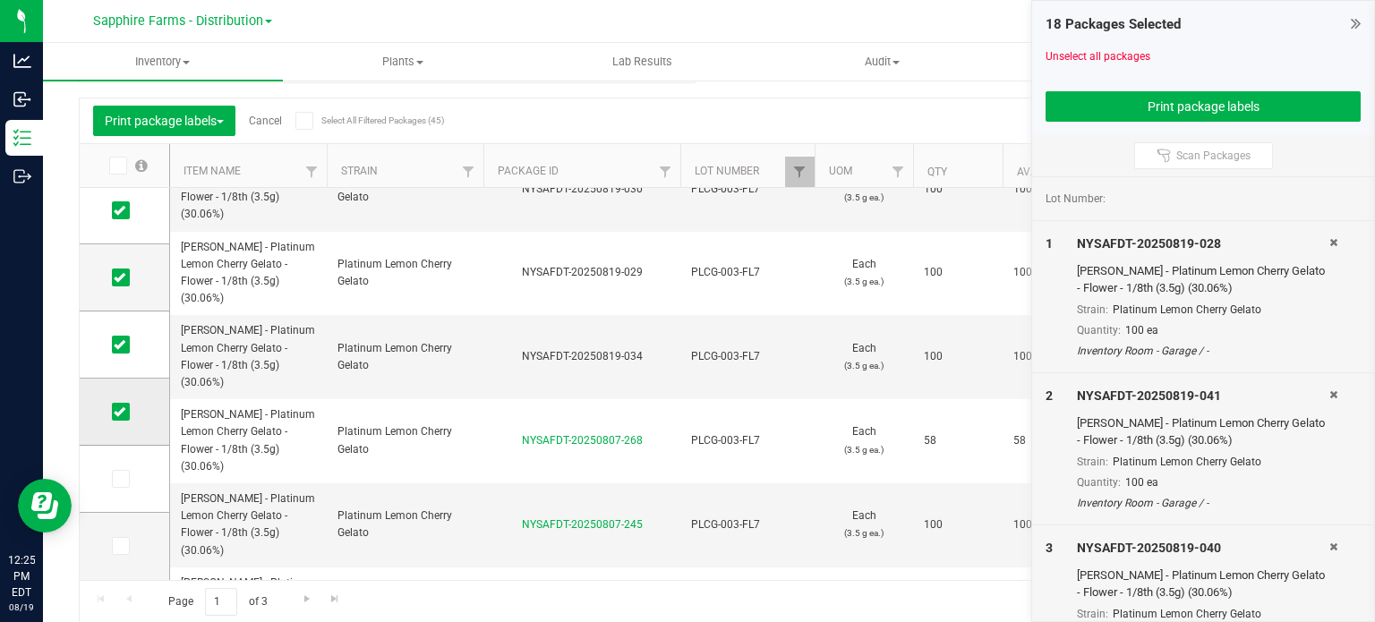
click at [118, 412] on icon at bounding box center [120, 412] width 12 height 0
click at [0, 0] on input "checkbox" at bounding box center [0, 0] width 0 height 0
drag, startPoint x: 119, startPoint y: 342, endPoint x: 115, endPoint y: 324, distance: 18.5
click at [120, 345] on icon at bounding box center [120, 345] width 12 height 0
click at [0, 0] on input "checkbox" at bounding box center [0, 0] width 0 height 0
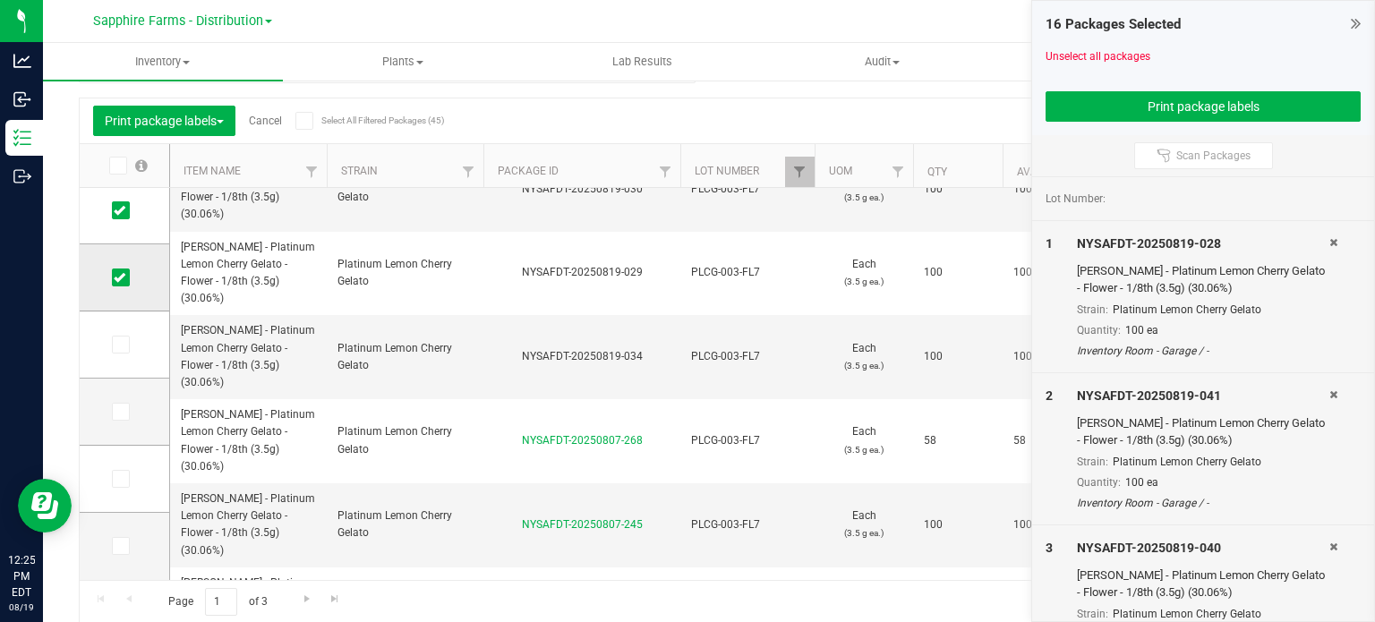
click at [118, 277] on icon at bounding box center [120, 277] width 12 height 0
click at [0, 0] on input "checkbox" at bounding box center [0, 0] width 0 height 0
click at [122, 210] on icon at bounding box center [120, 210] width 12 height 0
click at [0, 0] on input "checkbox" at bounding box center [0, 0] width 0 height 0
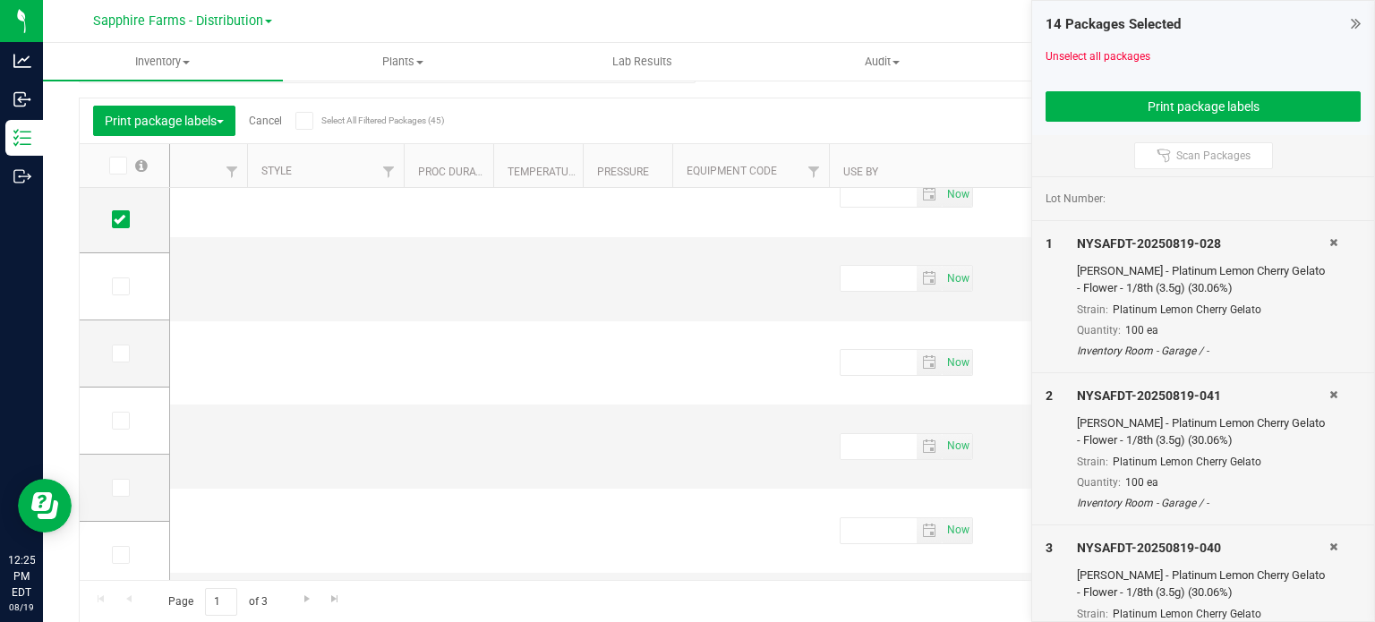
scroll to position [874, 7190]
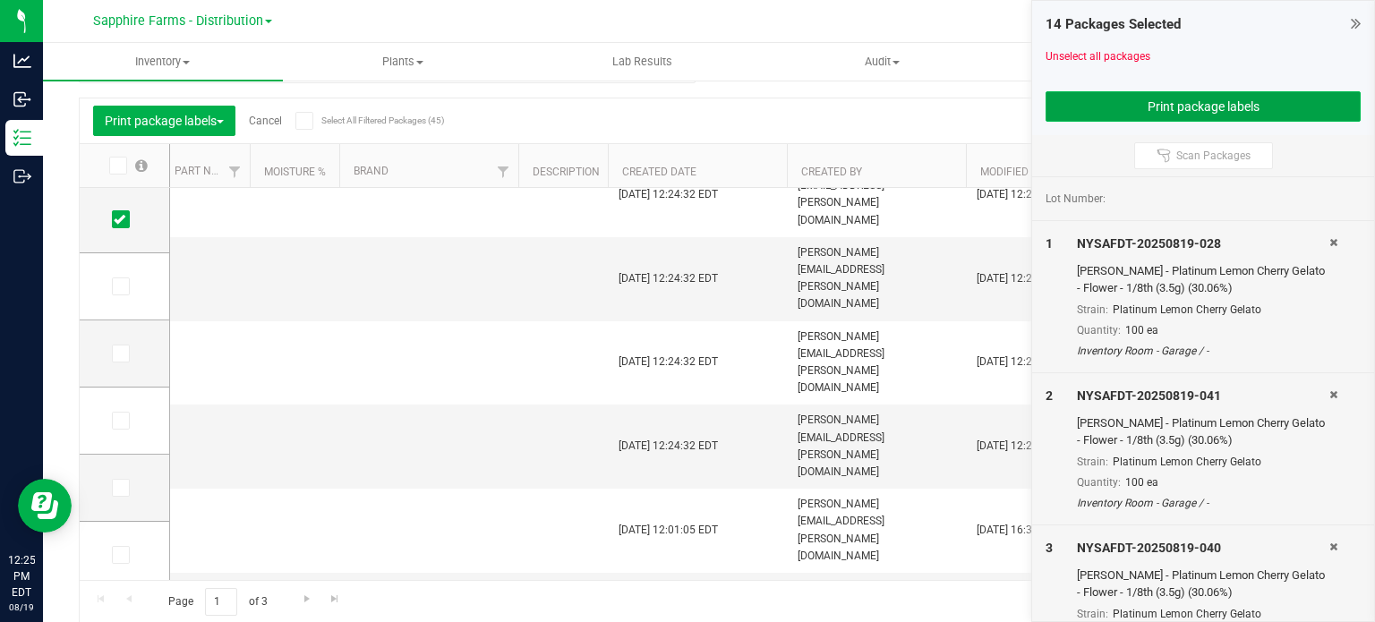
click at [1137, 102] on button "Print package labels" at bounding box center [1202, 106] width 315 height 30
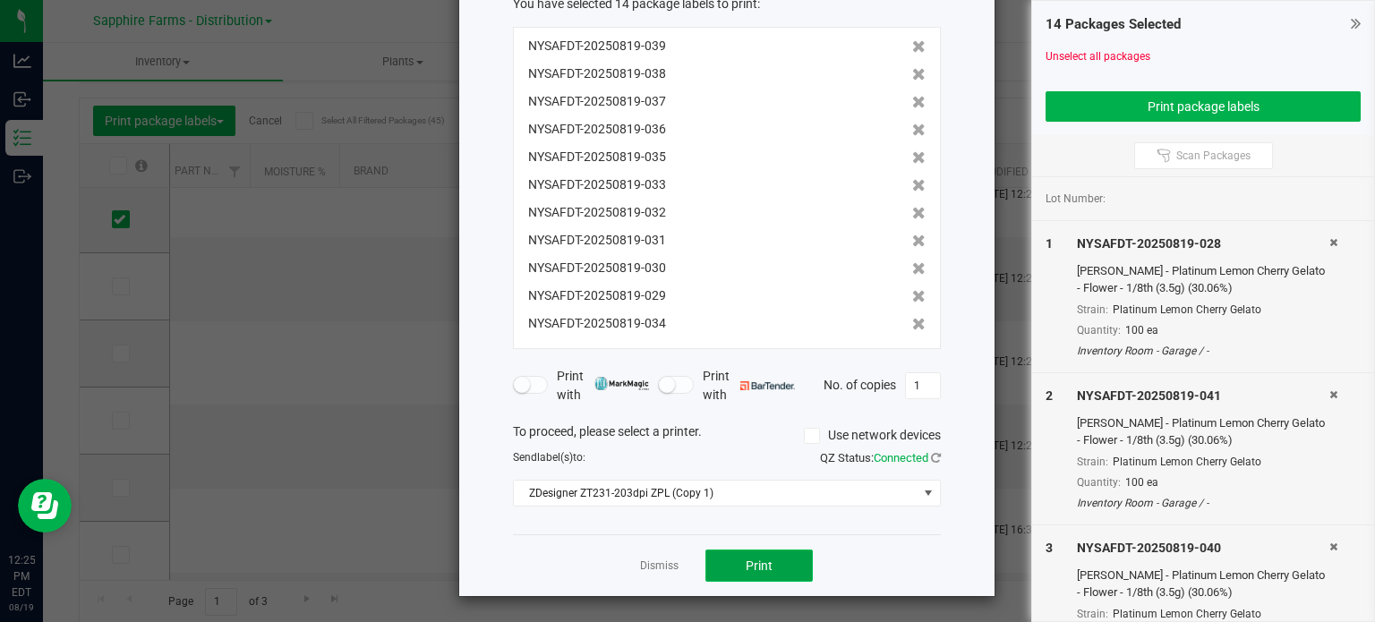
click at [792, 567] on button "Print" at bounding box center [758, 566] width 107 height 32
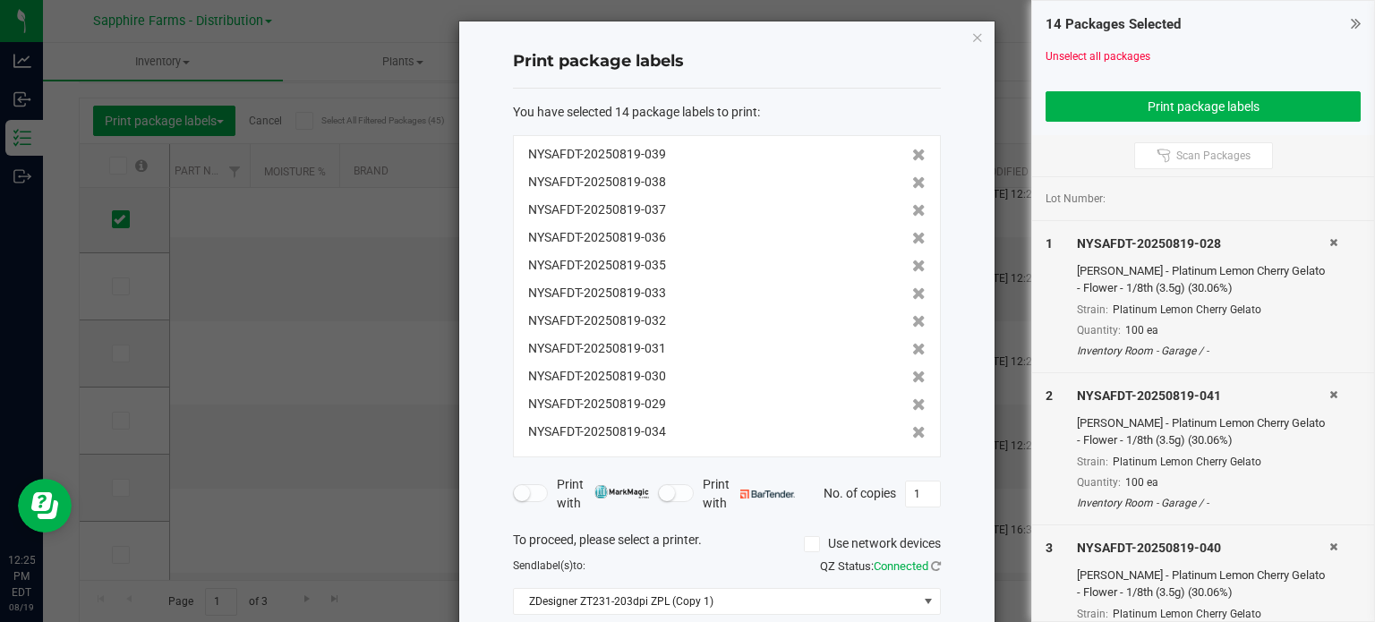
scroll to position [0, 0]
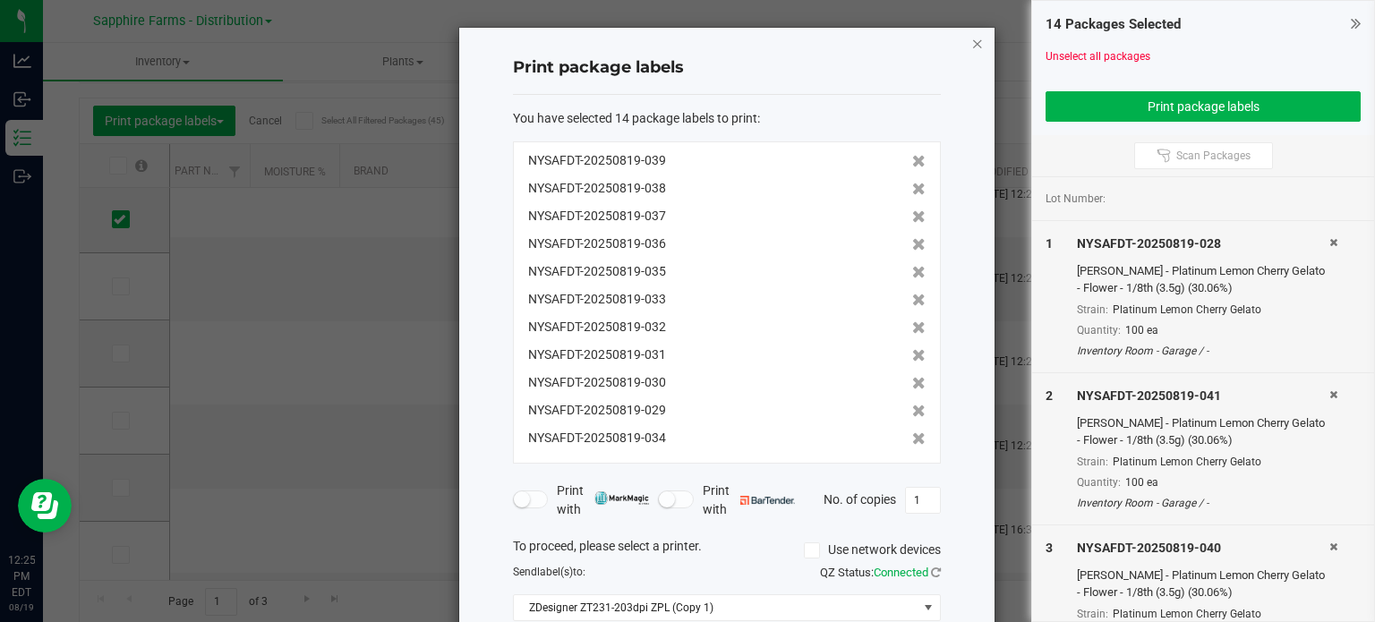
click at [971, 37] on icon "button" at bounding box center [977, 42] width 13 height 21
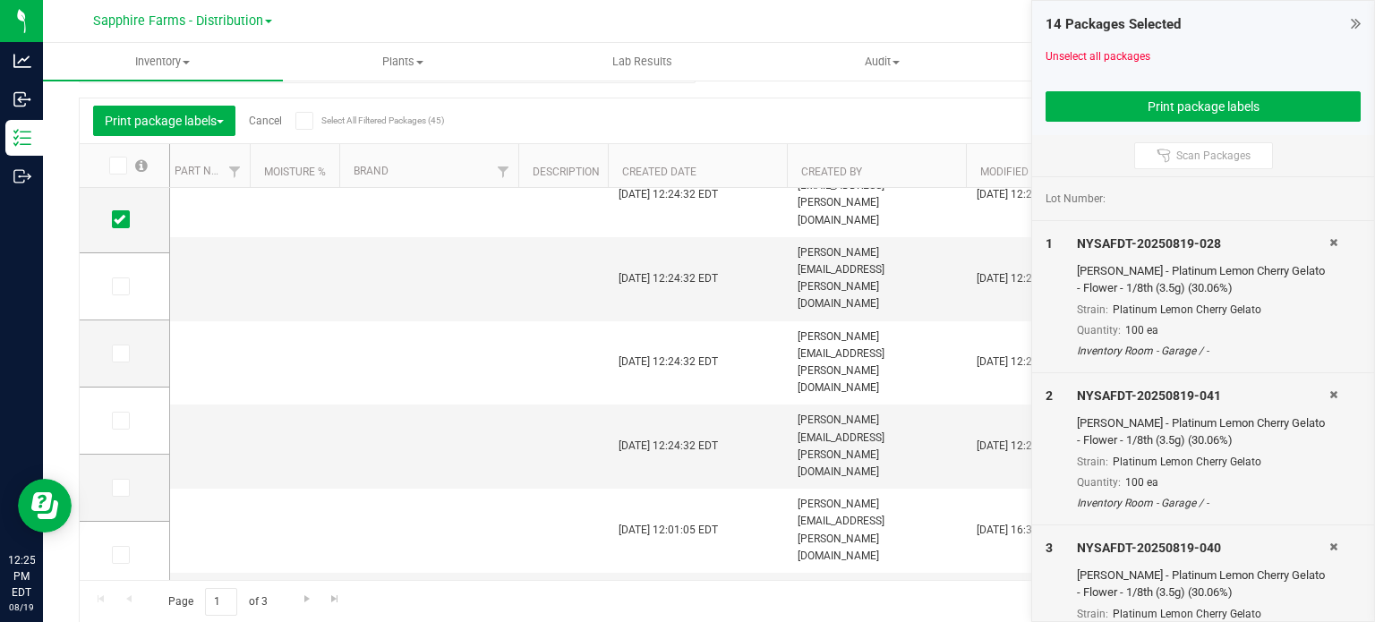
click at [271, 124] on link "Cancel" at bounding box center [265, 121] width 33 height 13
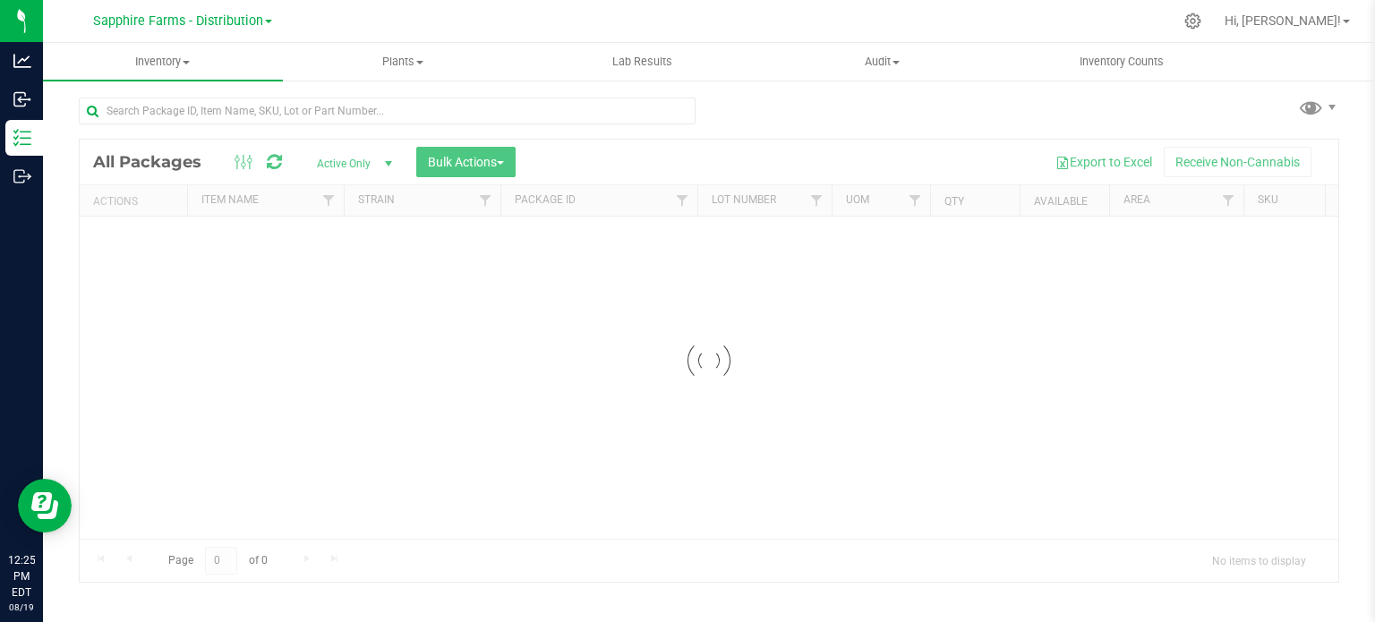
scroll to position [3, 0]
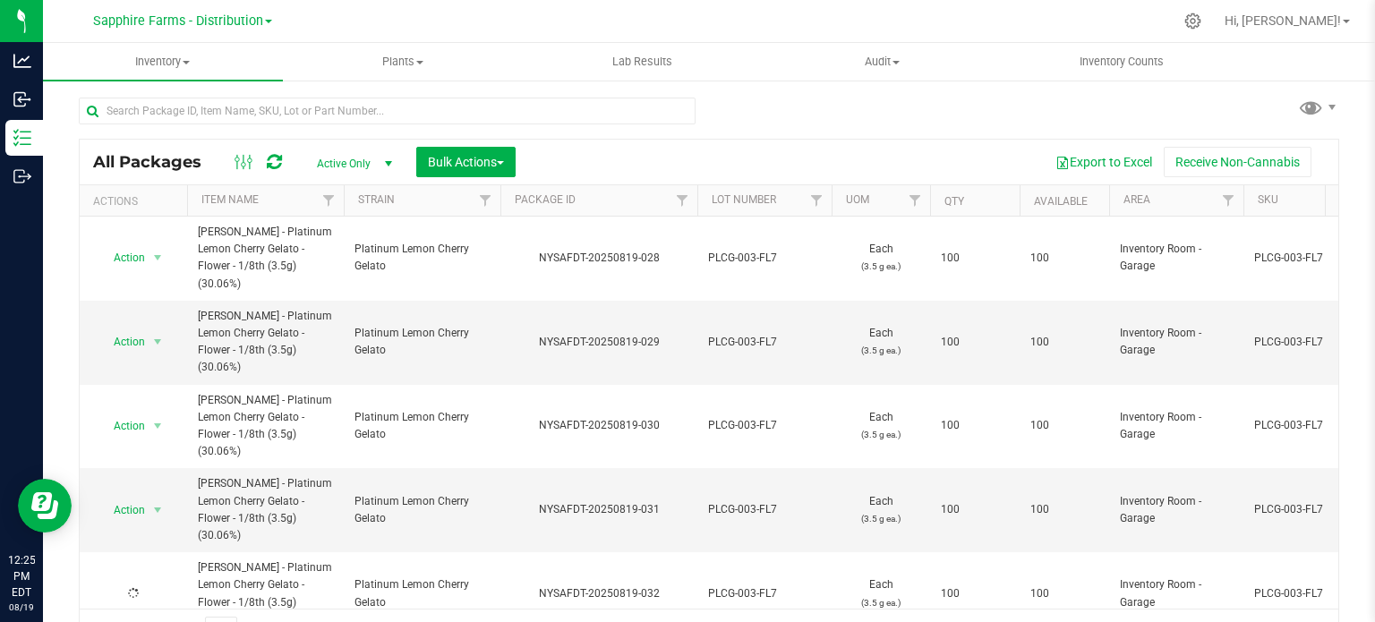
click at [508, 185] on th "Package ID" at bounding box center [598, 200] width 197 height 31
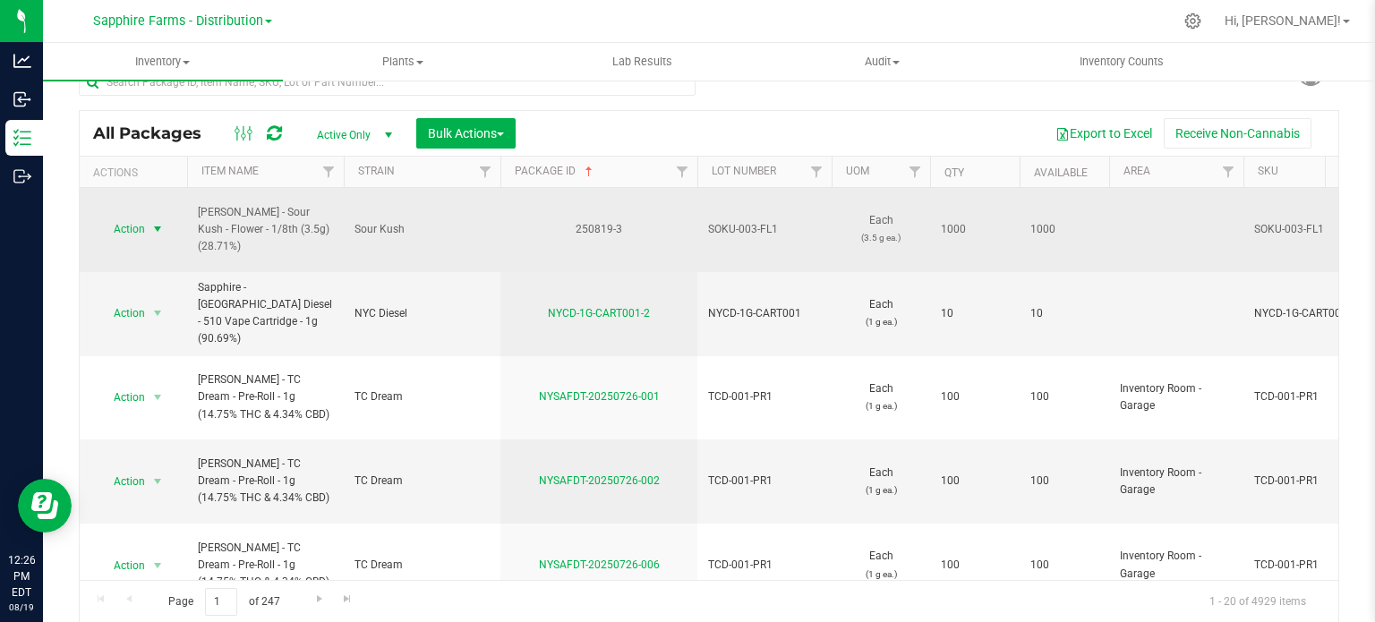
click at [147, 217] on span "select" at bounding box center [158, 229] width 22 height 25
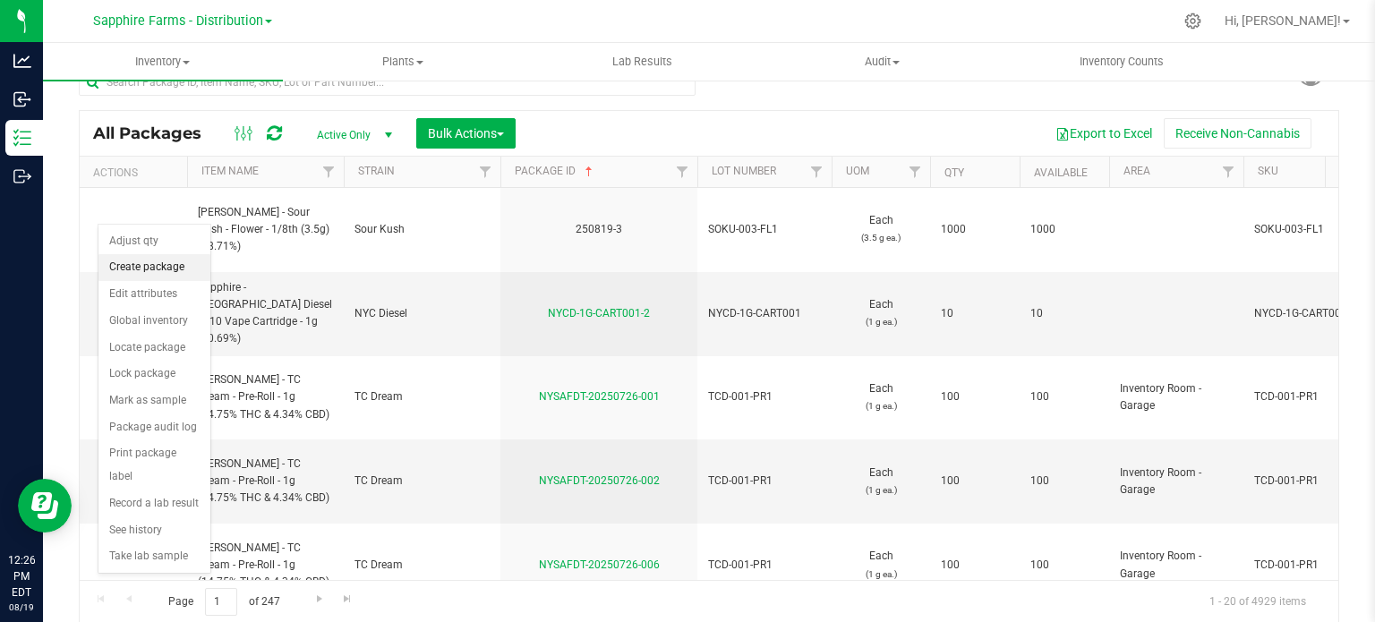
click at [152, 272] on li "Create package" at bounding box center [154, 267] width 112 height 27
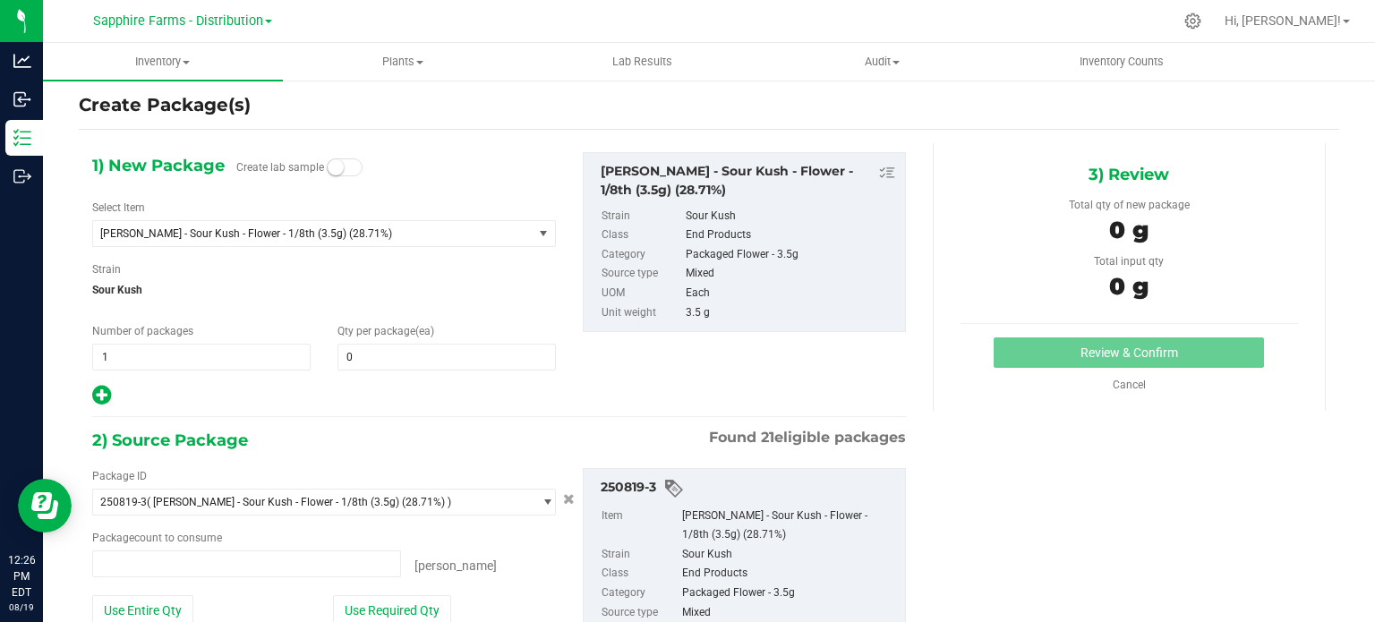
type input "0 ea"
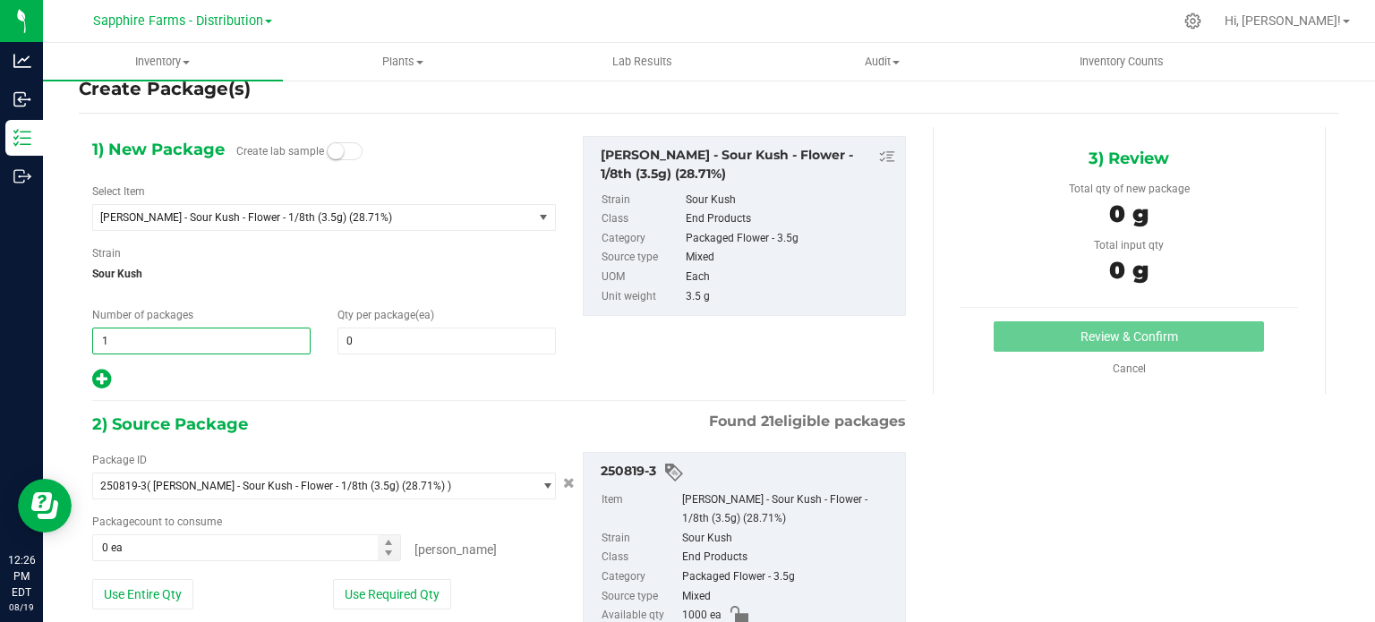
click at [143, 342] on span "1 1" at bounding box center [201, 341] width 218 height 27
type input "10"
click at [402, 334] on span "0 0" at bounding box center [446, 341] width 218 height 27
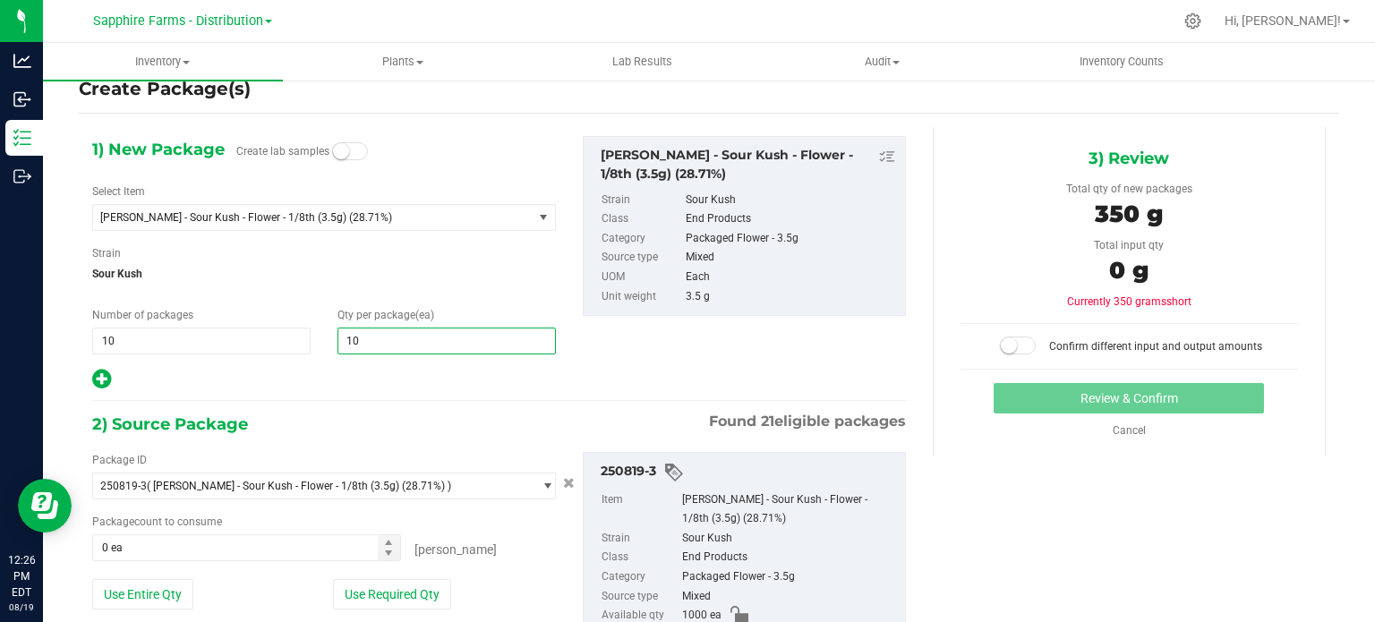
type input "100"
click at [310, 359] on div "1) New Package Create lab samples Select Item [PERSON_NAME] - Flower - 1/8th (3…" at bounding box center [324, 263] width 490 height 255
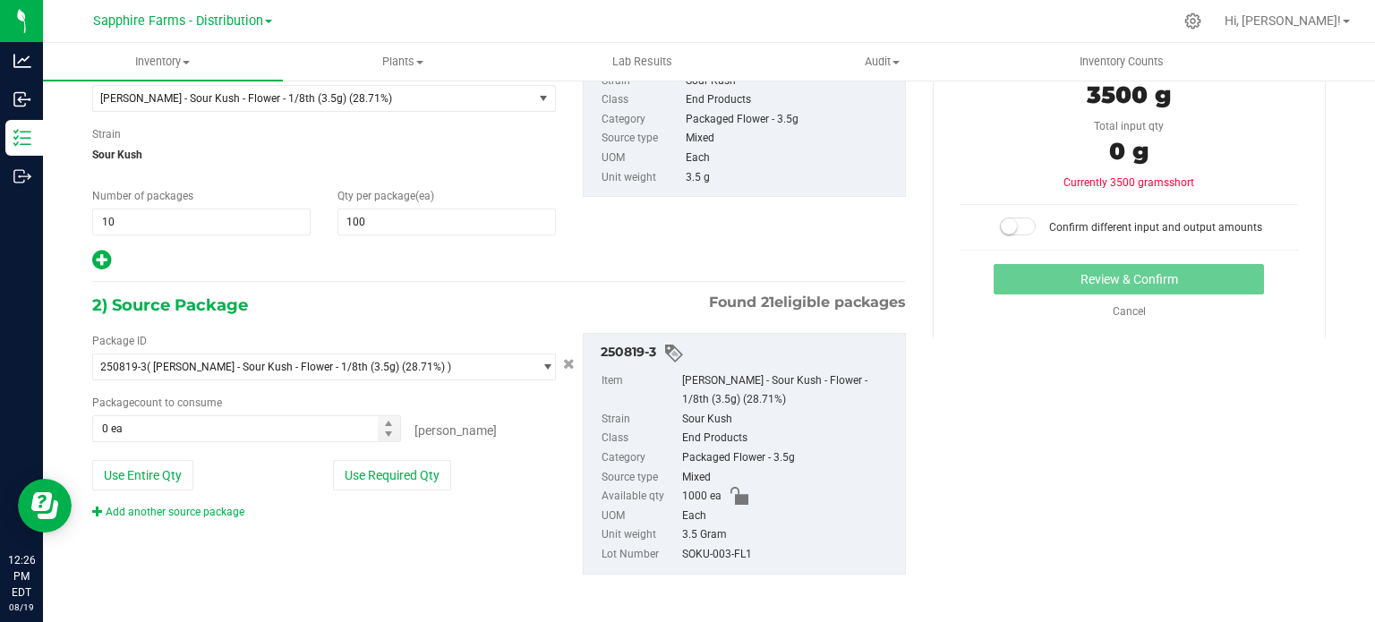
scroll to position [153, 0]
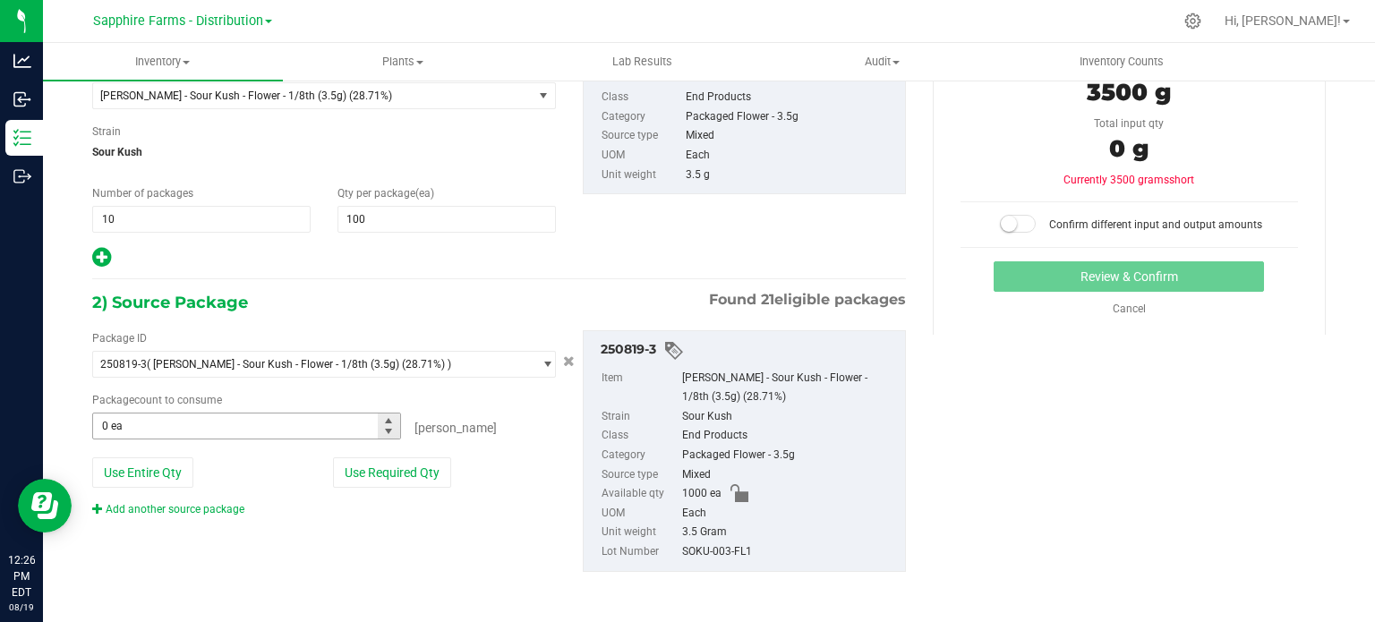
click at [141, 427] on span "0 ea 0" at bounding box center [246, 426] width 309 height 27
type input "1000"
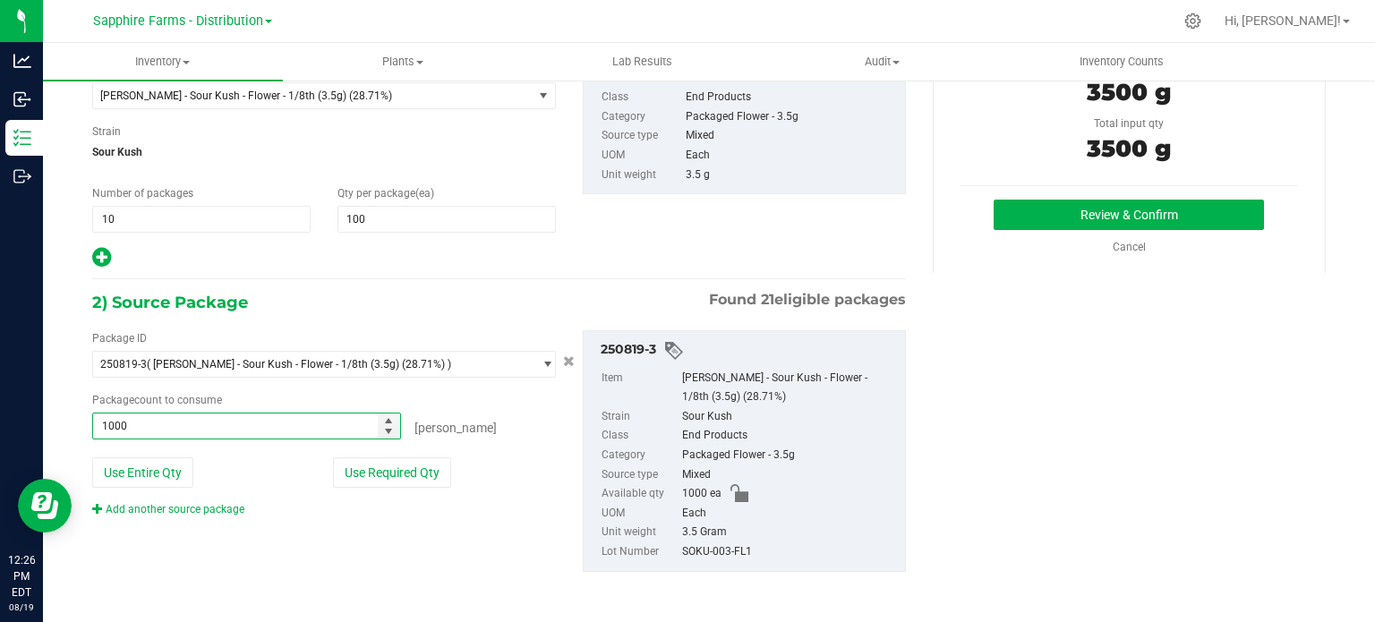
type input "1000 ea"
click at [802, 207] on div "1) New Package Create lab samples Select Item [PERSON_NAME] - Flower - 1/8th (3…" at bounding box center [499, 141] width 840 height 255
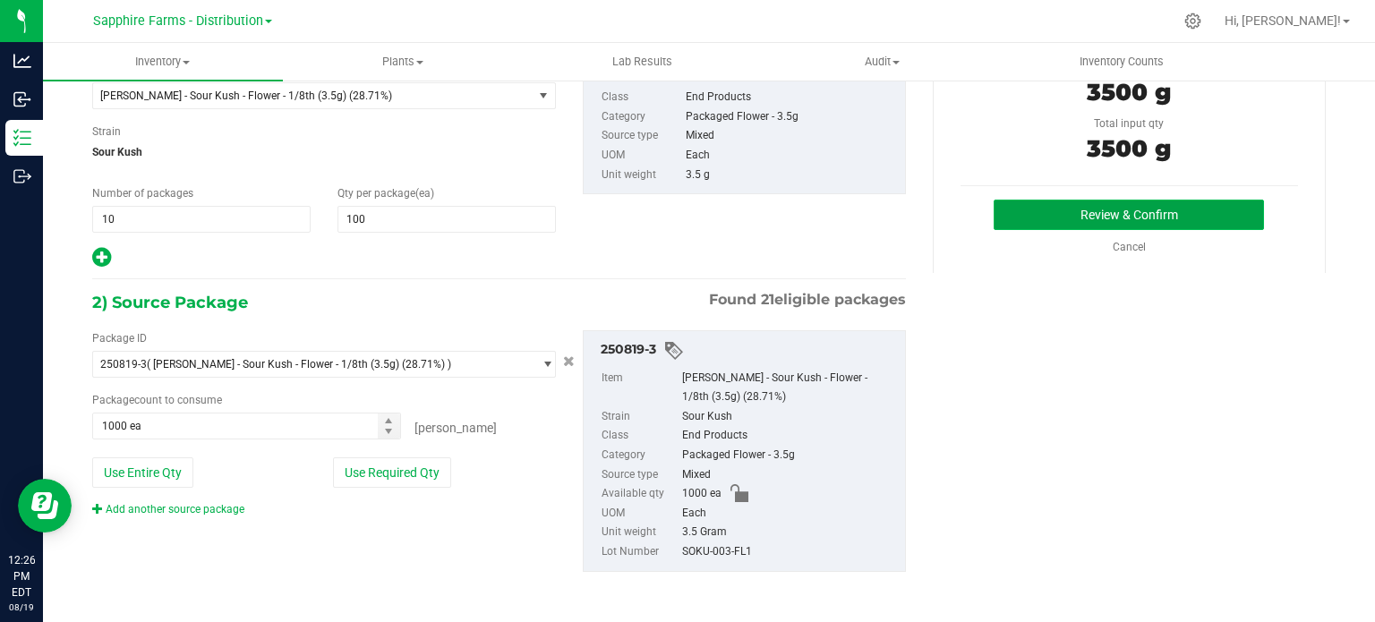
click at [1088, 221] on button "Review & Confirm" at bounding box center [1128, 215] width 270 height 30
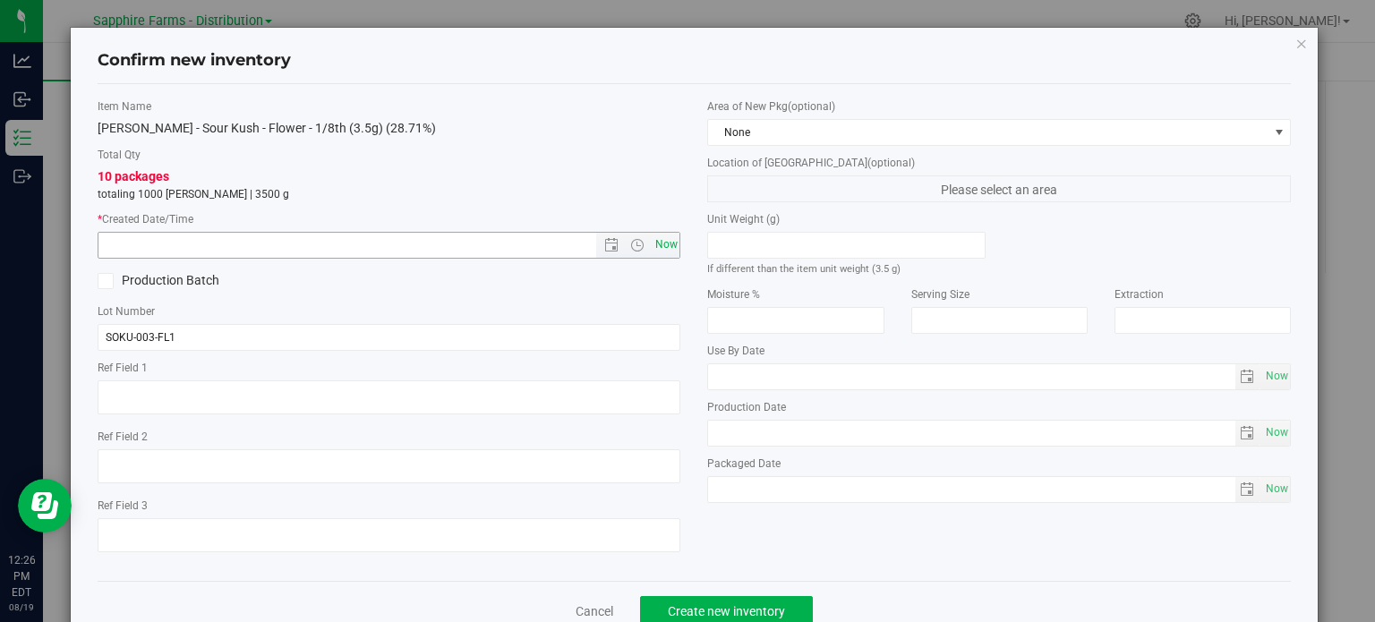
click at [654, 244] on span "Now" at bounding box center [666, 245] width 30 height 26
type input "[DATE] 12:26 PM"
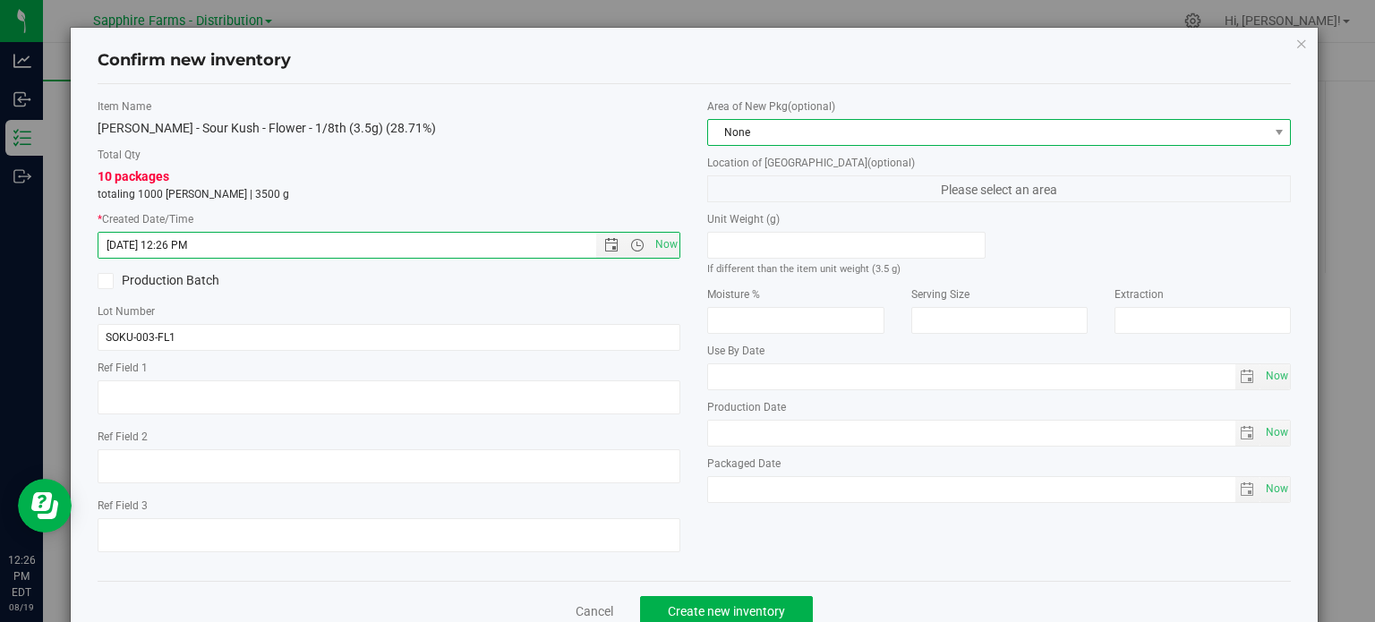
click at [1119, 132] on span "None" at bounding box center [987, 132] width 559 height 25
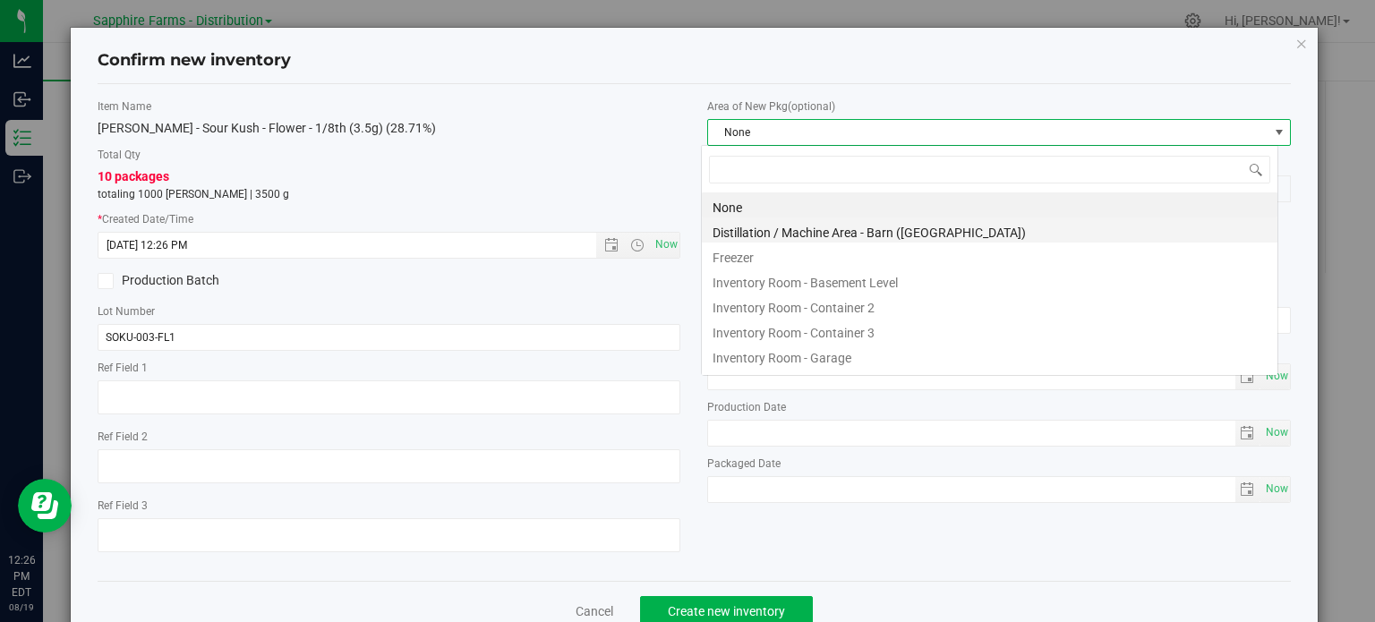
scroll to position [26, 576]
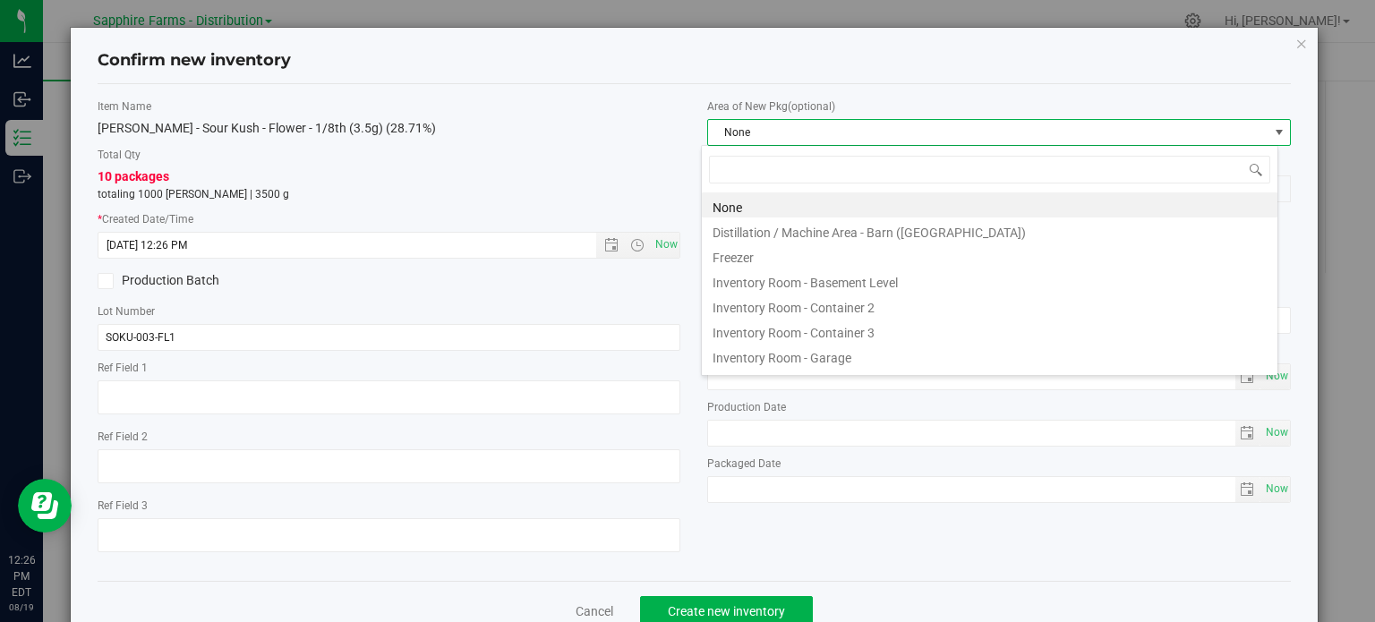
click at [1057, 328] on li "Inventory Room - Container 3" at bounding box center [989, 330] width 575 height 25
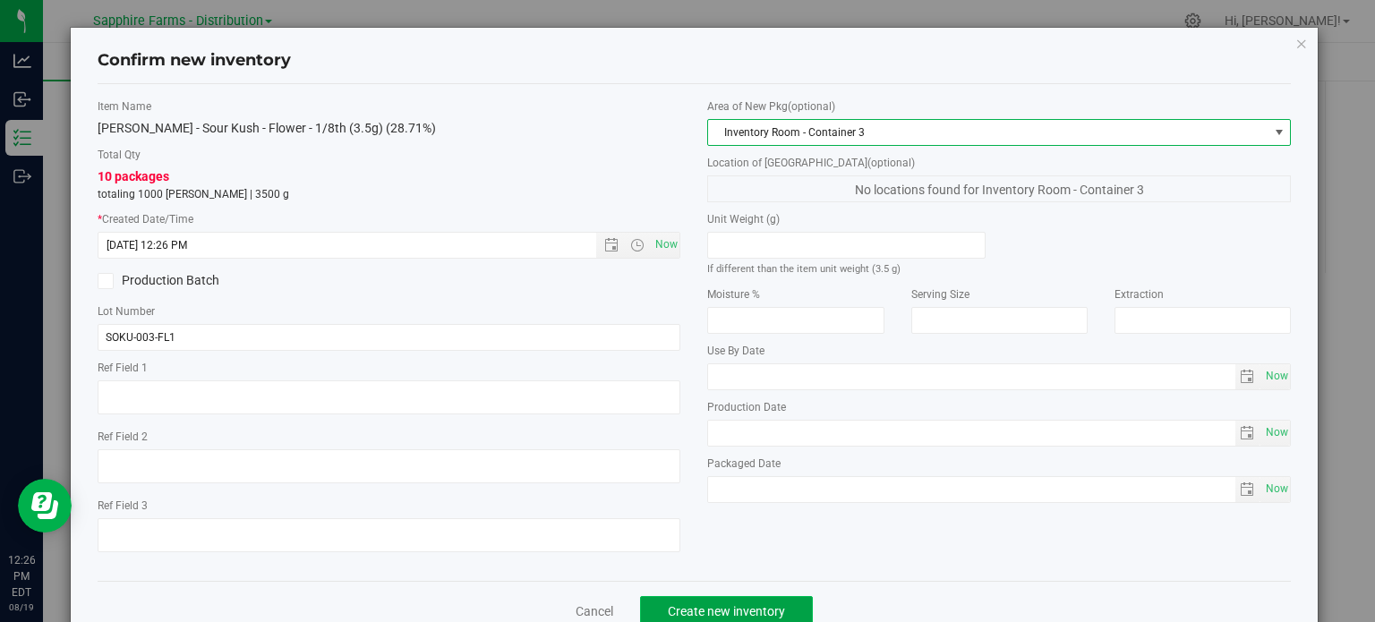
click at [768, 604] on span "Create new inventory" at bounding box center [726, 611] width 117 height 14
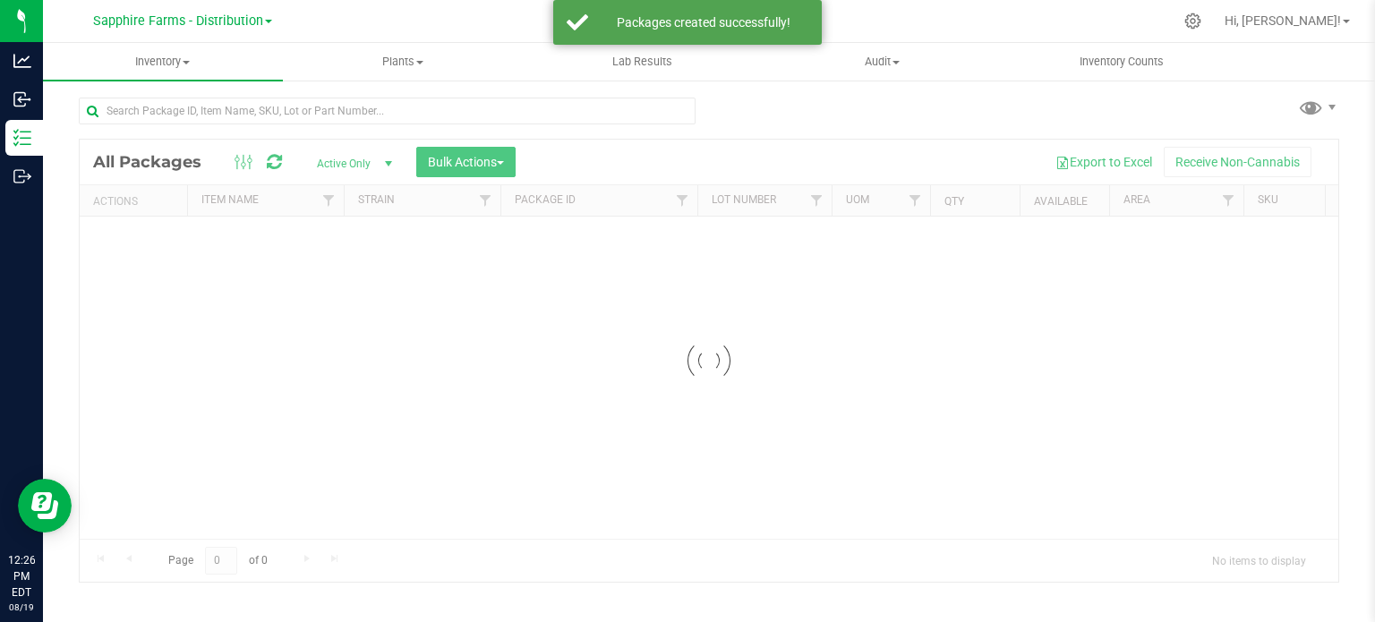
scroll to position [3, 0]
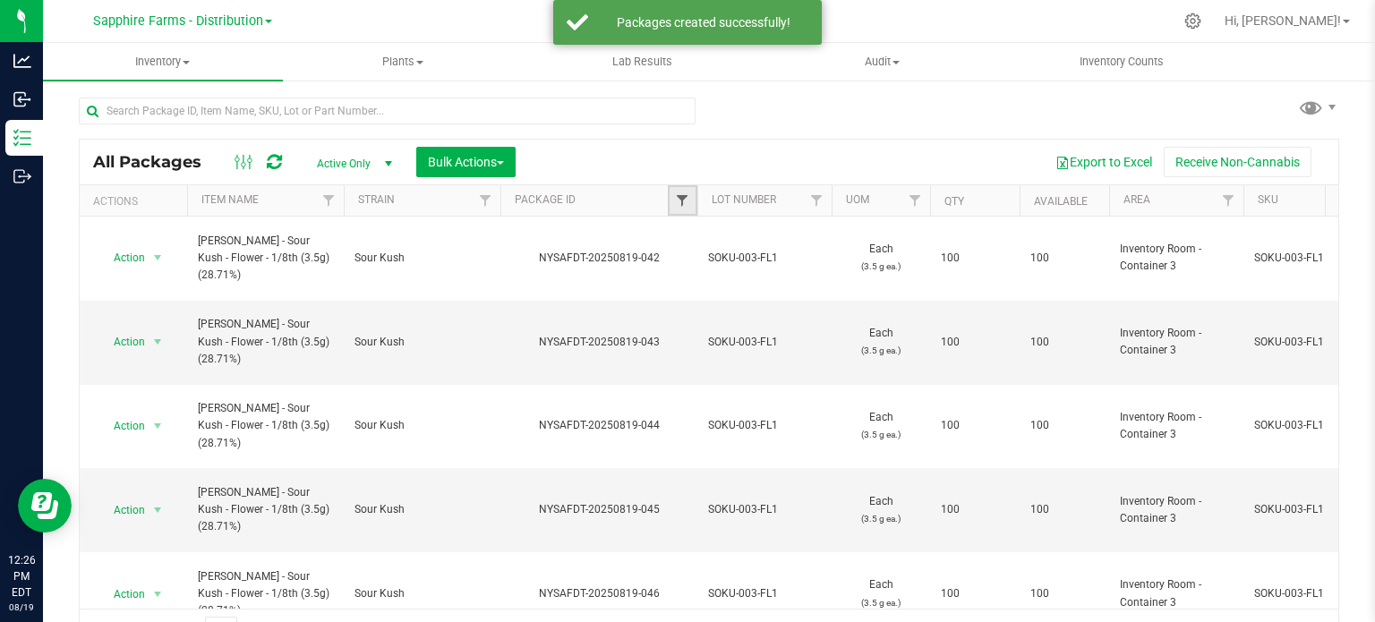
click at [684, 193] on span "Filter" at bounding box center [682, 200] width 14 height 14
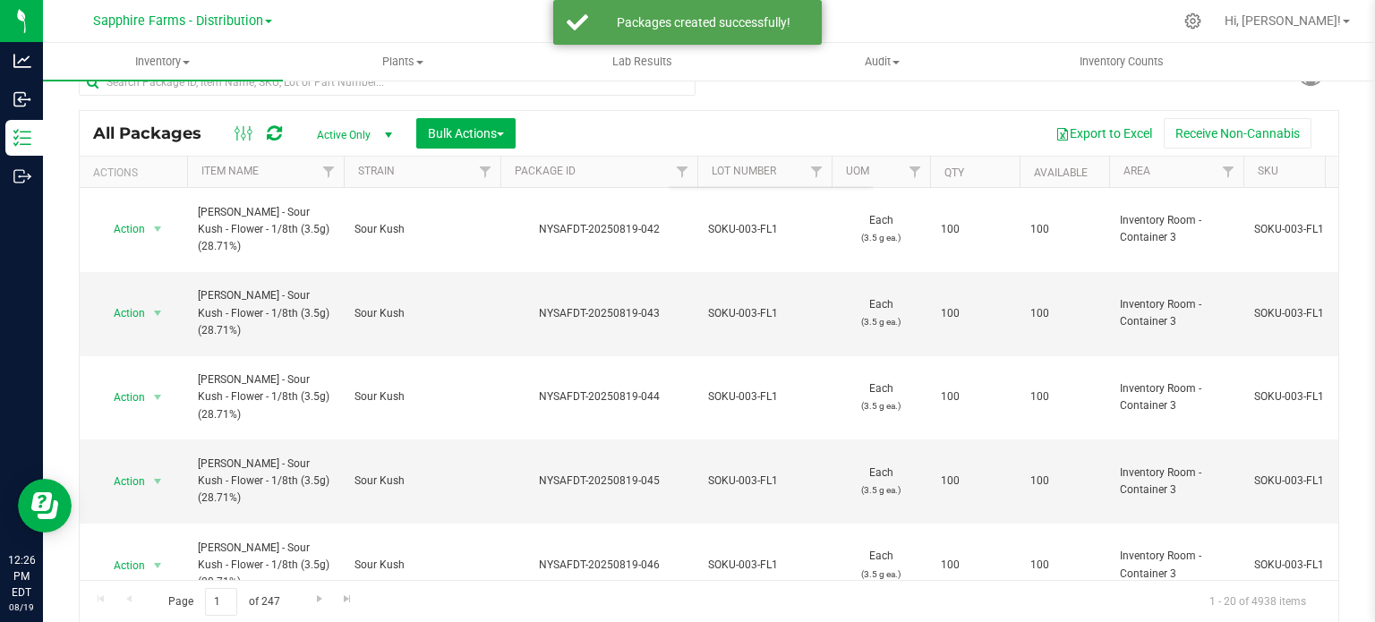
click at [800, 141] on div "Export to Excel Receive Non-Cannabis" at bounding box center [927, 133] width 796 height 30
click at [818, 180] on link "Filter" at bounding box center [817, 172] width 30 height 30
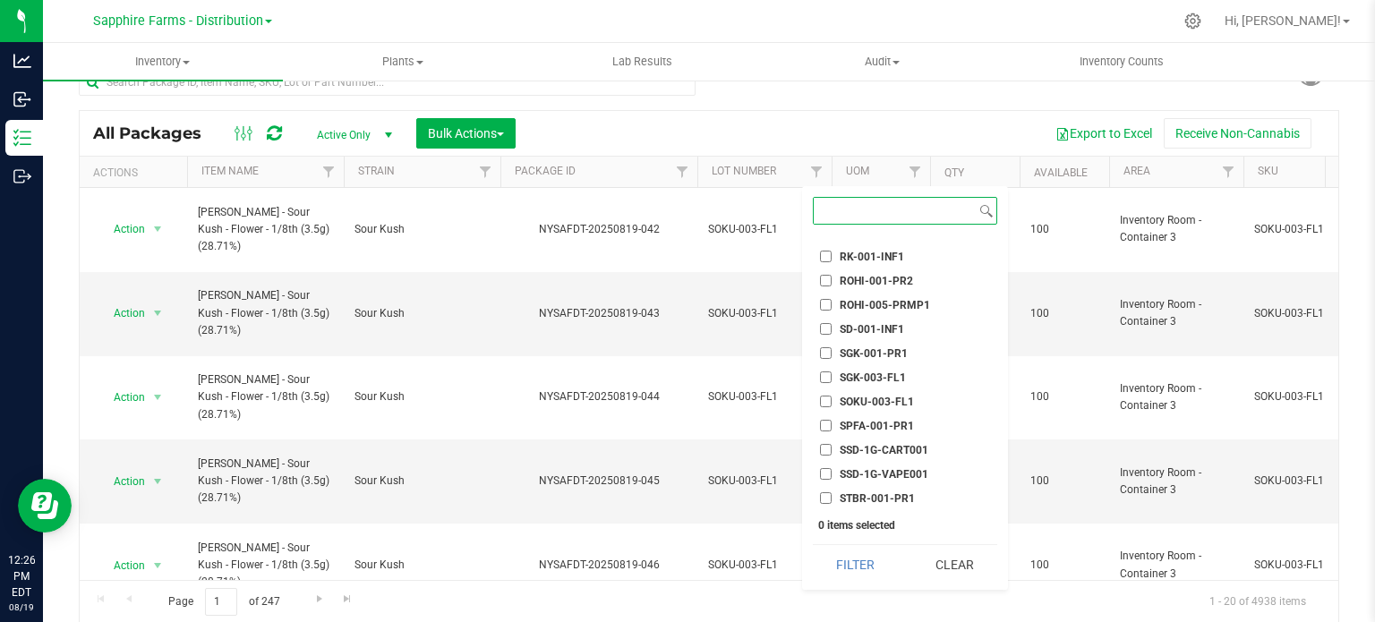
scroll to position [1700, 0]
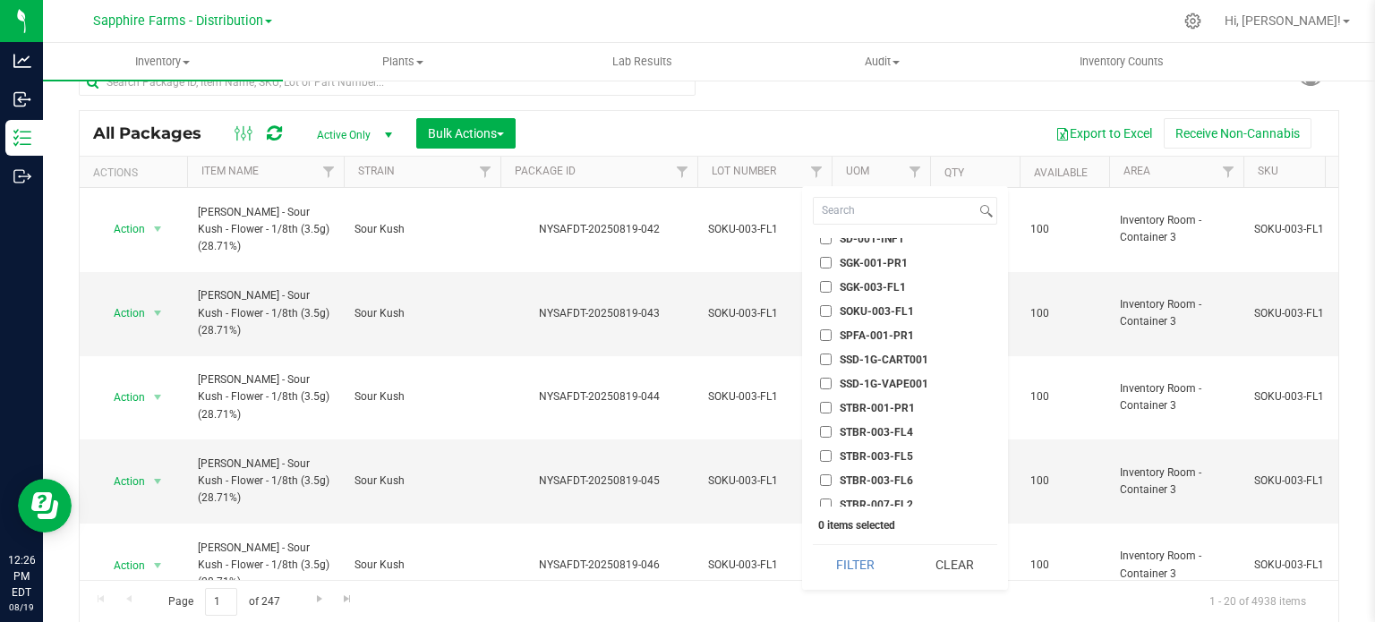
click at [886, 309] on span "SOKU-003-FL1" at bounding box center [876, 311] width 74 height 11
click at [831, 309] on input "SOKU-003-FL1" at bounding box center [826, 311] width 12 height 12
checkbox input "true"
click at [854, 567] on button "Filter" at bounding box center [856, 564] width 86 height 39
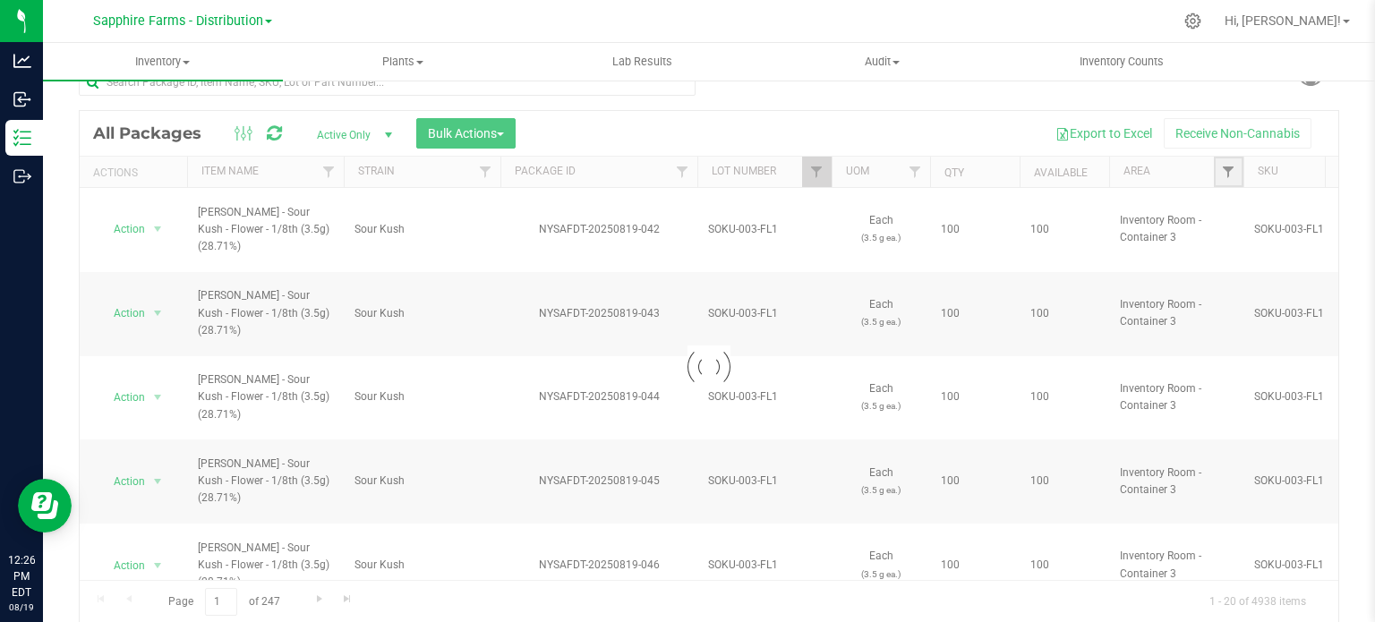
click at [1228, 172] on span "Filter" at bounding box center [1228, 172] width 14 height 14
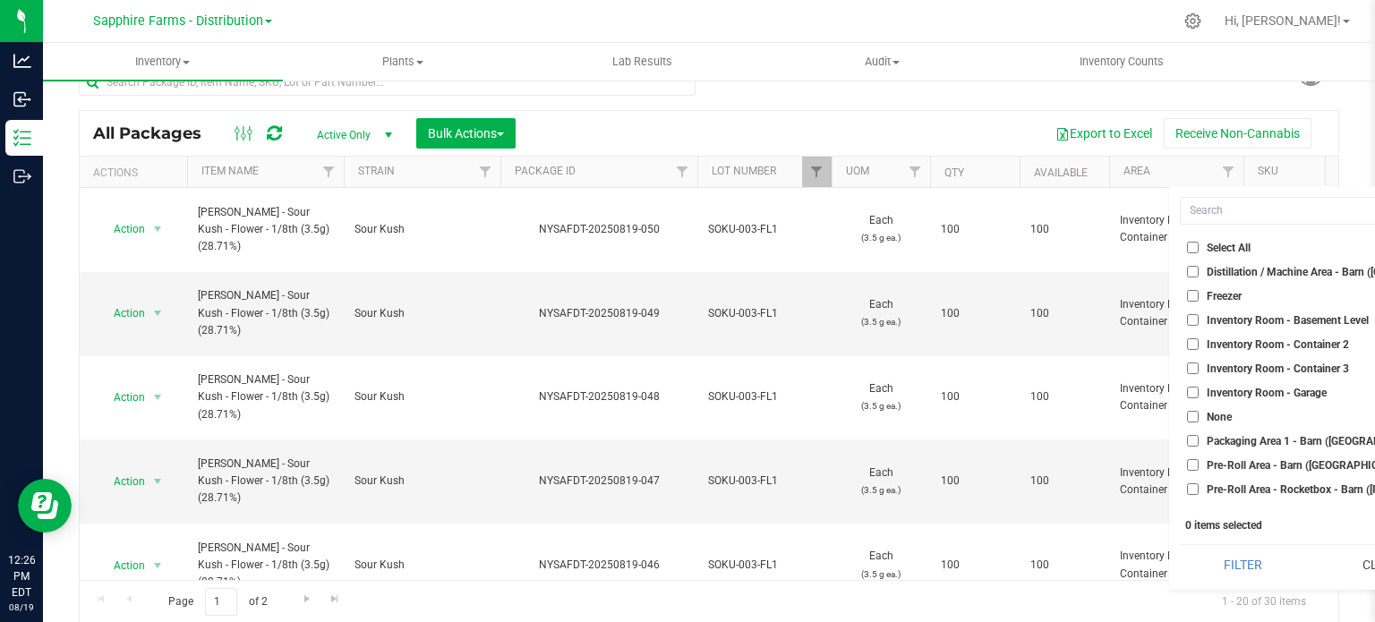
click at [1242, 368] on span "Inventory Room - Container 3" at bounding box center [1277, 368] width 142 height 11
click at [1198, 368] on input "Inventory Room - Container 3" at bounding box center [1193, 368] width 12 height 12
checkbox input "true"
click at [1232, 567] on button "Filter" at bounding box center [1243, 564] width 126 height 39
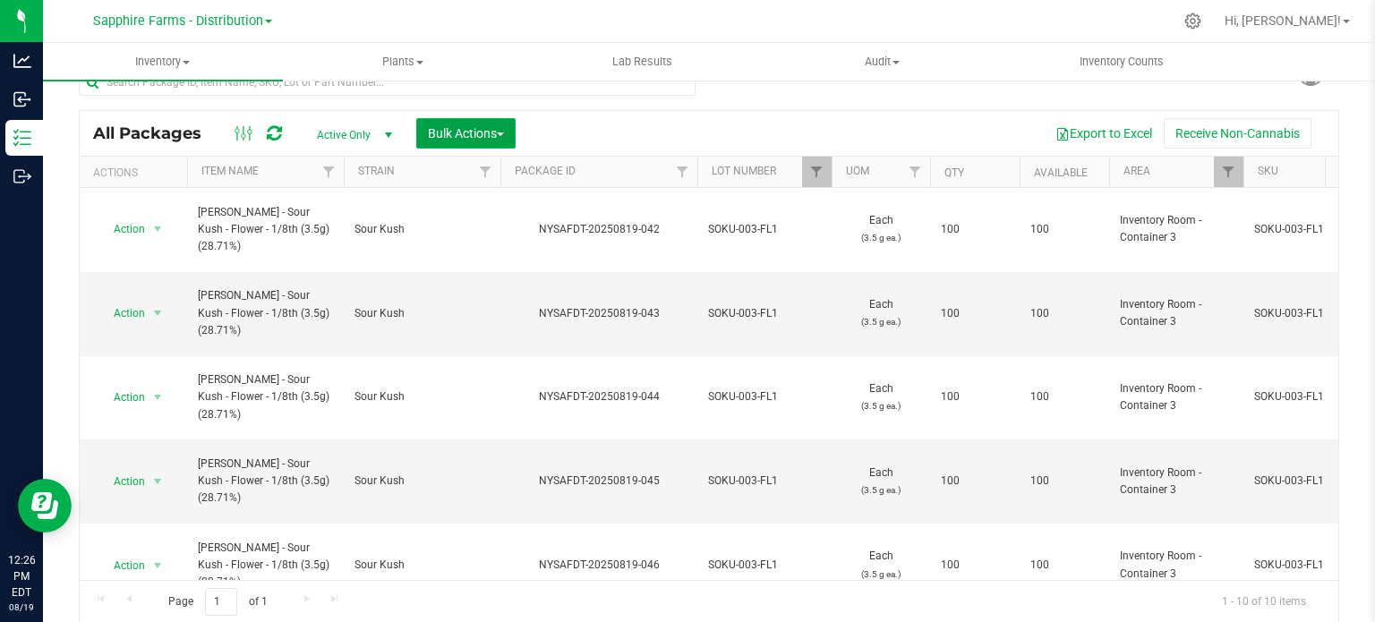
click at [448, 124] on button "Bulk Actions" at bounding box center [465, 133] width 99 height 30
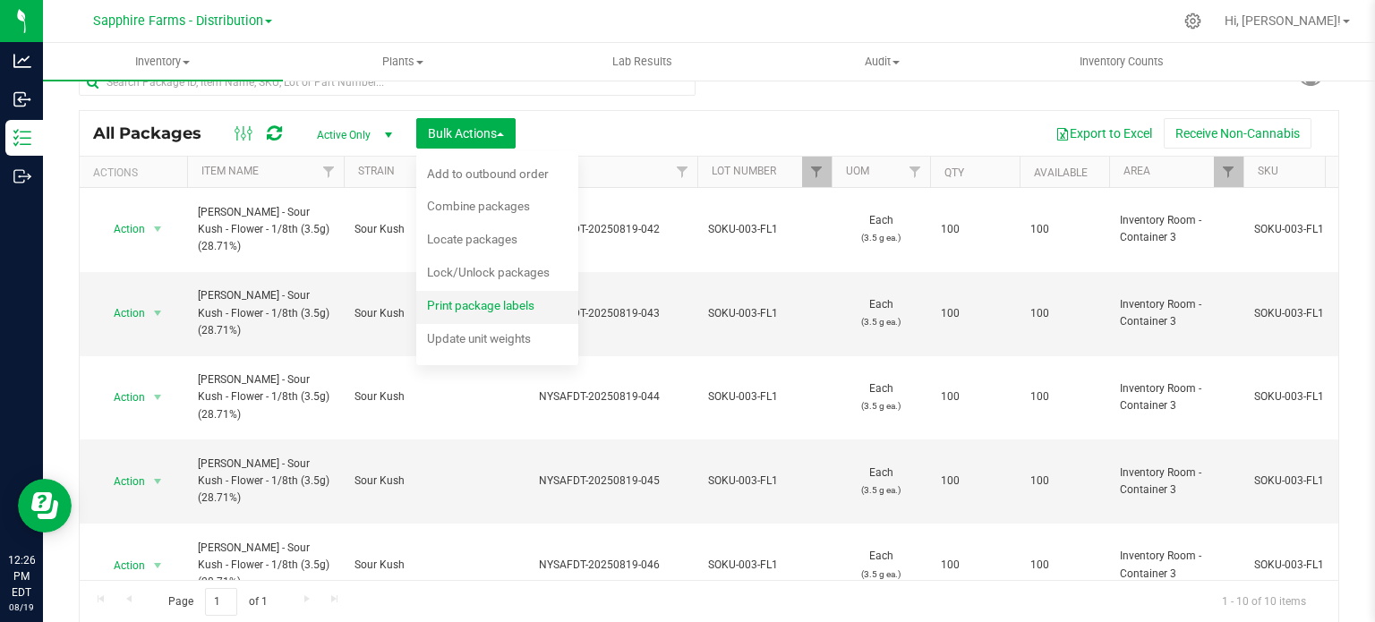
click at [479, 303] on span "Print package labels" at bounding box center [480, 305] width 107 height 14
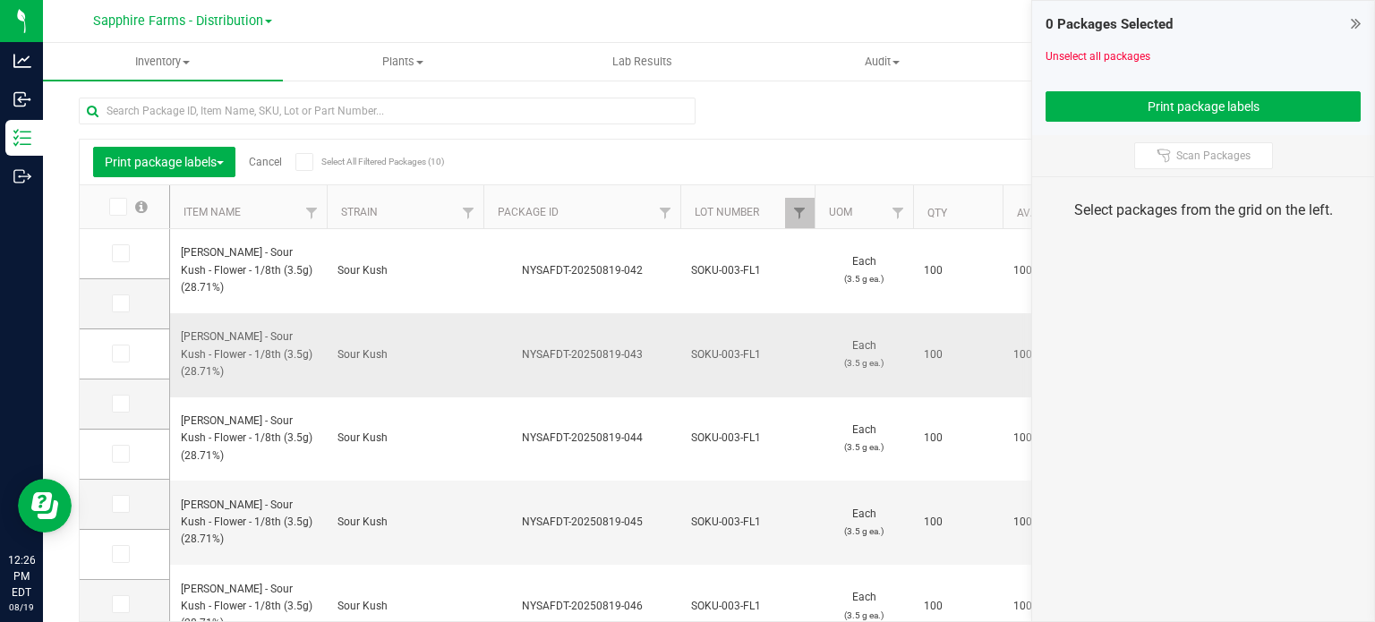
scroll to position [31, 0]
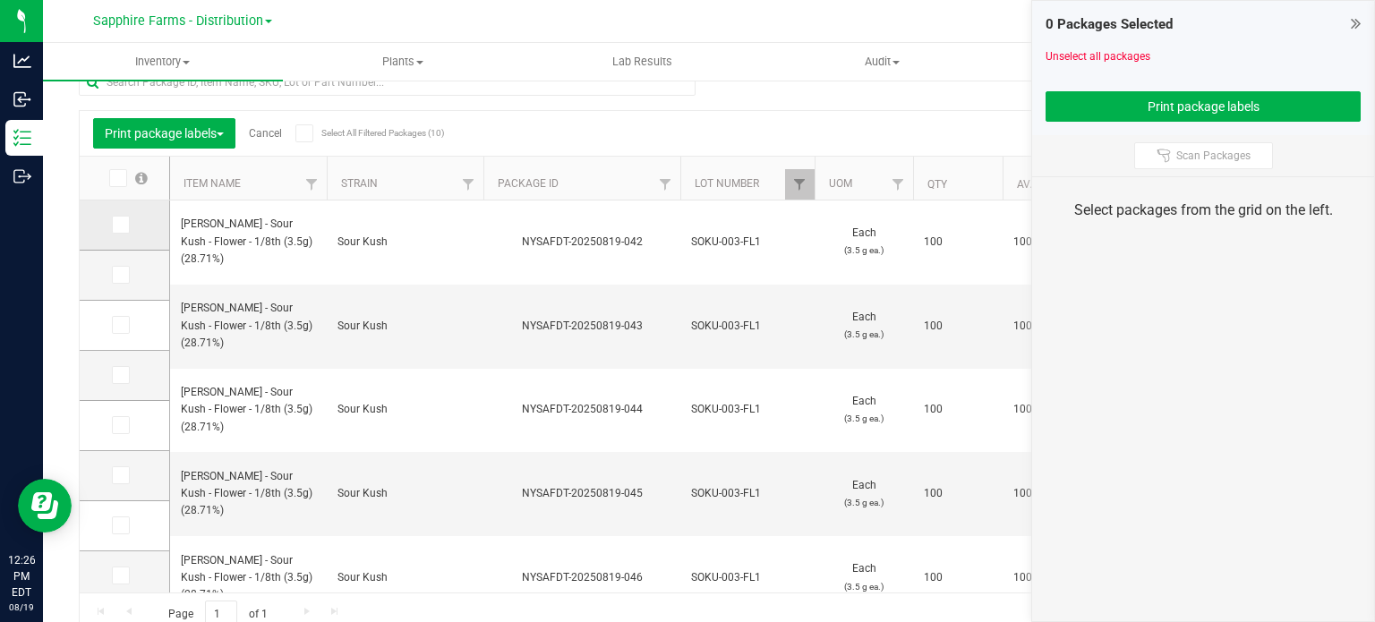
click at [120, 225] on icon at bounding box center [120, 225] width 12 height 0
click at [0, 0] on input "checkbox" at bounding box center [0, 0] width 0 height 0
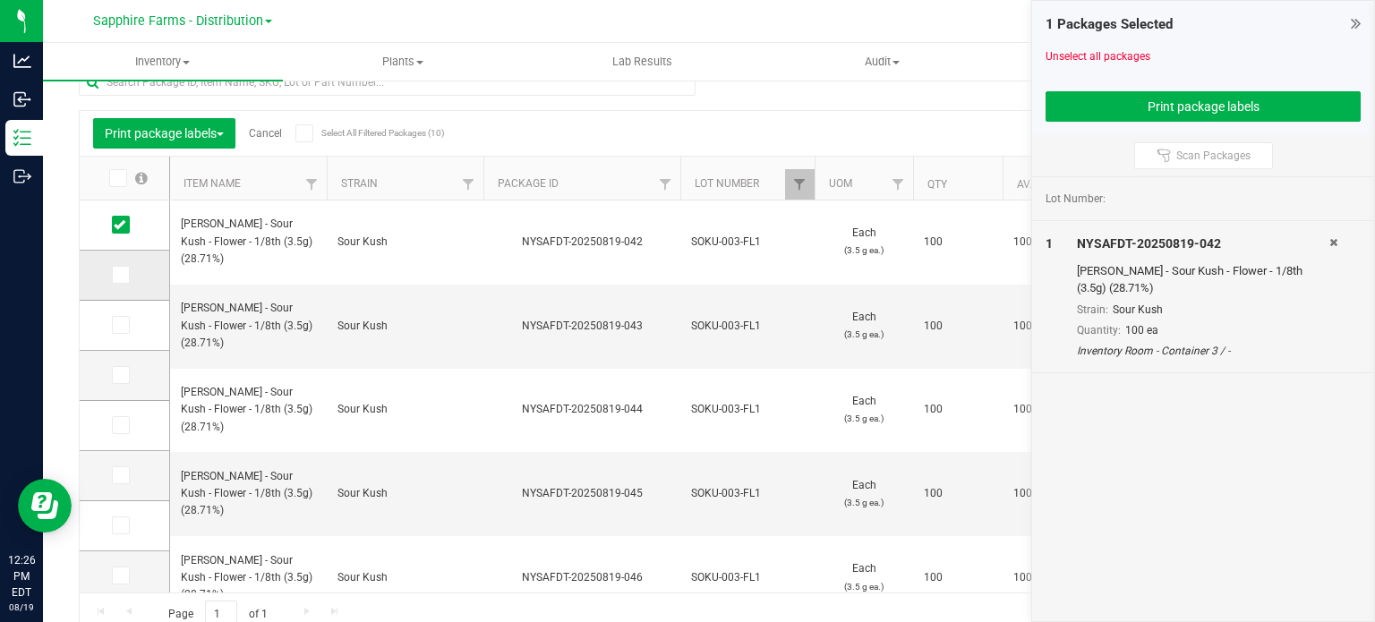
click at [116, 296] on td at bounding box center [124, 276] width 89 height 50
click at [122, 275] on icon at bounding box center [120, 275] width 12 height 0
click at [0, 0] on input "checkbox" at bounding box center [0, 0] width 0 height 0
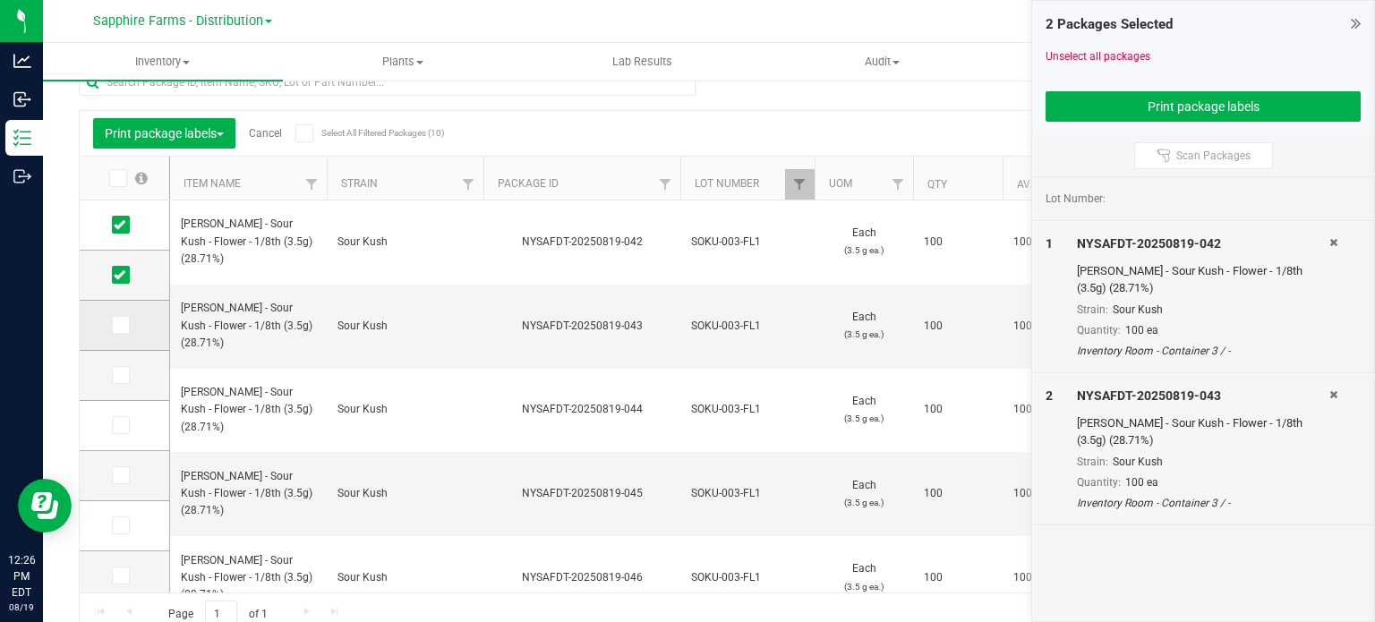
click at [121, 325] on icon at bounding box center [120, 325] width 12 height 0
click at [0, 0] on input "checkbox" at bounding box center [0, 0] width 0 height 0
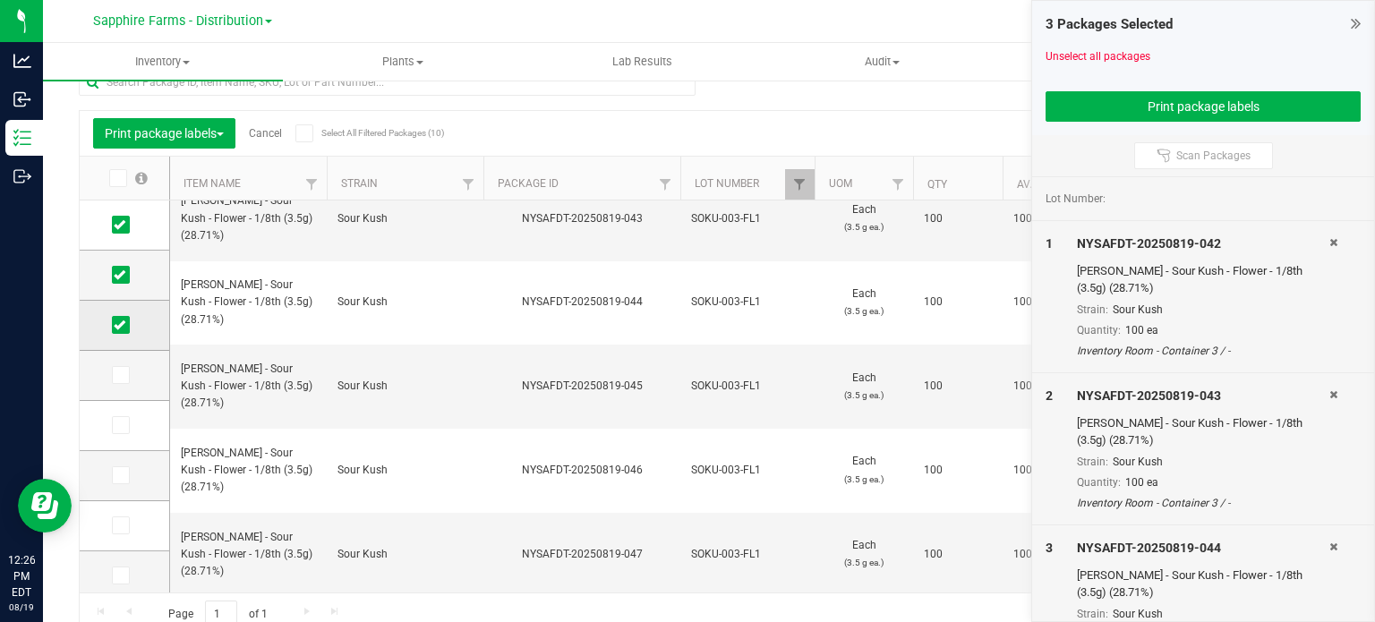
scroll to position [107, 0]
click at [122, 268] on icon at bounding box center [120, 268] width 12 height 0
click at [0, 0] on input "checkbox" at bounding box center [0, 0] width 0 height 0
click at [119, 328] on td at bounding box center [124, 319] width 89 height 50
click at [120, 318] on icon at bounding box center [120, 318] width 12 height 0
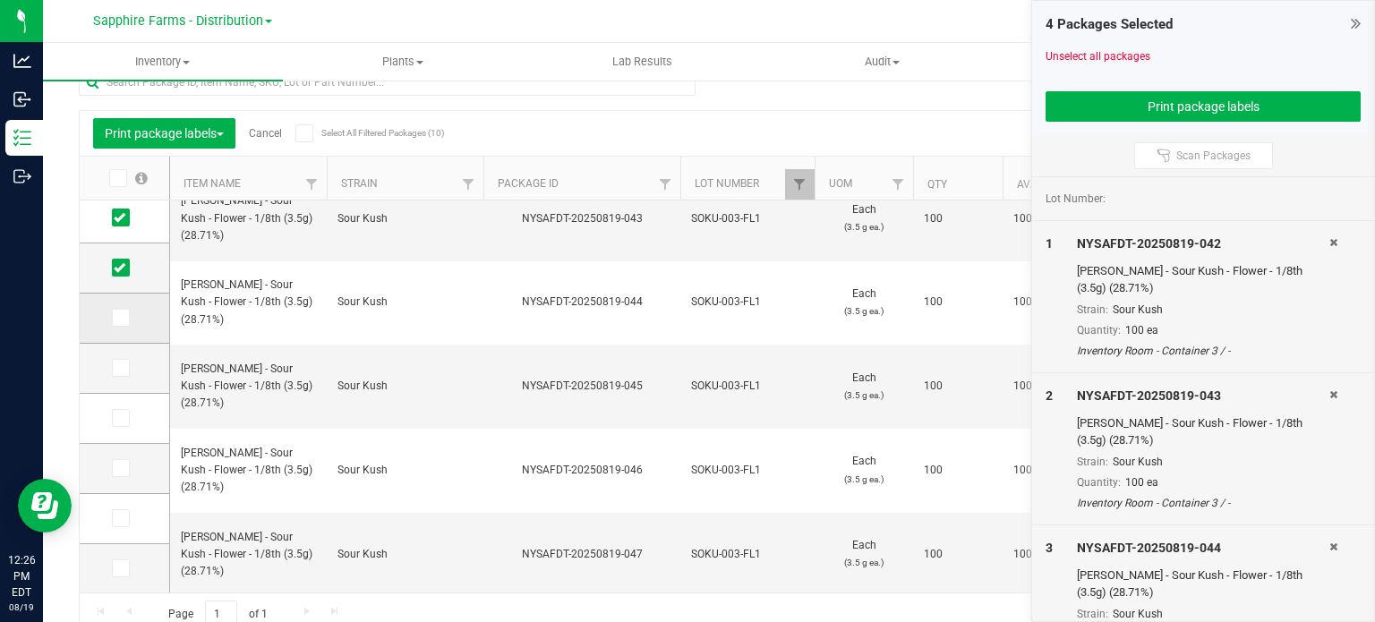
click at [0, 0] on input "checkbox" at bounding box center [0, 0] width 0 height 0
click at [120, 368] on icon at bounding box center [120, 368] width 12 height 0
click at [0, 0] on input "checkbox" at bounding box center [0, 0] width 0 height 0
drag, startPoint x: 122, startPoint y: 416, endPoint x: 115, endPoint y: 450, distance: 34.6
click at [122, 418] on icon at bounding box center [120, 418] width 12 height 0
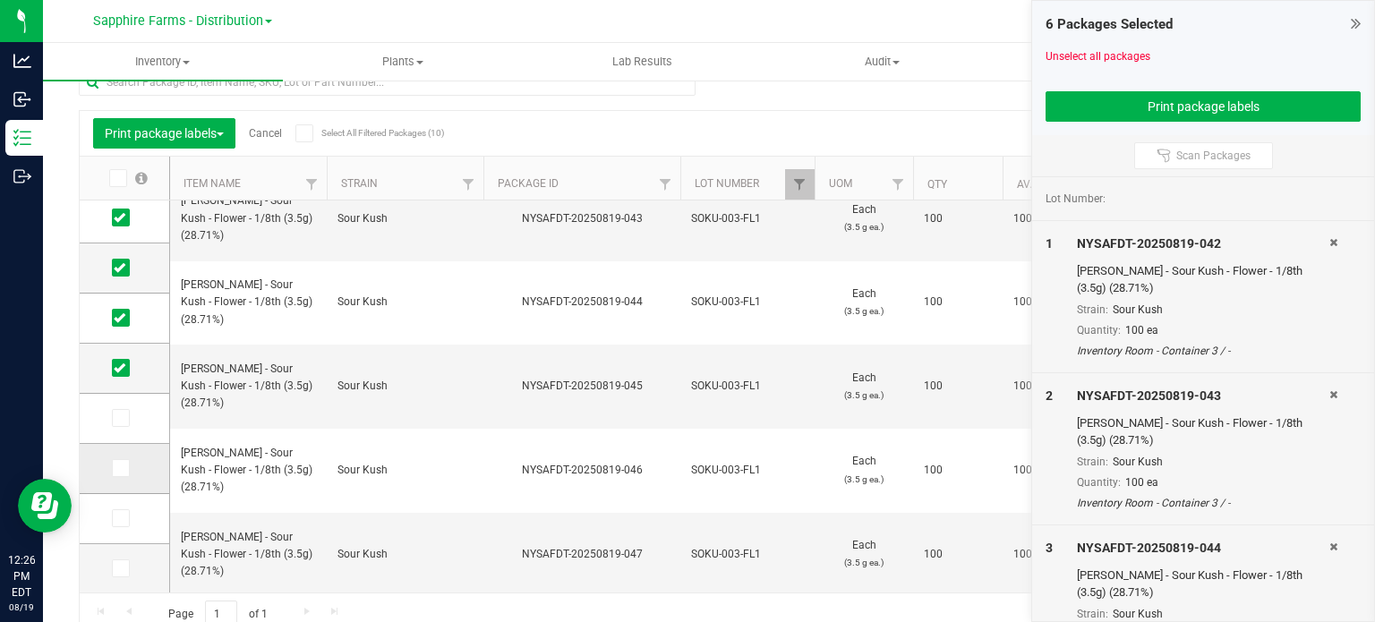
click at [0, 0] on input "checkbox" at bounding box center [0, 0] width 0 height 0
click at [115, 457] on td at bounding box center [124, 469] width 89 height 50
click at [117, 468] on icon at bounding box center [120, 468] width 12 height 0
click at [0, 0] on input "checkbox" at bounding box center [0, 0] width 0 height 0
drag, startPoint x: 118, startPoint y: 510, endPoint x: 118, endPoint y: 520, distance: 9.8
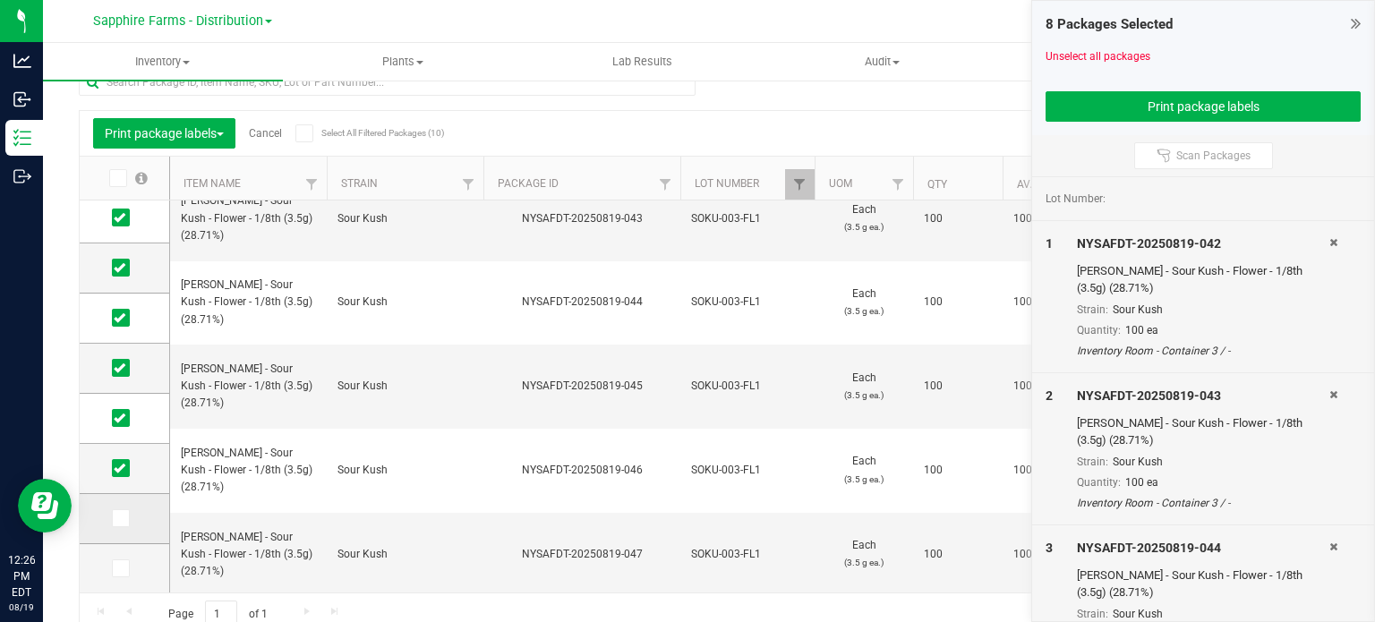
click at [118, 518] on icon at bounding box center [120, 518] width 12 height 0
click at [0, 0] on input "checkbox" at bounding box center [0, 0] width 0 height 0
click at [117, 576] on td at bounding box center [124, 568] width 89 height 49
click at [121, 575] on span at bounding box center [121, 568] width 18 height 18
click at [0, 0] on input "checkbox" at bounding box center [0, 0] width 0 height 0
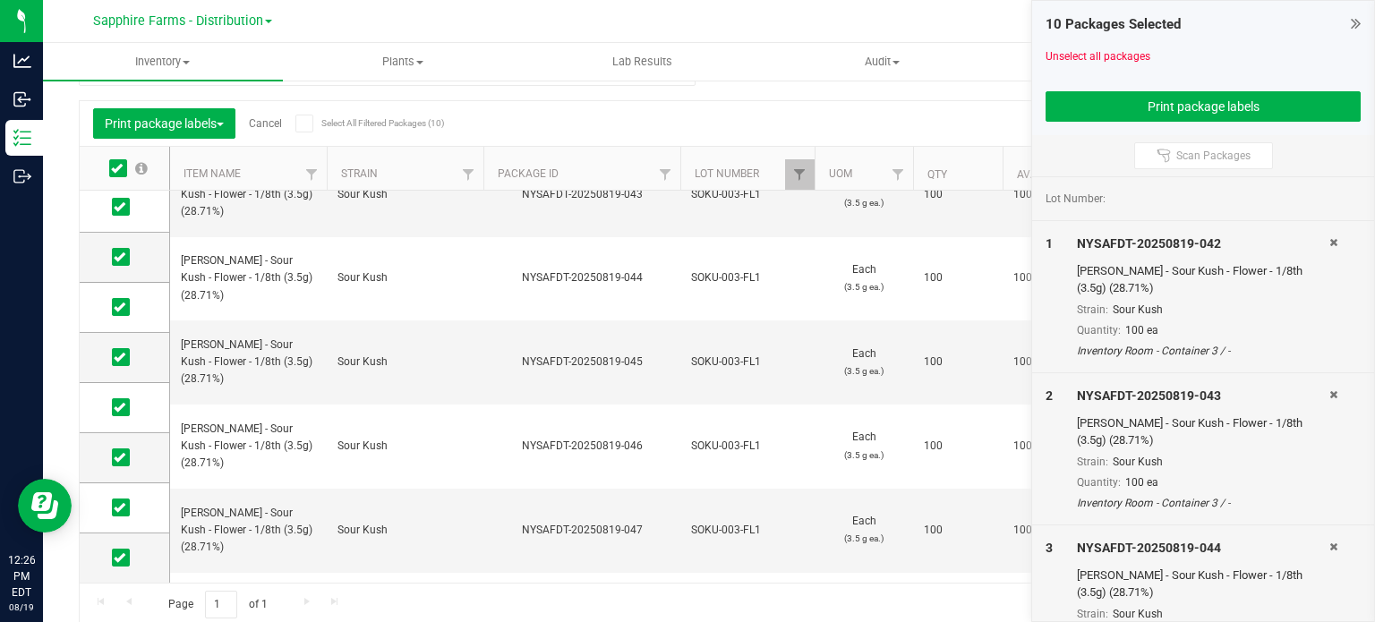
scroll to position [44, 0]
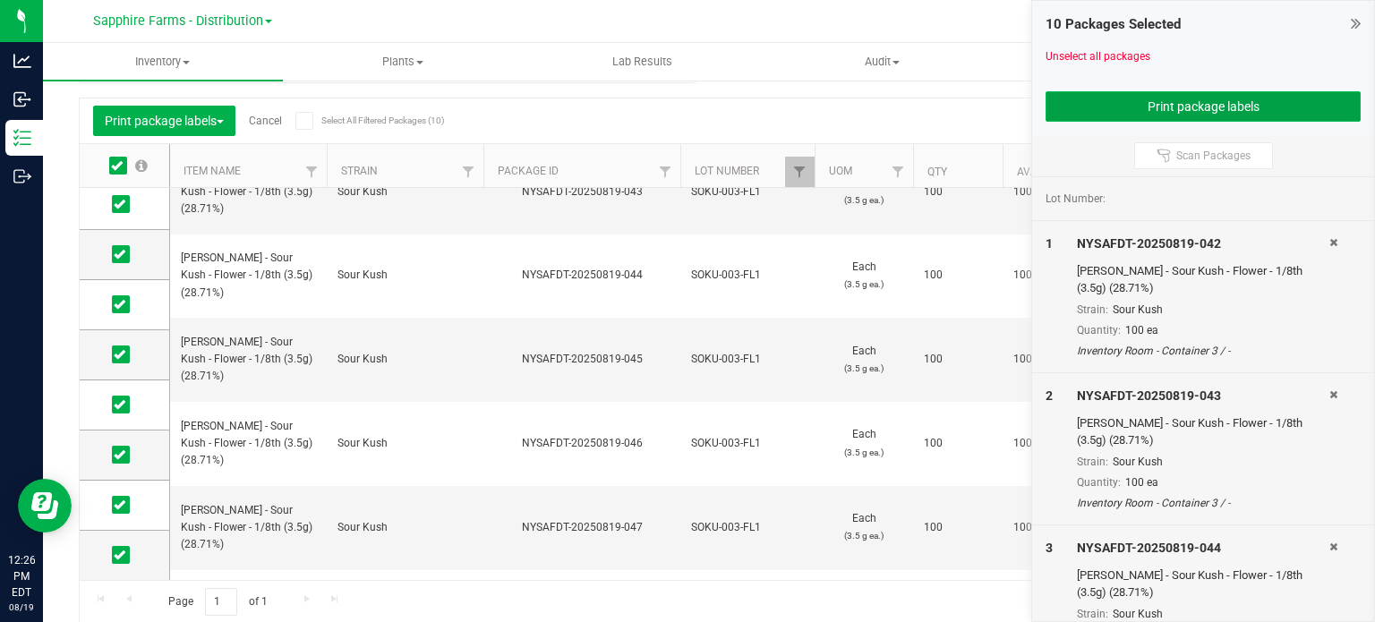
click at [1196, 98] on button "Print package labels" at bounding box center [1202, 106] width 315 height 30
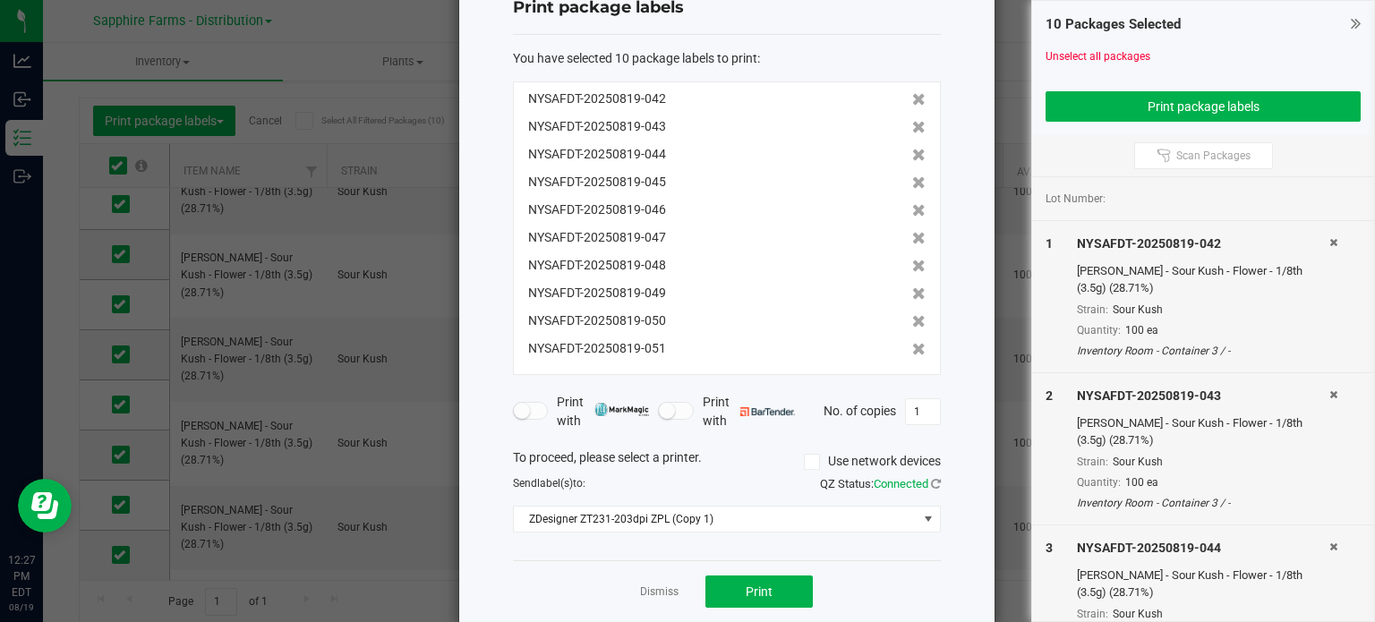
scroll to position [86, 0]
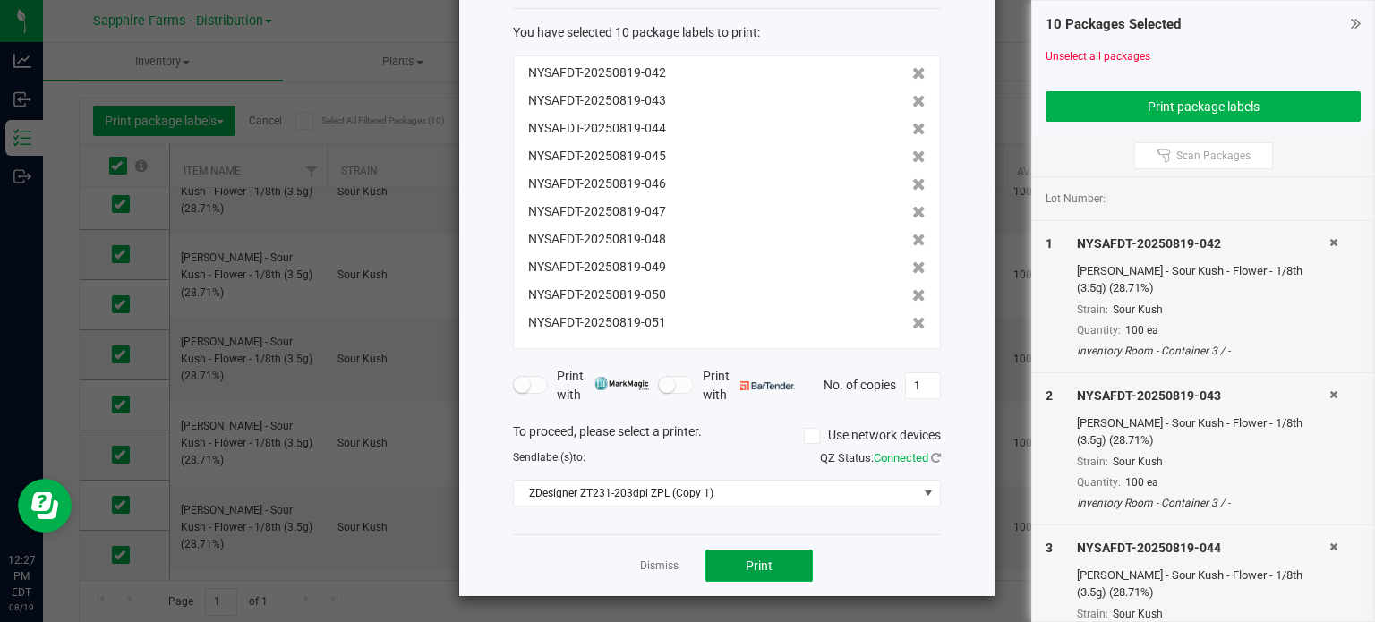
click at [777, 560] on button "Print" at bounding box center [758, 566] width 107 height 32
